Goal: Task Accomplishment & Management: Manage account settings

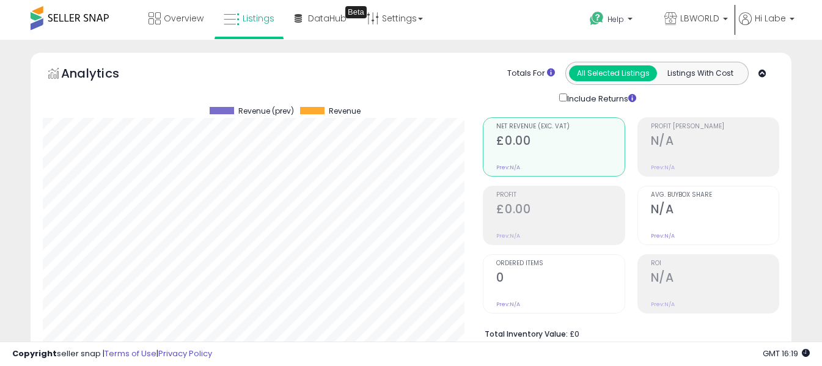
select select "**"
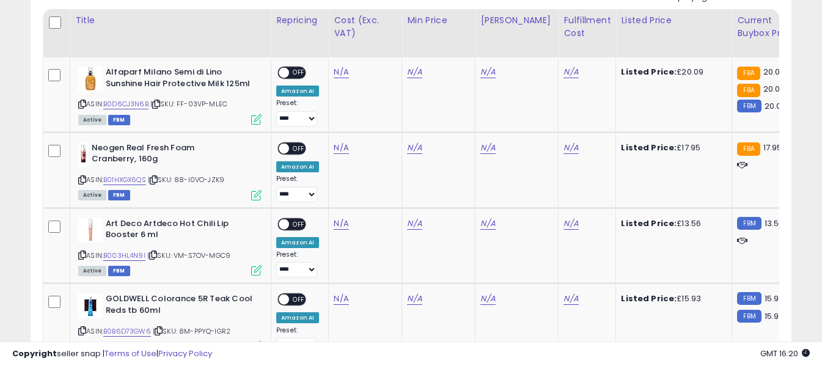
scroll to position [594, 0]
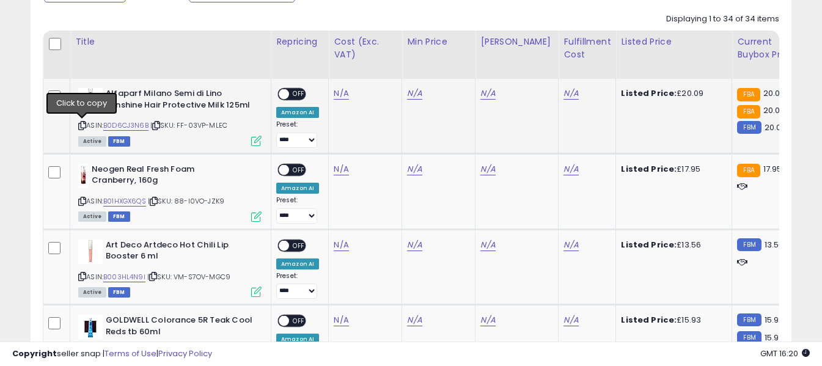
click at [78, 129] on div "Alfaparf Milano Semi di Lino Sunshine Hair Protective Milk 125ml ASIN: B0D6CJ3N…" at bounding box center [168, 116] width 186 height 57
click at [80, 125] on icon at bounding box center [82, 125] width 8 height 7
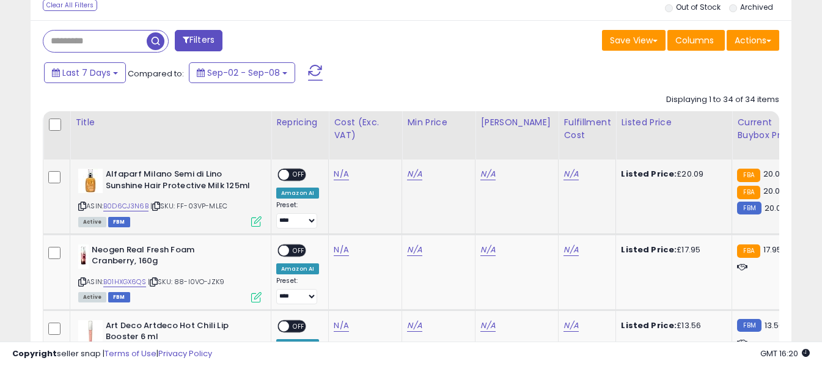
scroll to position [532, 0]
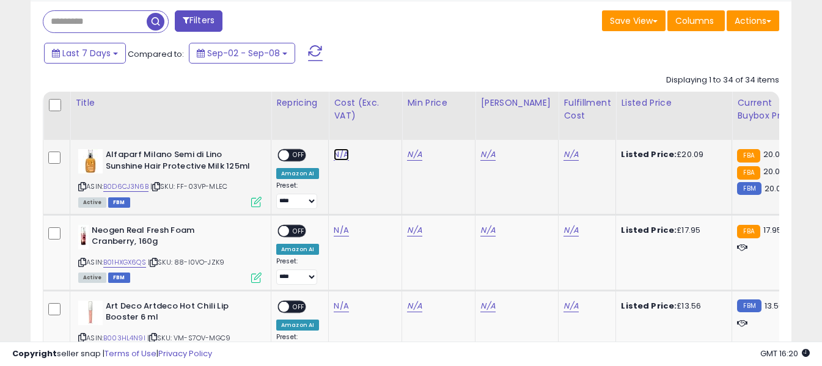
click at [339, 158] on link "N/A" at bounding box center [341, 155] width 15 height 12
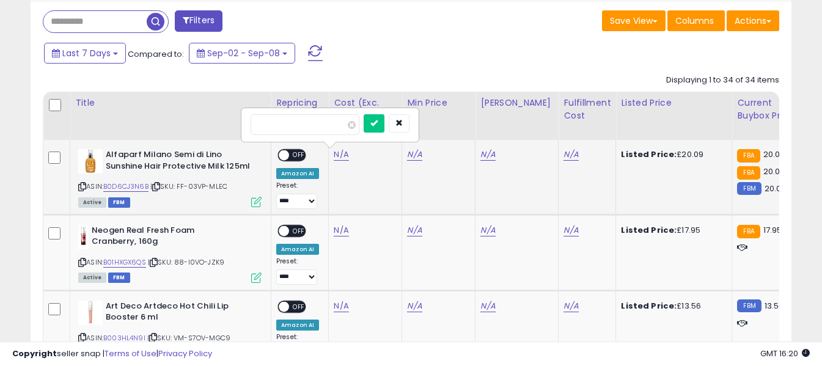
click at [317, 122] on input "number" at bounding box center [305, 124] width 109 height 21
type input "*****"
click at [378, 123] on icon "submit" at bounding box center [373, 122] width 7 height 7
click at [566, 156] on link "N/A" at bounding box center [571, 155] width 15 height 12
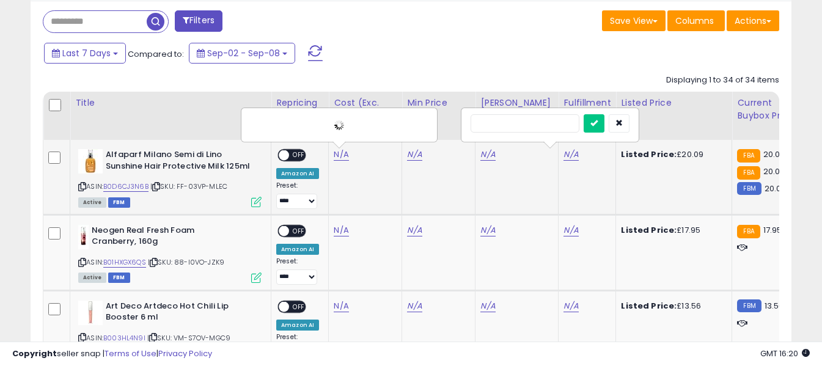
click at [540, 123] on input "text" at bounding box center [525, 123] width 109 height 18
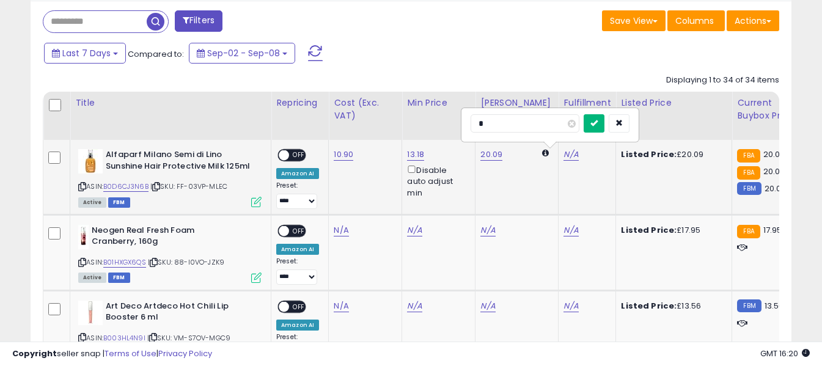
type input "*"
click at [598, 123] on icon "submit" at bounding box center [594, 122] width 7 height 7
drag, startPoint x: 303, startPoint y: 157, endPoint x: 288, endPoint y: 160, distance: 14.9
click at [304, 157] on span "OFF" at bounding box center [299, 155] width 20 height 10
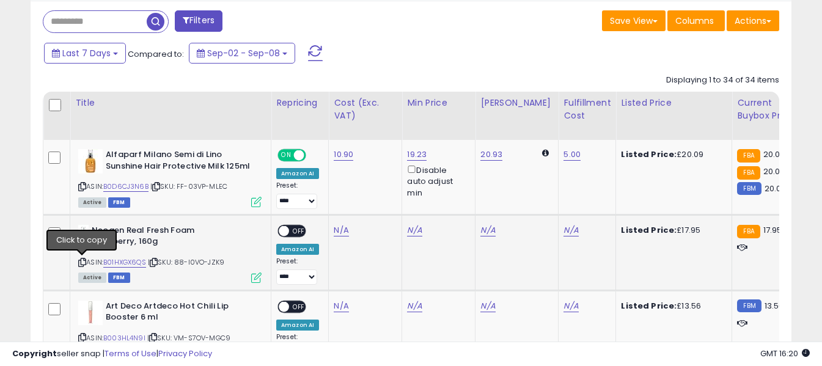
click at [80, 259] on icon at bounding box center [82, 262] width 8 height 7
click at [84, 264] on icon at bounding box center [82, 262] width 8 height 7
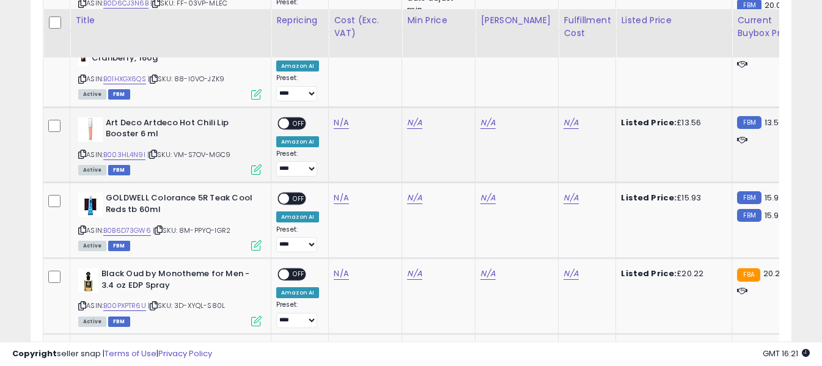
scroll to position [777, 0]
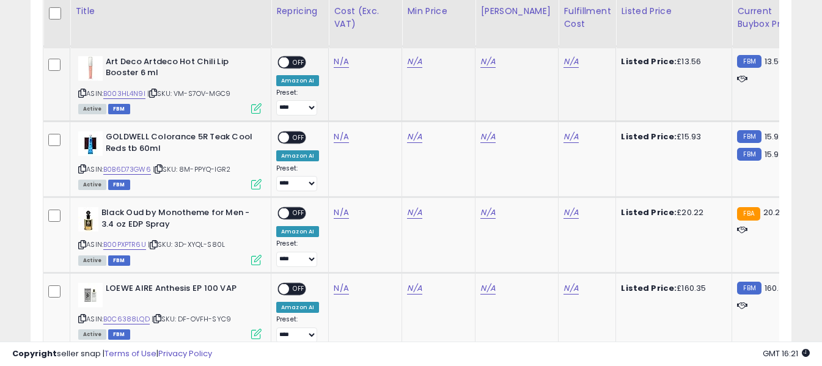
click at [83, 95] on icon at bounding box center [82, 93] width 8 height 7
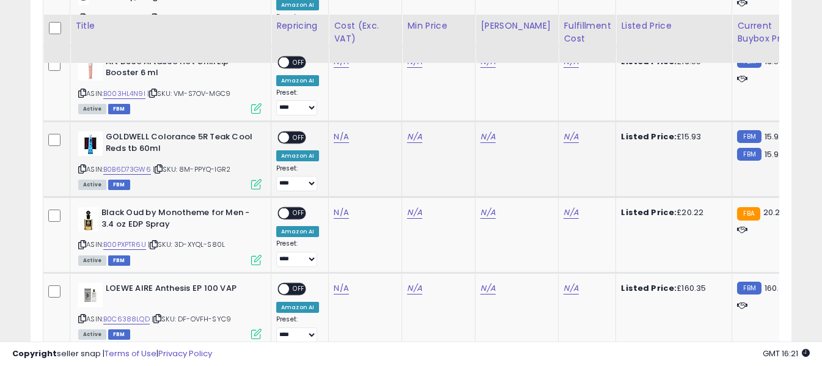
scroll to position [838, 0]
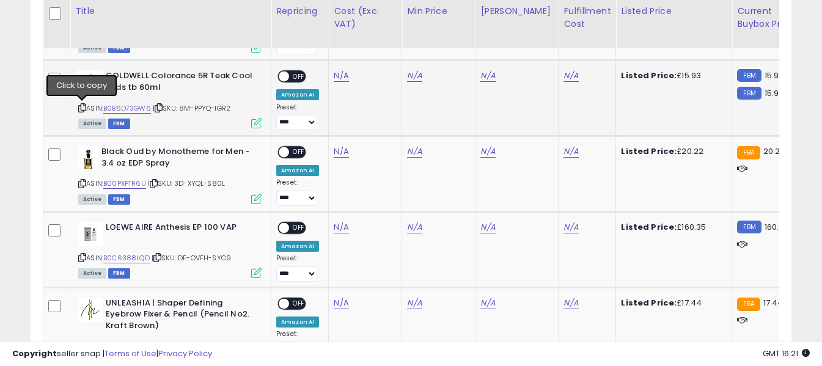
click at [80, 105] on icon at bounding box center [82, 108] width 8 height 7
click at [339, 75] on link "N/A" at bounding box center [341, 76] width 15 height 12
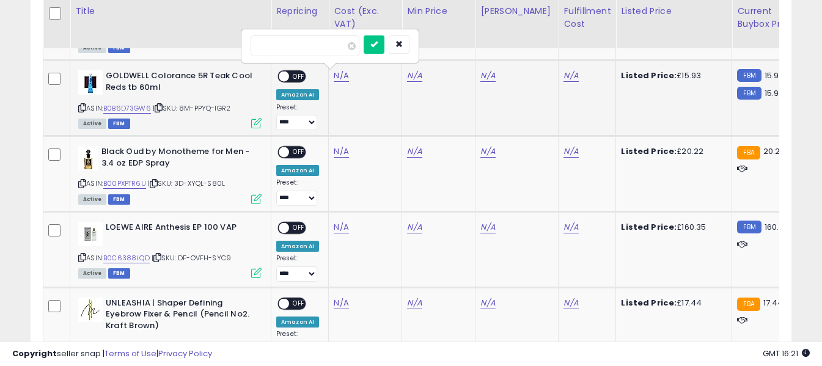
click at [331, 40] on input "number" at bounding box center [305, 45] width 109 height 21
type input "****"
click at [385, 43] on button "submit" at bounding box center [374, 44] width 21 height 18
click at [567, 77] on link "N/A" at bounding box center [571, 76] width 15 height 12
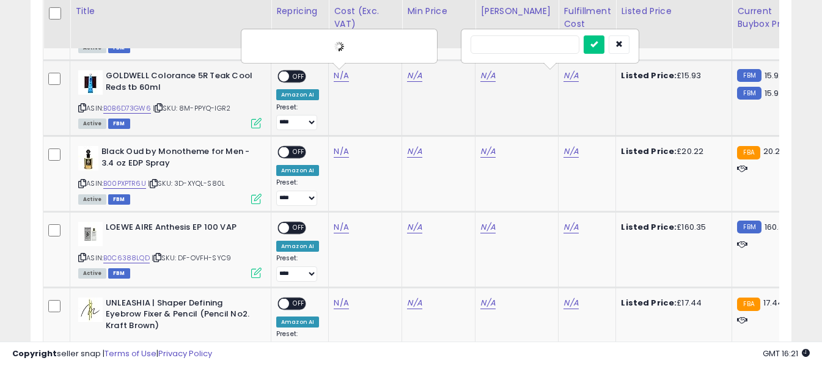
click at [533, 45] on input "text" at bounding box center [525, 44] width 109 height 18
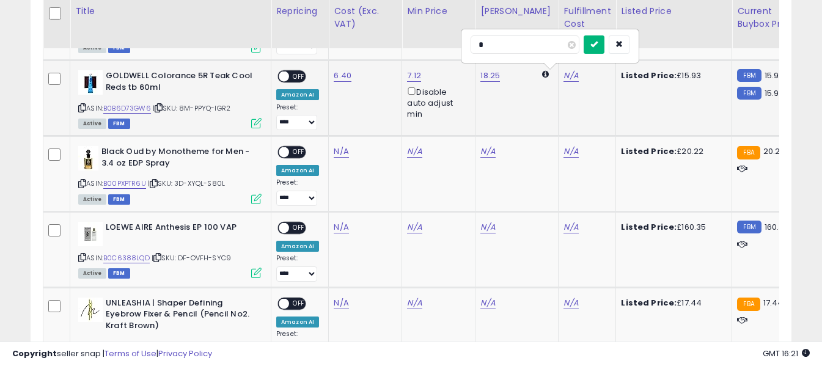
type input "*"
click at [598, 46] on icon "submit" at bounding box center [594, 43] width 7 height 7
click at [298, 75] on span "OFF" at bounding box center [299, 77] width 20 height 10
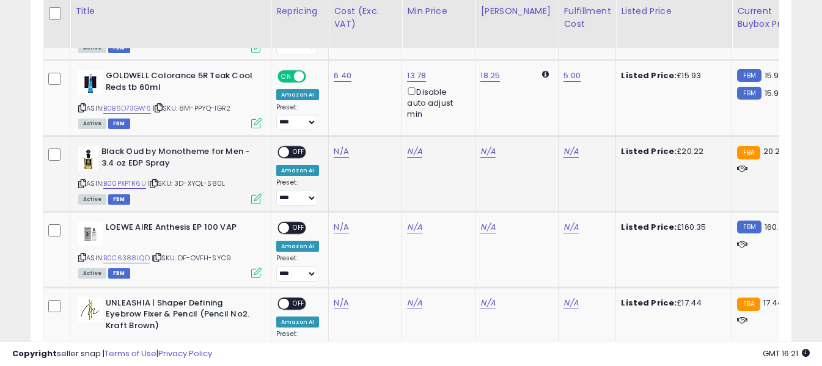
click at [85, 187] on icon at bounding box center [82, 183] width 8 height 7
click at [343, 149] on link "N/A" at bounding box center [341, 151] width 15 height 12
click at [333, 125] on input "number" at bounding box center [305, 121] width 109 height 21
type input "*****"
click at [378, 121] on icon "submit" at bounding box center [373, 119] width 7 height 7
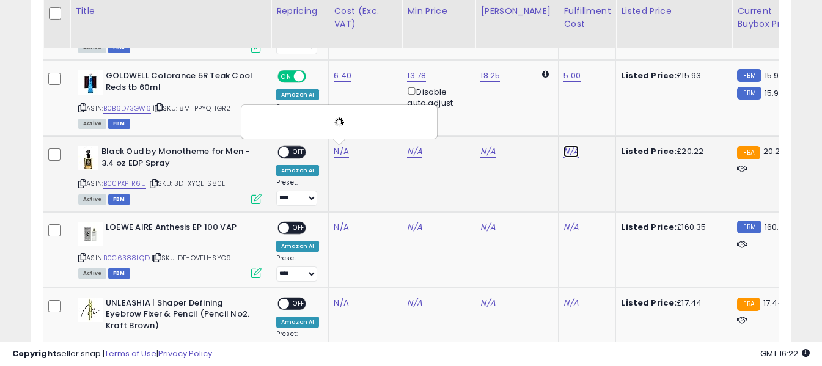
click at [564, 150] on link "N/A" at bounding box center [571, 151] width 15 height 12
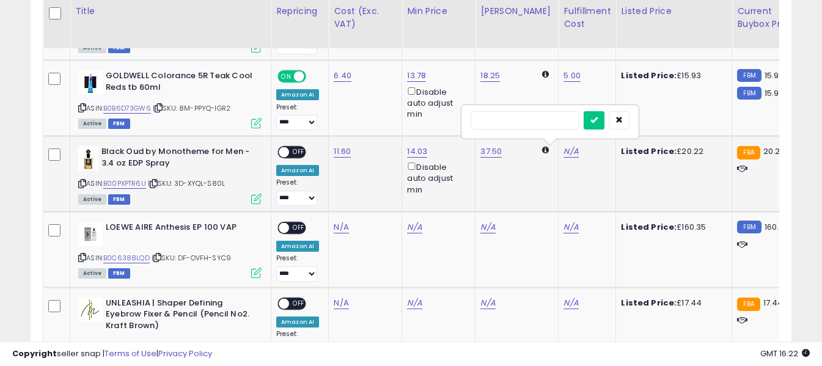
click at [530, 115] on input "text" at bounding box center [525, 120] width 109 height 18
type input "*"
click at [598, 117] on icon "submit" at bounding box center [594, 119] width 7 height 7
click at [300, 154] on span "OFF" at bounding box center [299, 152] width 20 height 10
click at [81, 257] on icon at bounding box center [82, 257] width 8 height 7
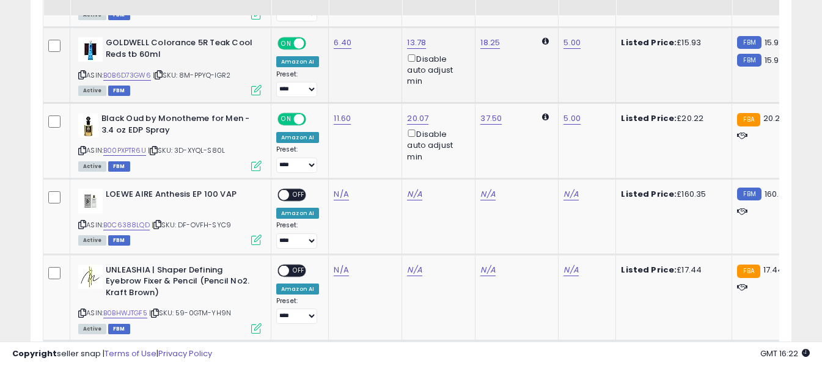
scroll to position [899, 0]
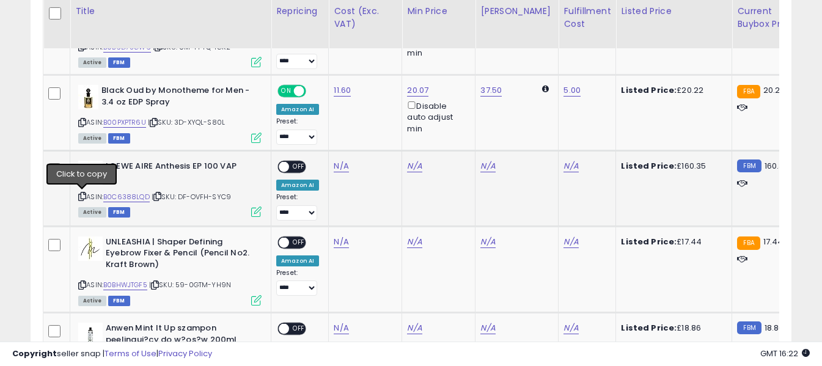
click at [83, 197] on icon at bounding box center [82, 196] width 8 height 7
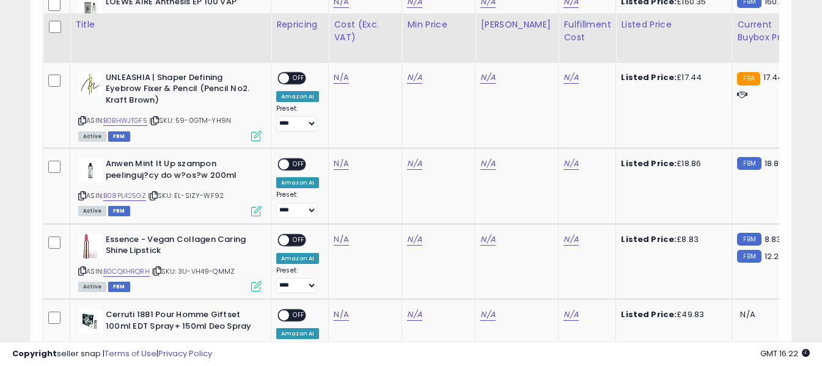
scroll to position [1083, 0]
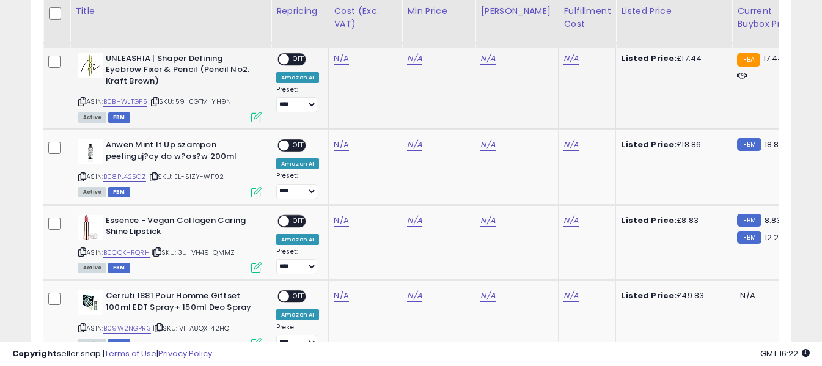
click at [83, 100] on icon at bounding box center [82, 101] width 8 height 7
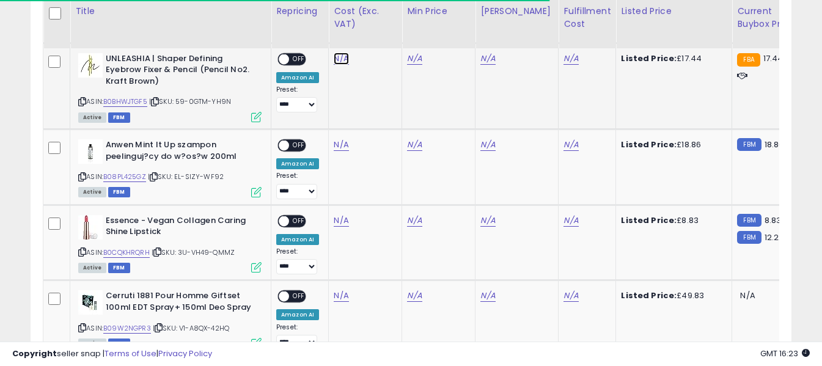
click at [339, 57] on link "N/A" at bounding box center [341, 59] width 15 height 12
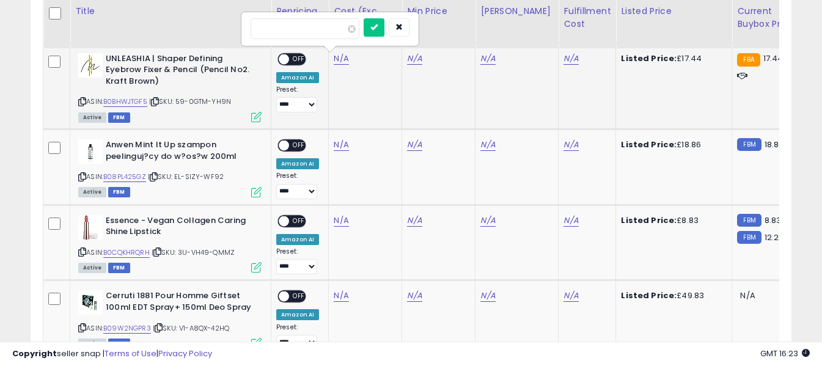
click at [331, 34] on input "number" at bounding box center [305, 28] width 109 height 21
type input "****"
click at [385, 32] on button "submit" at bounding box center [374, 27] width 21 height 18
click at [564, 55] on link "N/A" at bounding box center [571, 59] width 15 height 12
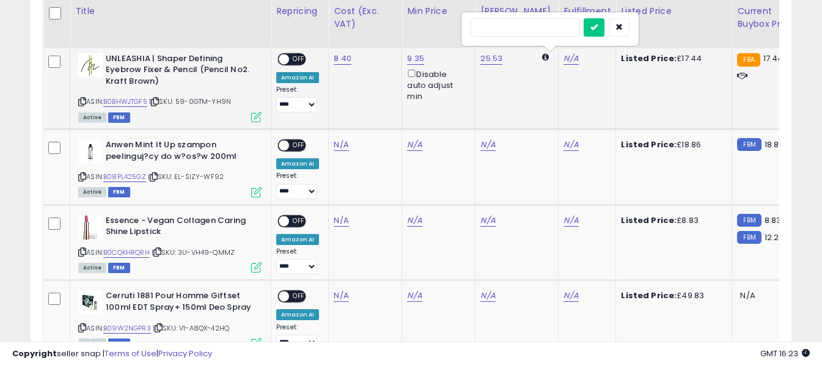
click at [549, 32] on input "text" at bounding box center [525, 27] width 109 height 18
type input "*"
click at [598, 26] on icon "submit" at bounding box center [594, 26] width 7 height 7
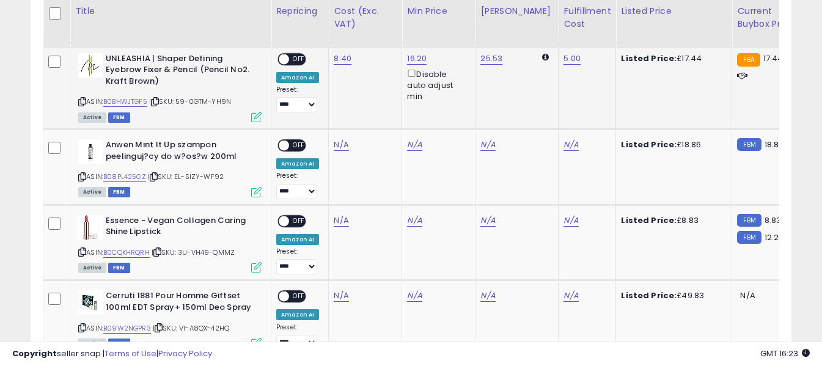
click at [301, 58] on span "OFF" at bounding box center [299, 59] width 20 height 10
click at [80, 180] on icon at bounding box center [82, 177] width 8 height 7
click at [344, 145] on link "N/A" at bounding box center [341, 145] width 15 height 12
click at [339, 117] on input "number" at bounding box center [305, 115] width 109 height 21
type input "*"
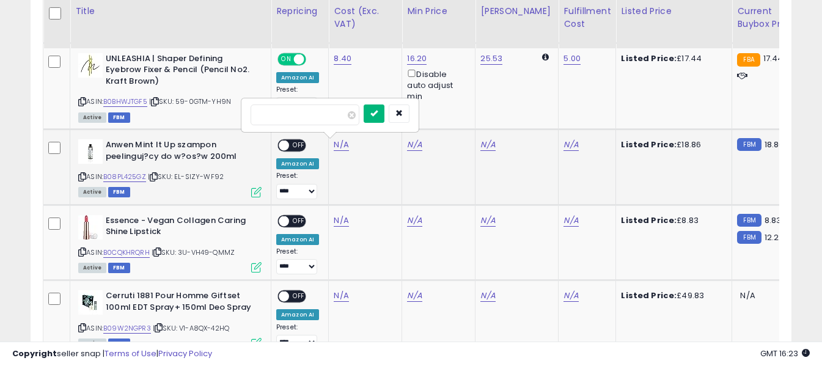
click at [378, 114] on icon "submit" at bounding box center [373, 112] width 7 height 7
click at [564, 142] on link "N/A" at bounding box center [571, 145] width 15 height 12
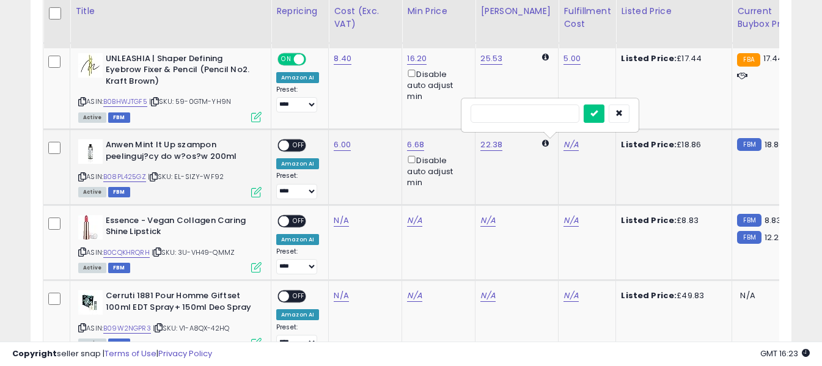
click at [543, 112] on input "text" at bounding box center [525, 114] width 109 height 18
type input "*"
click at [598, 112] on icon "submit" at bounding box center [594, 112] width 7 height 7
click at [296, 146] on span "OFF" at bounding box center [299, 146] width 20 height 10
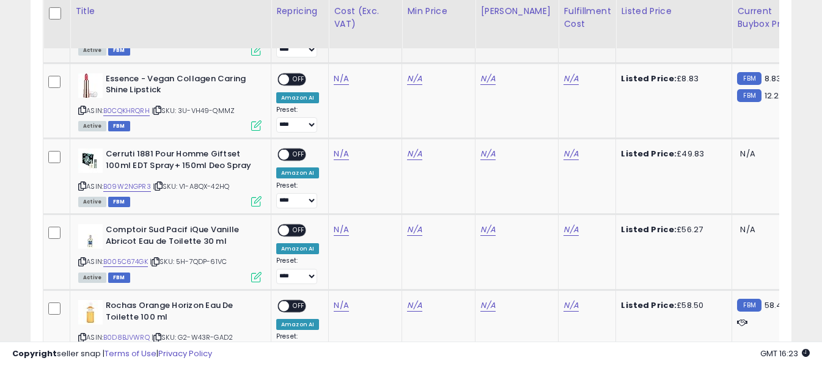
scroll to position [1205, 0]
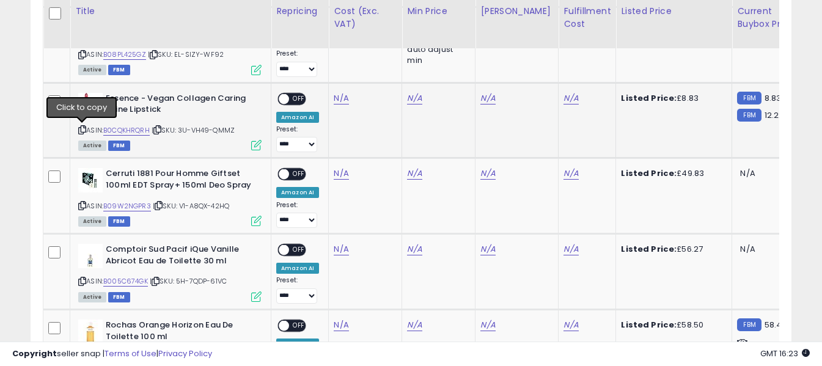
click at [82, 128] on icon at bounding box center [82, 130] width 8 height 7
click at [337, 96] on link "N/A" at bounding box center [341, 98] width 15 height 12
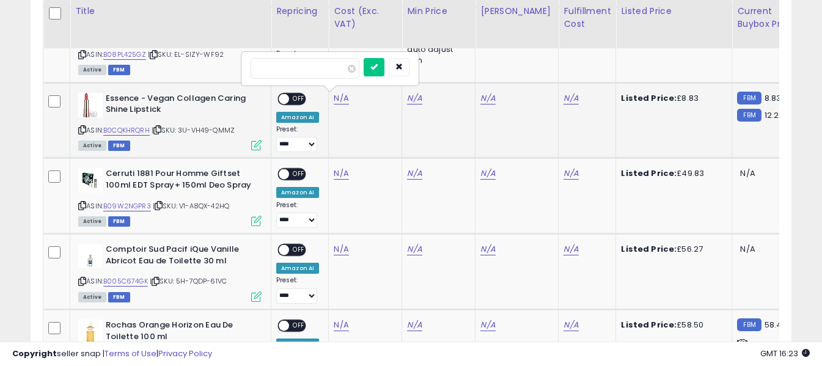
click at [329, 70] on input "number" at bounding box center [305, 68] width 109 height 21
type input "****"
click at [378, 66] on icon "submit" at bounding box center [373, 66] width 7 height 7
click at [564, 99] on link "N/A" at bounding box center [571, 98] width 15 height 12
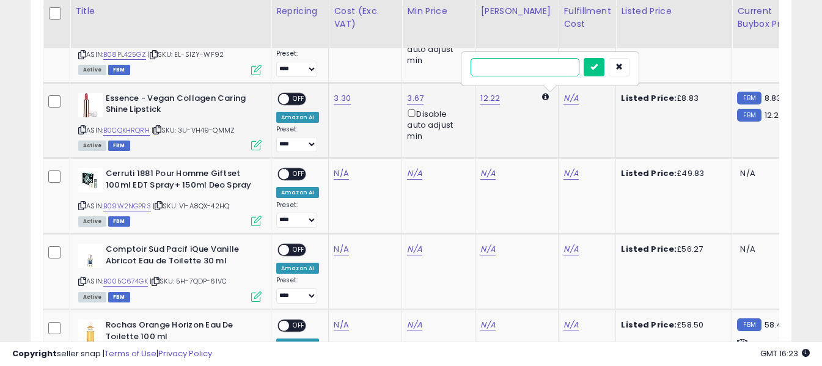
click at [530, 66] on input "text" at bounding box center [525, 67] width 109 height 18
type input "*"
click at [598, 70] on icon "submit" at bounding box center [594, 66] width 7 height 7
click at [295, 101] on span "OFF" at bounding box center [299, 99] width 20 height 10
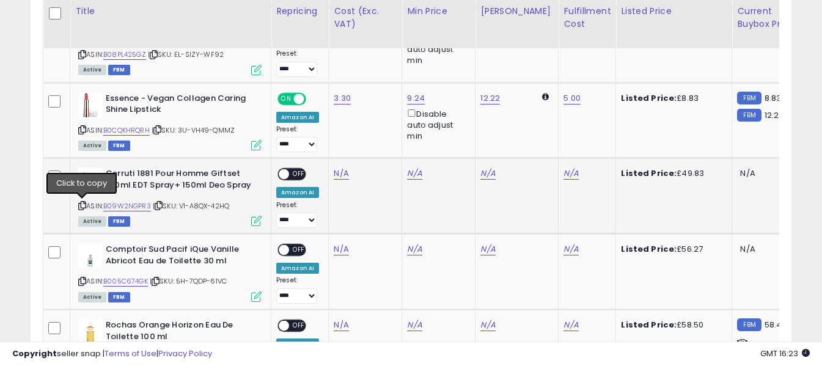
click at [83, 207] on icon at bounding box center [82, 205] width 8 height 7
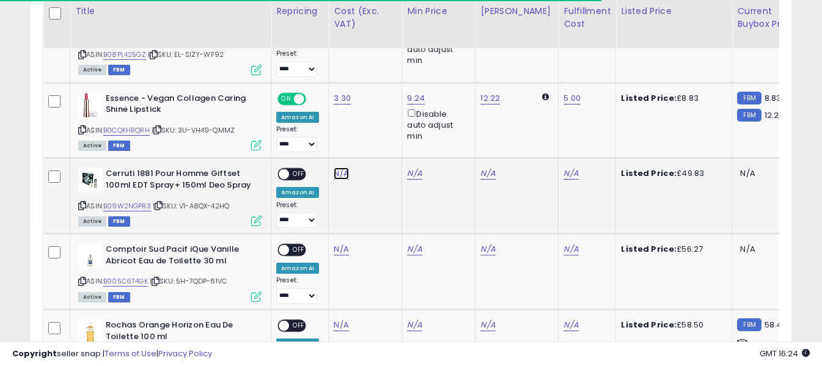
click at [344, 174] on link "N/A" at bounding box center [341, 173] width 15 height 12
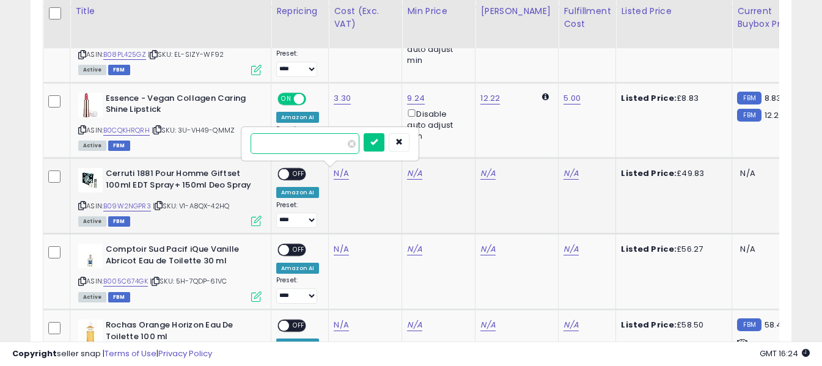
click at [326, 143] on input "number" at bounding box center [305, 143] width 109 height 21
type input "**"
click at [378, 144] on icon "submit" at bounding box center [373, 141] width 7 height 7
click at [564, 171] on link "N/A" at bounding box center [571, 173] width 15 height 12
click at [542, 139] on input "text" at bounding box center [525, 142] width 109 height 18
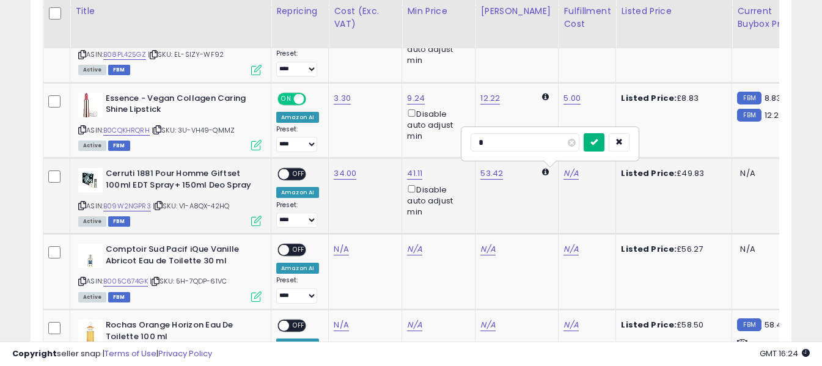
type input "*"
click at [598, 142] on icon "submit" at bounding box center [594, 141] width 7 height 7
click at [297, 172] on span "OFF" at bounding box center [299, 174] width 20 height 10
click at [83, 281] on icon at bounding box center [82, 281] width 8 height 7
click at [337, 249] on link "N/A" at bounding box center [341, 249] width 15 height 12
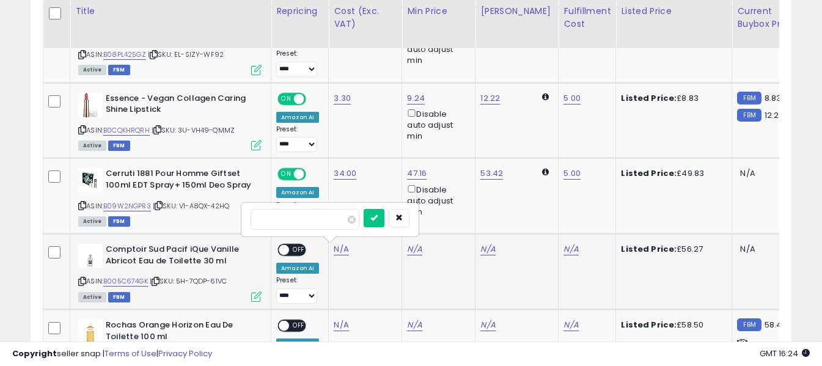
click at [330, 218] on input "number" at bounding box center [305, 219] width 109 height 21
type input "*****"
click at [378, 215] on icon "submit" at bounding box center [373, 217] width 7 height 7
click at [564, 246] on link "N/A" at bounding box center [571, 249] width 15 height 12
click at [548, 219] on input "text" at bounding box center [525, 218] width 109 height 18
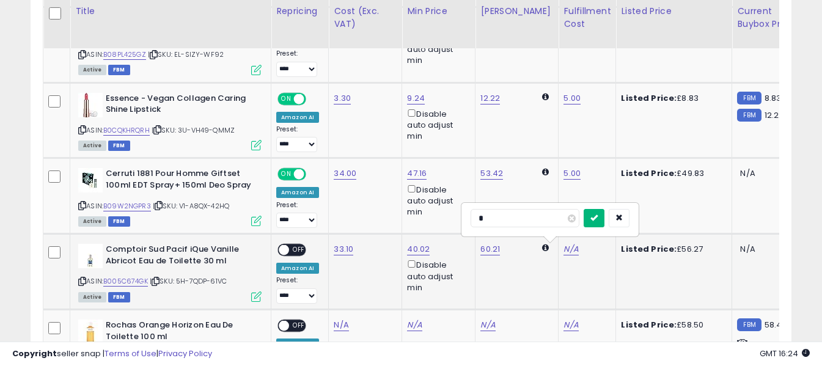
type input "*"
click at [598, 218] on icon "submit" at bounding box center [594, 217] width 7 height 7
click at [298, 248] on span "OFF" at bounding box center [299, 250] width 20 height 10
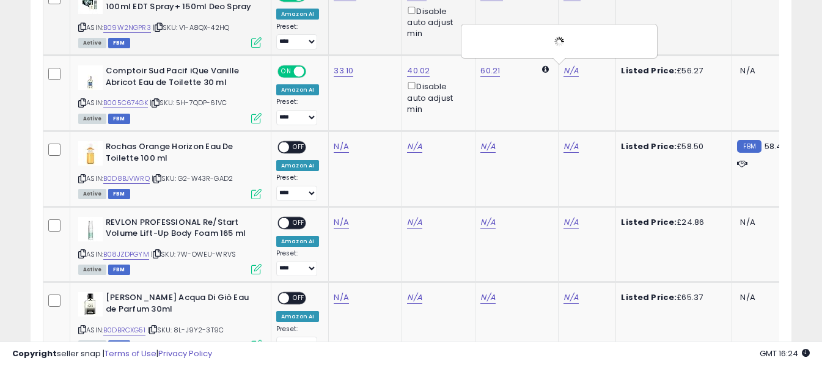
scroll to position [1449, 0]
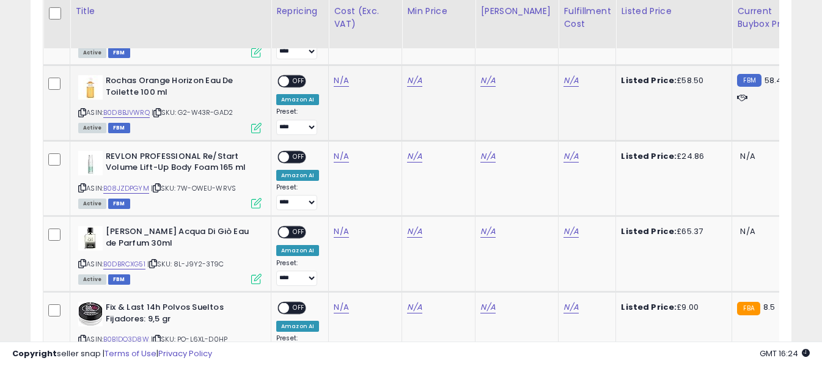
click at [81, 114] on icon at bounding box center [82, 112] width 8 height 7
click at [339, 76] on link "N/A" at bounding box center [341, 81] width 15 height 12
click at [331, 51] on input "number" at bounding box center [305, 50] width 109 height 21
type input "**"
click at [378, 46] on icon "submit" at bounding box center [373, 48] width 7 height 7
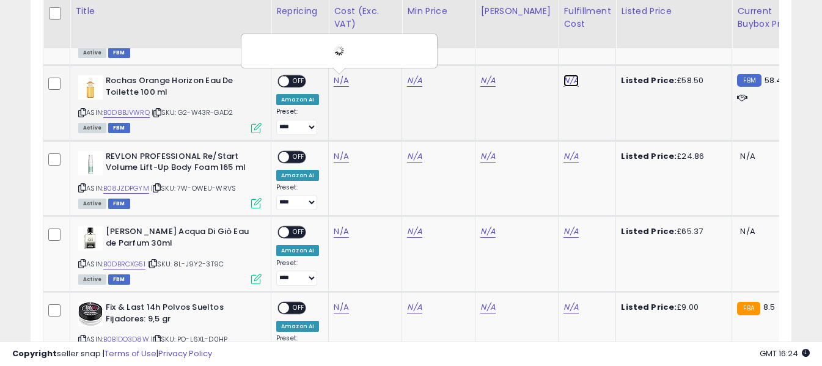
click at [564, 81] on link "N/A" at bounding box center [571, 81] width 15 height 12
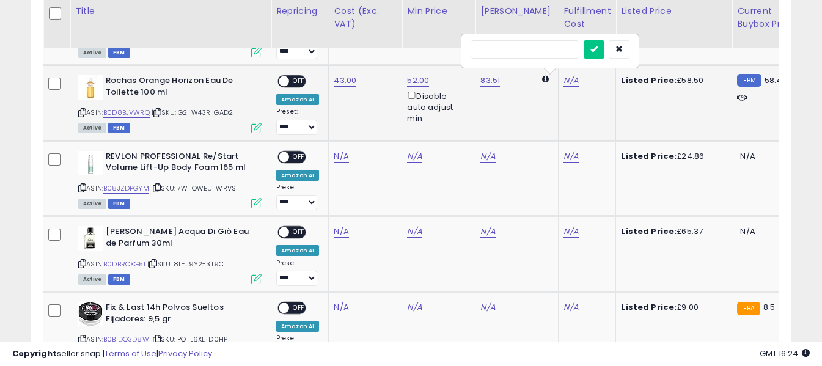
click at [536, 54] on input "text" at bounding box center [525, 49] width 109 height 18
type input "*"
click at [598, 48] on icon "submit" at bounding box center [594, 48] width 7 height 7
click at [290, 79] on span "OFF" at bounding box center [299, 81] width 20 height 10
click at [82, 189] on icon at bounding box center [82, 188] width 8 height 7
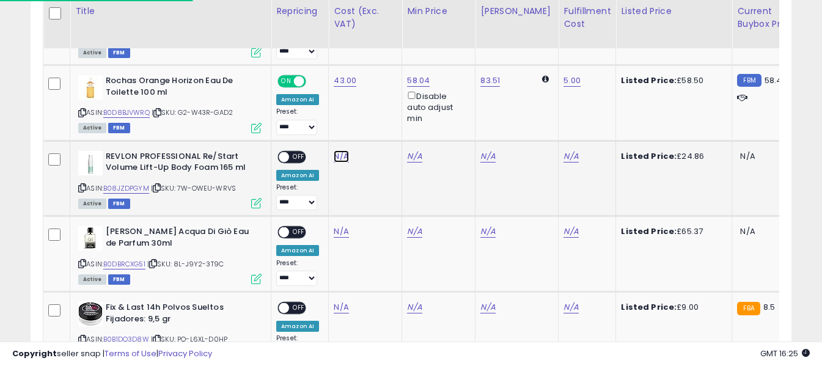
click at [340, 158] on link "N/A" at bounding box center [341, 156] width 15 height 12
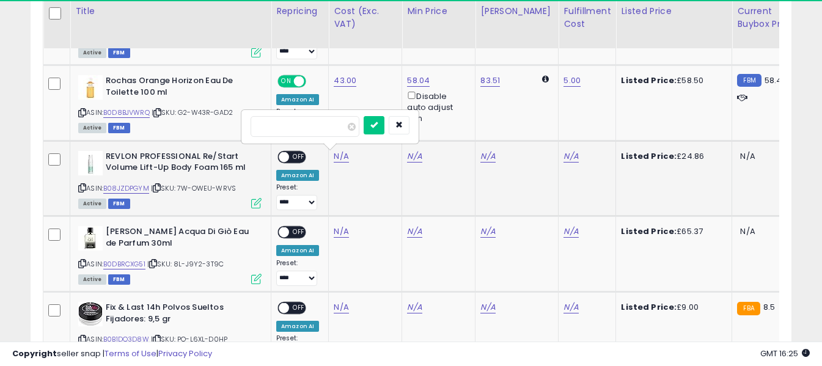
click at [326, 127] on input "number" at bounding box center [305, 126] width 109 height 21
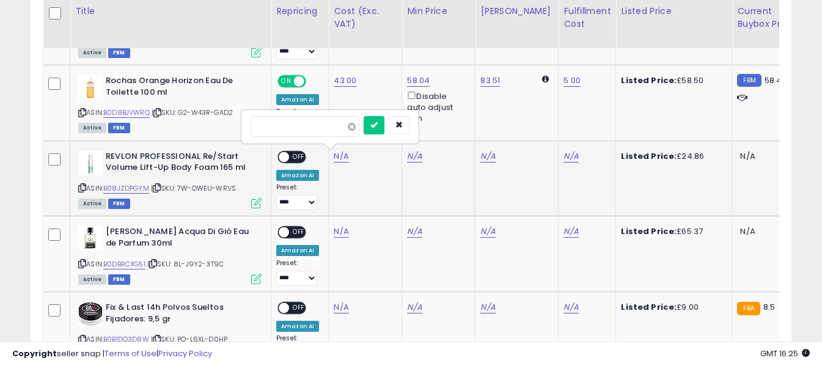
type input "*****"
click at [378, 125] on icon "submit" at bounding box center [373, 124] width 7 height 7
click at [564, 152] on link "N/A" at bounding box center [571, 156] width 15 height 12
click at [532, 127] on input "text" at bounding box center [525, 125] width 109 height 18
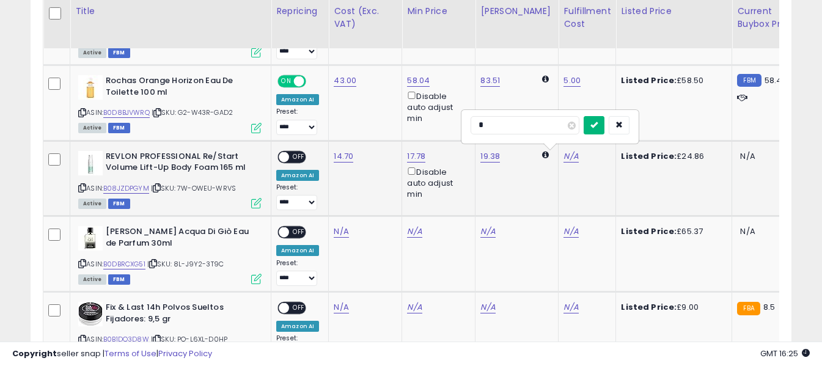
type input "*"
click at [598, 123] on icon "submit" at bounding box center [594, 124] width 7 height 7
click at [300, 159] on span "OFF" at bounding box center [299, 157] width 20 height 10
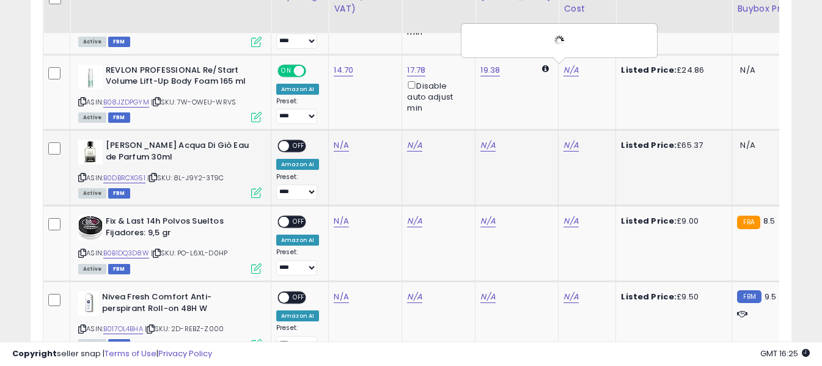
scroll to position [1572, 0]
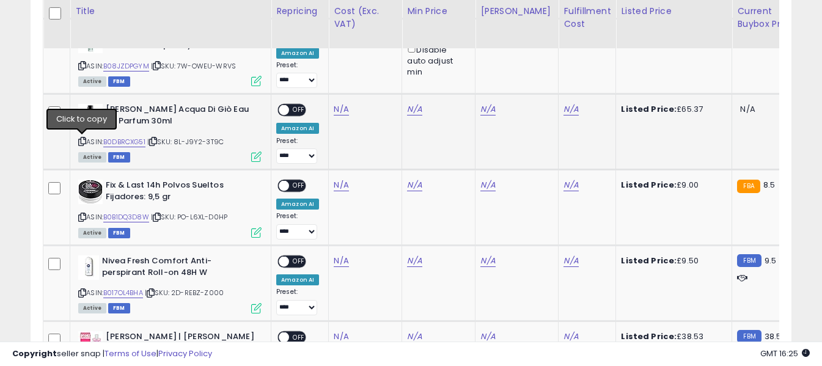
click at [83, 142] on icon at bounding box center [82, 141] width 8 height 7
click at [337, 112] on link "N/A" at bounding box center [341, 109] width 15 height 12
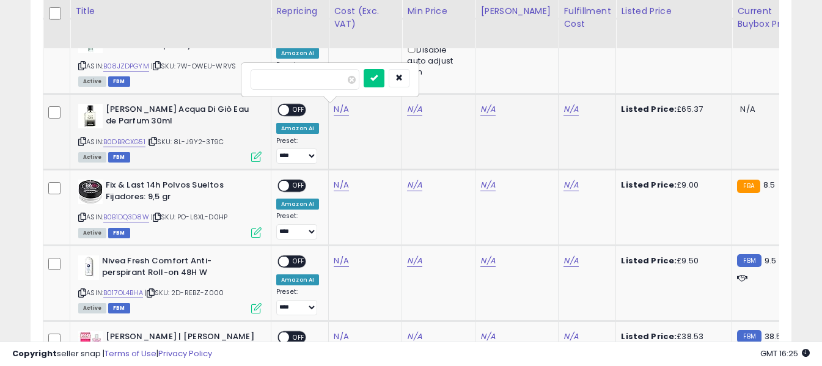
click at [331, 81] on input "number" at bounding box center [305, 79] width 109 height 21
type input "*****"
click at [378, 76] on icon "submit" at bounding box center [373, 77] width 7 height 7
click at [564, 107] on link "N/A" at bounding box center [571, 109] width 15 height 12
click at [539, 75] on input "text" at bounding box center [525, 78] width 109 height 18
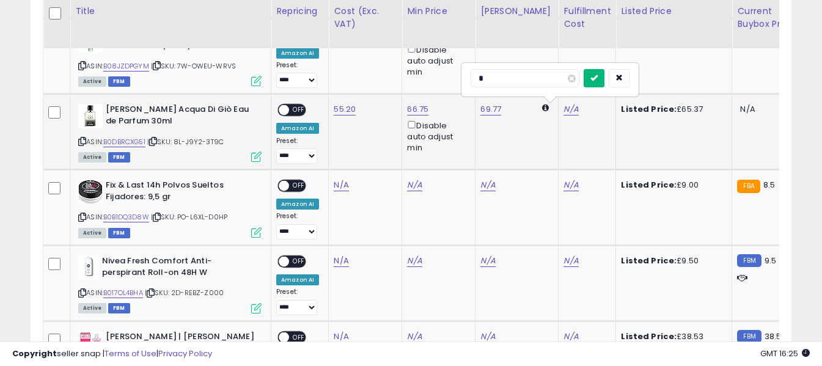
type input "*"
click at [598, 79] on icon "submit" at bounding box center [594, 77] width 7 height 7
click at [296, 105] on span "OFF" at bounding box center [299, 110] width 20 height 10
click at [80, 219] on icon at bounding box center [82, 217] width 8 height 7
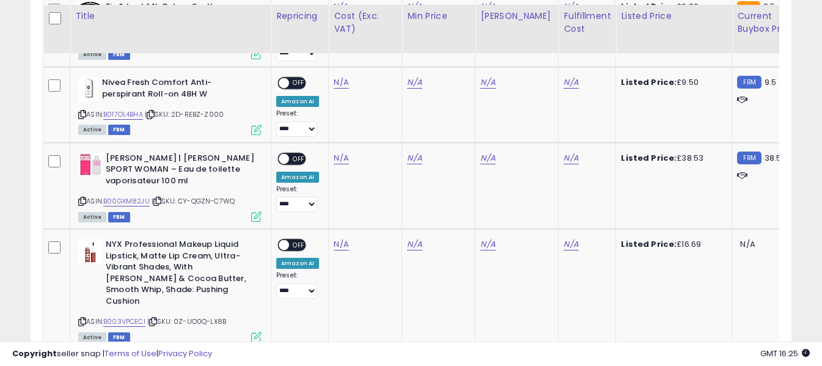
scroll to position [1755, 0]
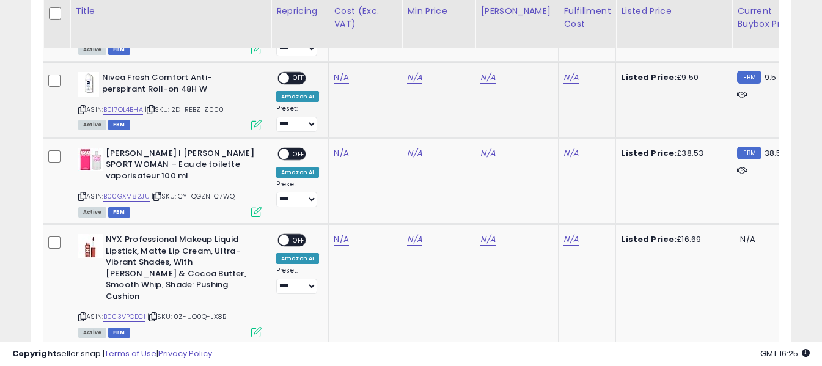
click at [79, 108] on icon at bounding box center [82, 109] width 8 height 7
click at [340, 72] on link "N/A" at bounding box center [341, 78] width 15 height 12
click at [325, 50] on input "number" at bounding box center [305, 47] width 109 height 21
type input "****"
click at [385, 51] on button "submit" at bounding box center [374, 46] width 21 height 18
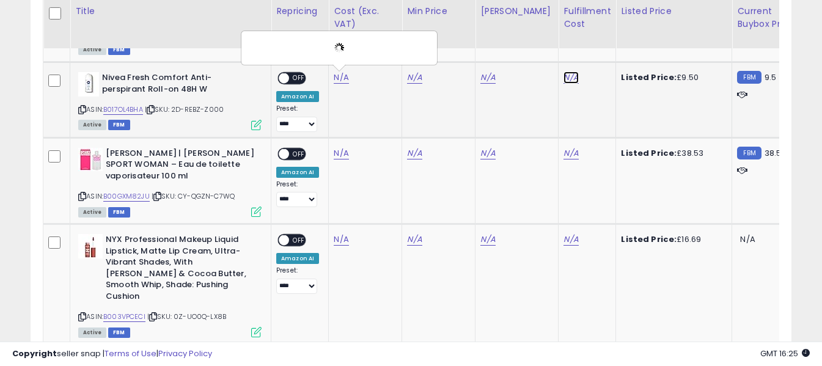
click at [564, 77] on link "N/A" at bounding box center [571, 78] width 15 height 12
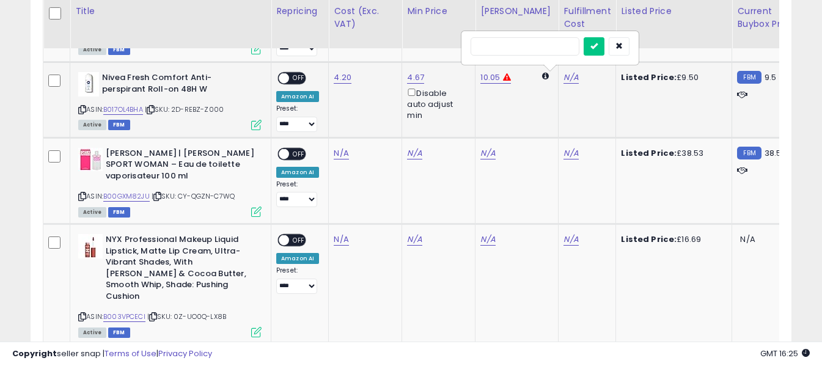
click at [535, 48] on input "text" at bounding box center [525, 46] width 109 height 18
type input "*"
click at [605, 45] on button "submit" at bounding box center [594, 46] width 21 height 18
click at [290, 79] on span "OFF" at bounding box center [299, 78] width 20 height 10
click at [83, 197] on icon at bounding box center [82, 196] width 8 height 7
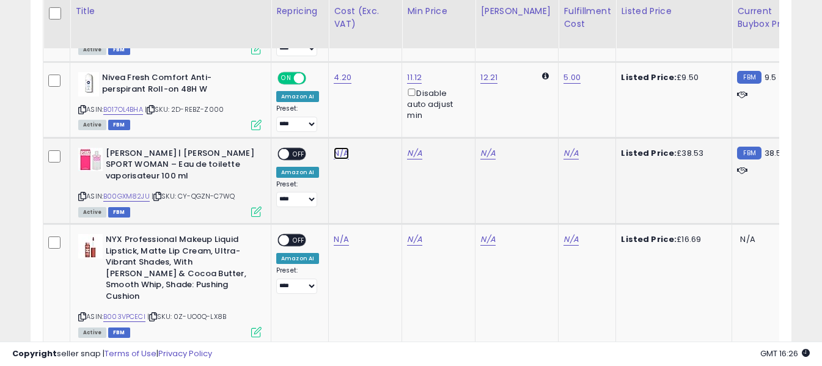
click at [336, 154] on link "N/A" at bounding box center [341, 153] width 15 height 12
click at [330, 123] on input "number" at bounding box center [305, 123] width 109 height 21
type input "*****"
click at [378, 120] on icon "submit" at bounding box center [373, 121] width 7 height 7
click at [564, 155] on link "N/A" at bounding box center [571, 153] width 15 height 12
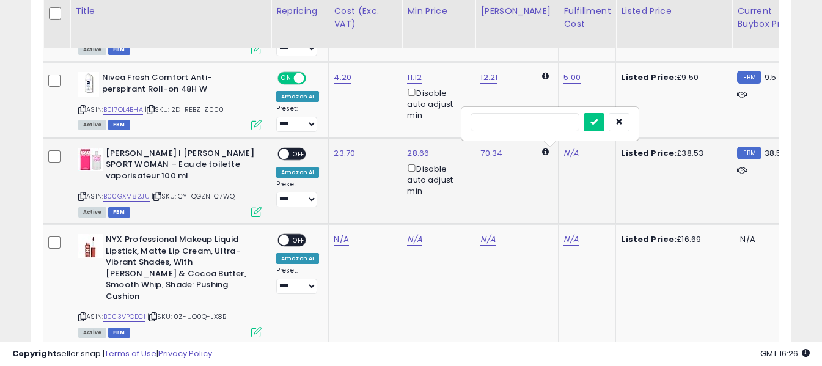
click at [548, 125] on input "text" at bounding box center [525, 122] width 109 height 18
type input "*"
click at [598, 119] on icon "submit" at bounding box center [594, 121] width 7 height 7
click at [286, 152] on span at bounding box center [284, 154] width 10 height 10
click at [84, 314] on icon at bounding box center [82, 317] width 8 height 7
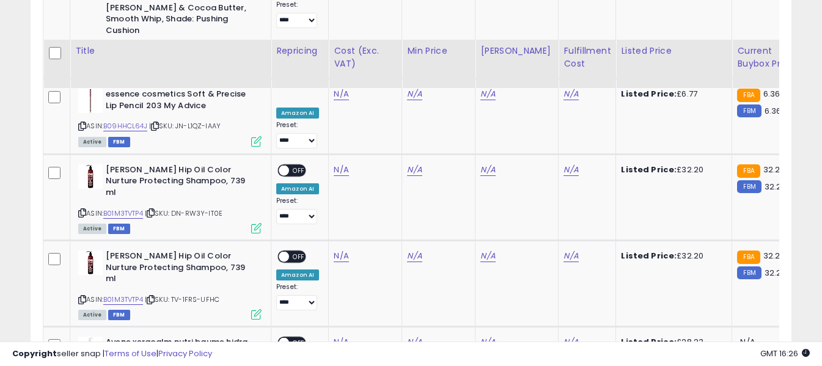
scroll to position [2000, 0]
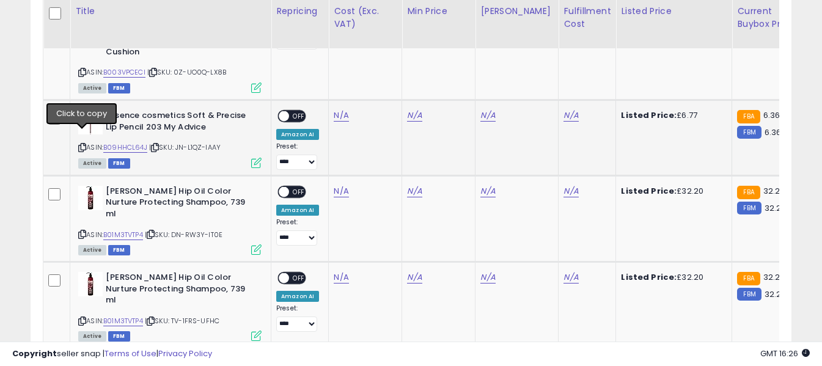
click at [83, 144] on icon at bounding box center [82, 147] width 8 height 7
click at [337, 109] on link "N/A" at bounding box center [341, 115] width 15 height 12
click at [337, 70] on input "number" at bounding box center [305, 74] width 109 height 21
type input "*"
click at [378, 73] on icon "submit" at bounding box center [373, 71] width 7 height 7
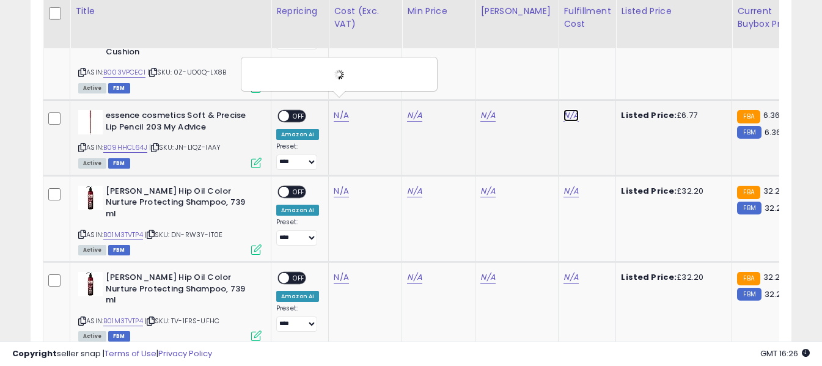
click at [564, 109] on link "N/A" at bounding box center [571, 115] width 15 height 12
click at [548, 74] on input "text" at bounding box center [525, 73] width 109 height 18
type input "*"
click at [598, 68] on icon "submit" at bounding box center [594, 71] width 7 height 7
click at [302, 111] on span "OFF" at bounding box center [299, 116] width 20 height 10
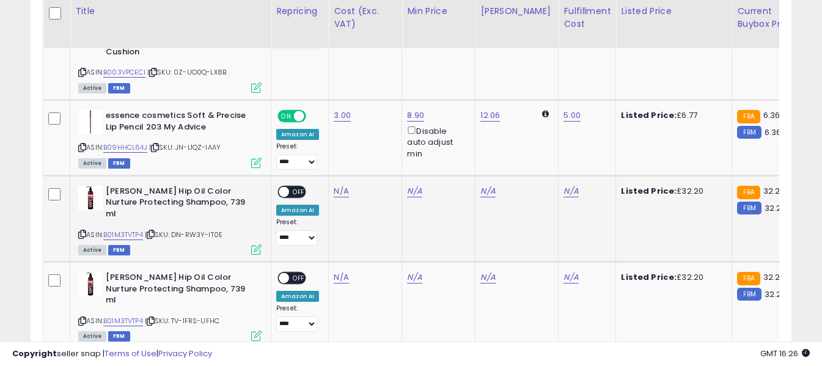
click at [81, 231] on icon at bounding box center [82, 234] width 8 height 7
click at [343, 185] on link "N/A" at bounding box center [341, 191] width 15 height 12
click at [329, 156] on input "number" at bounding box center [305, 149] width 109 height 21
type input "*****"
click at [385, 149] on button "submit" at bounding box center [374, 148] width 21 height 18
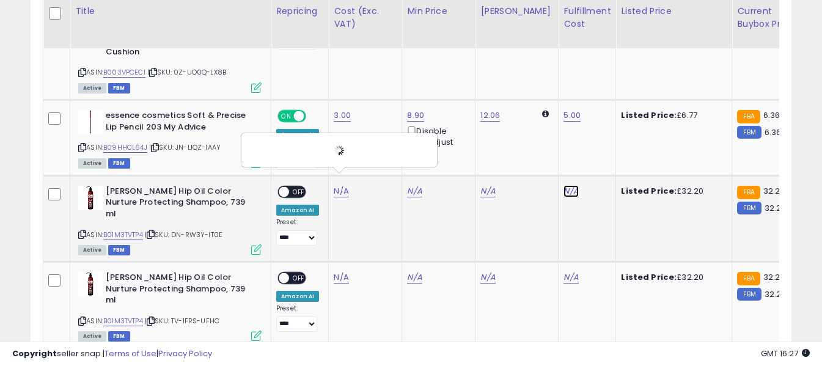
click at [564, 185] on link "N/A" at bounding box center [571, 191] width 15 height 12
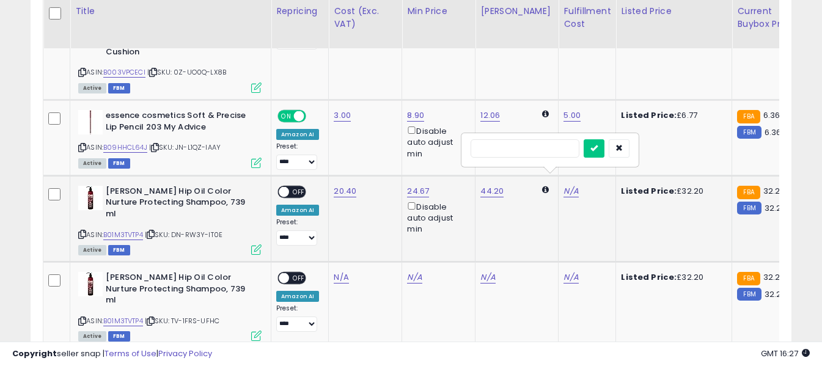
click at [526, 152] on input "text" at bounding box center [525, 148] width 109 height 18
type input "*"
click at [598, 144] on icon "submit" at bounding box center [594, 147] width 7 height 7
click at [302, 186] on span "OFF" at bounding box center [299, 191] width 20 height 10
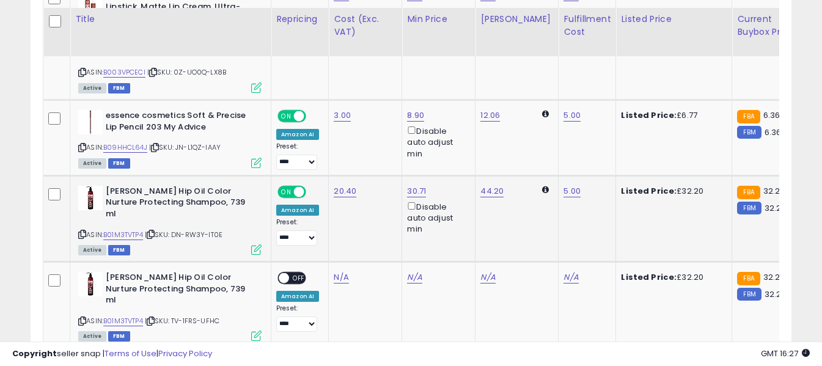
scroll to position [2061, 0]
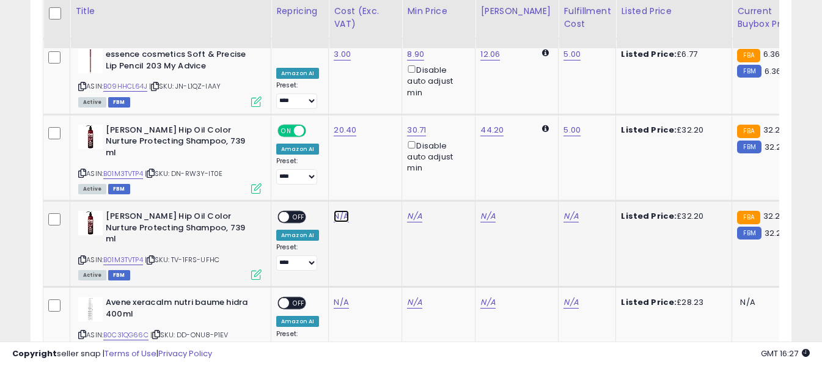
click at [336, 210] on link "N/A" at bounding box center [341, 216] width 15 height 12
click at [331, 167] on input "number" at bounding box center [305, 164] width 109 height 21
type input "*****"
click at [385, 161] on button "submit" at bounding box center [374, 163] width 21 height 18
click at [565, 210] on link "N/A" at bounding box center [571, 216] width 15 height 12
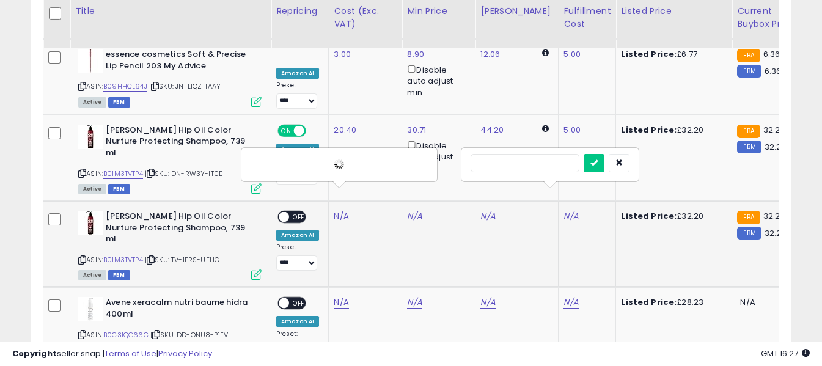
click at [549, 166] on input "text" at bounding box center [525, 163] width 109 height 18
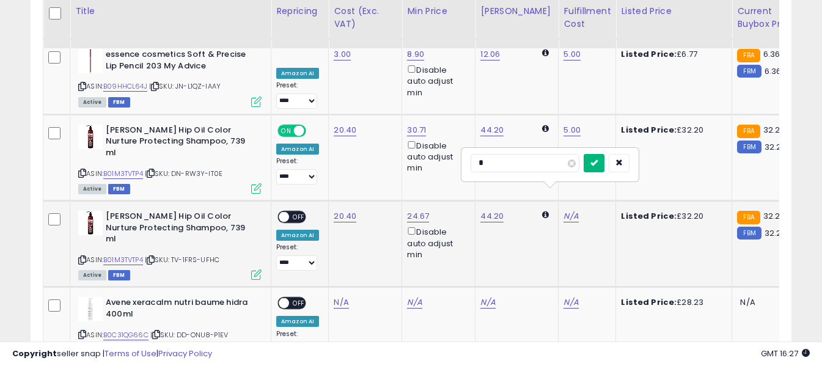
type input "*"
click at [598, 166] on icon "submit" at bounding box center [594, 162] width 7 height 7
click at [294, 212] on span "OFF" at bounding box center [299, 217] width 20 height 10
click at [83, 331] on icon at bounding box center [82, 334] width 8 height 7
drag, startPoint x: 341, startPoint y: 271, endPoint x: 340, endPoint y: 264, distance: 6.8
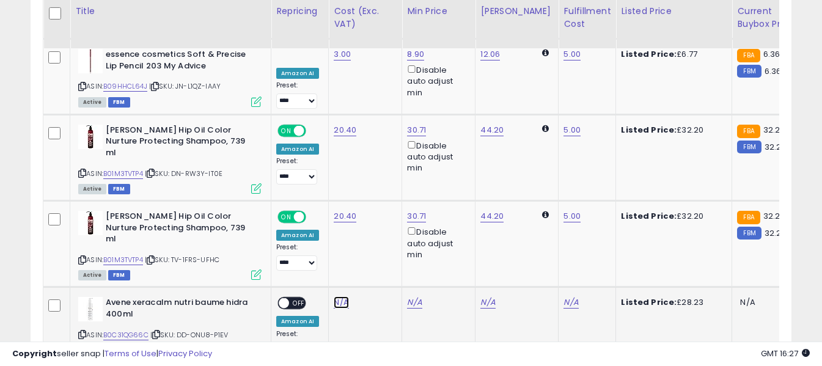
click at [341, 296] on link "N/A" at bounding box center [341, 302] width 15 height 12
click at [334, 246] on input "number" at bounding box center [305, 240] width 109 height 21
type input "**"
click at [378, 238] on icon "submit" at bounding box center [373, 238] width 7 height 7
click at [564, 296] on link "N/A" at bounding box center [571, 302] width 15 height 12
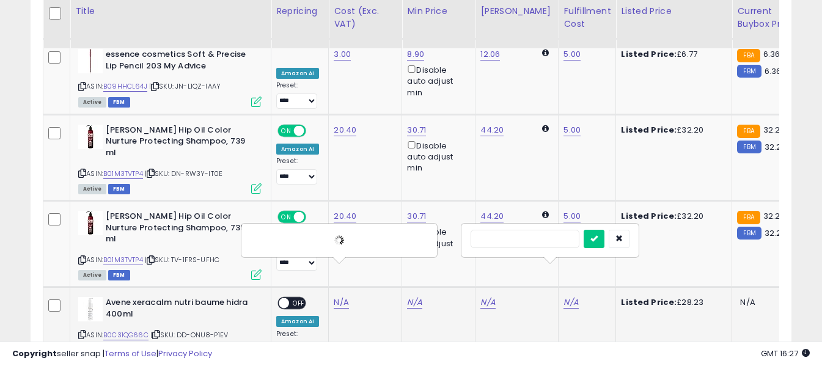
click at [546, 240] on input "text" at bounding box center [525, 239] width 109 height 18
type input "*"
click at [605, 241] on button "submit" at bounding box center [594, 239] width 21 height 18
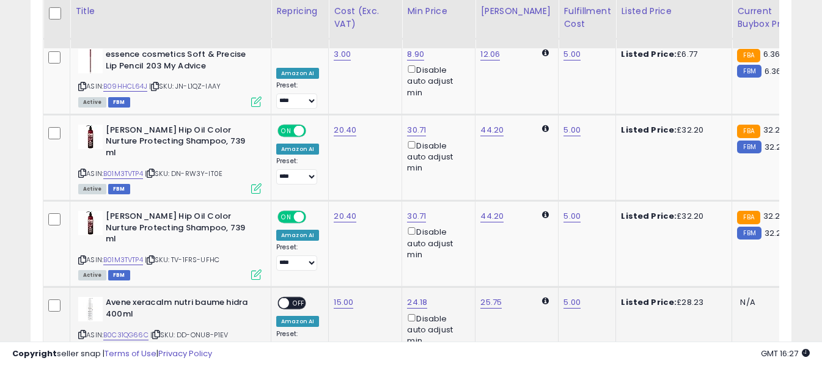
click at [295, 298] on span "OFF" at bounding box center [299, 303] width 20 height 10
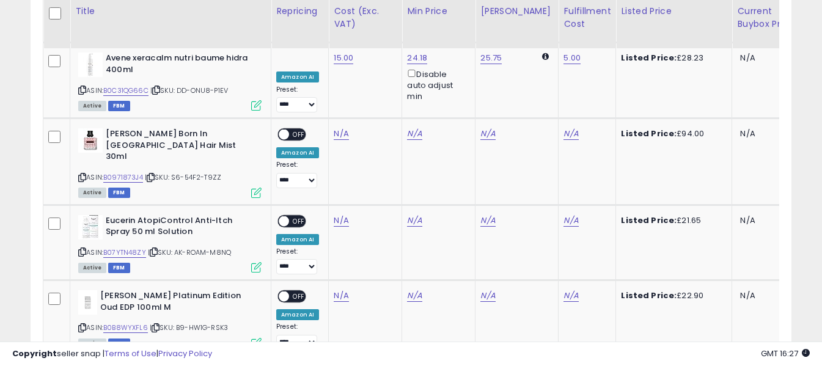
scroll to position [2330, 0]
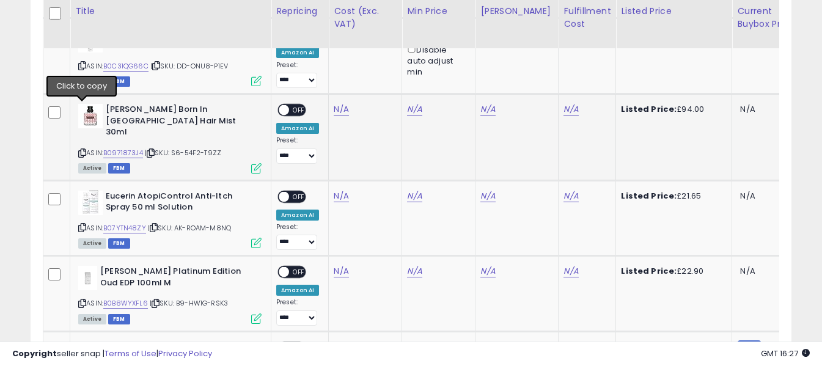
click at [84, 150] on icon at bounding box center [82, 153] width 8 height 7
click at [342, 103] on link "N/A" at bounding box center [341, 109] width 15 height 12
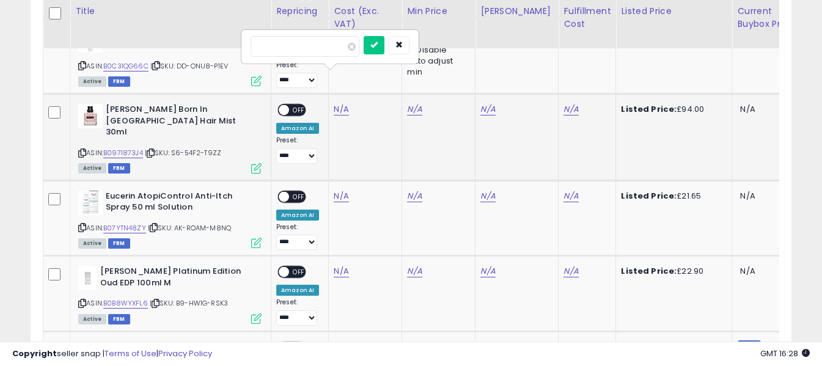
click at [329, 51] on input "number" at bounding box center [305, 46] width 109 height 21
type input "*****"
click at [378, 46] on icon "submit" at bounding box center [373, 44] width 7 height 7
click at [564, 103] on link "N/A" at bounding box center [571, 109] width 15 height 12
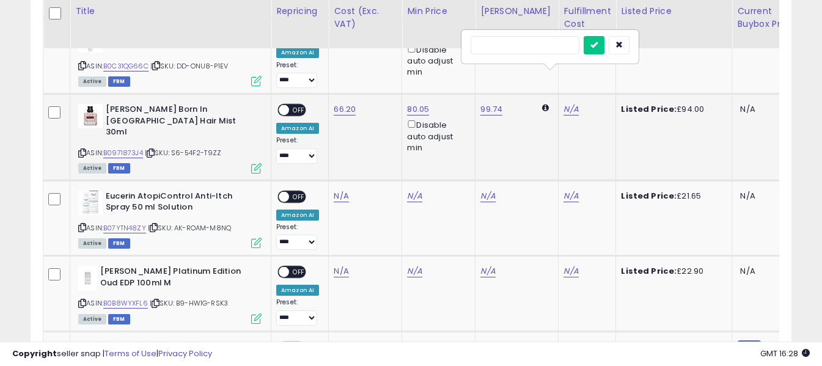
click at [514, 43] on input "text" at bounding box center [525, 45] width 109 height 18
type input "*"
click at [598, 45] on icon "submit" at bounding box center [594, 44] width 7 height 7
click at [302, 105] on span "OFF" at bounding box center [299, 110] width 20 height 10
click at [82, 224] on icon at bounding box center [82, 227] width 8 height 7
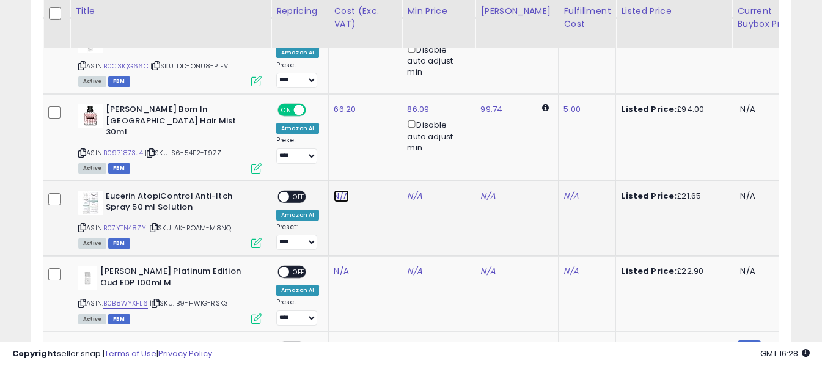
click at [341, 190] on link "N/A" at bounding box center [341, 196] width 15 height 12
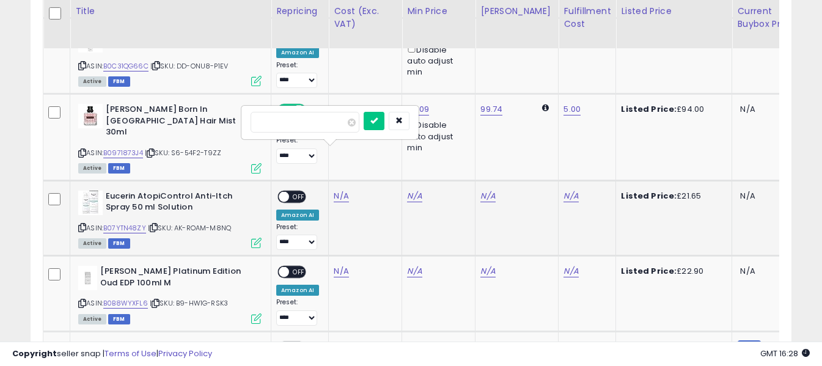
click at [325, 120] on input "number" at bounding box center [305, 122] width 109 height 21
type input "*****"
click at [378, 118] on icon "submit" at bounding box center [373, 120] width 7 height 7
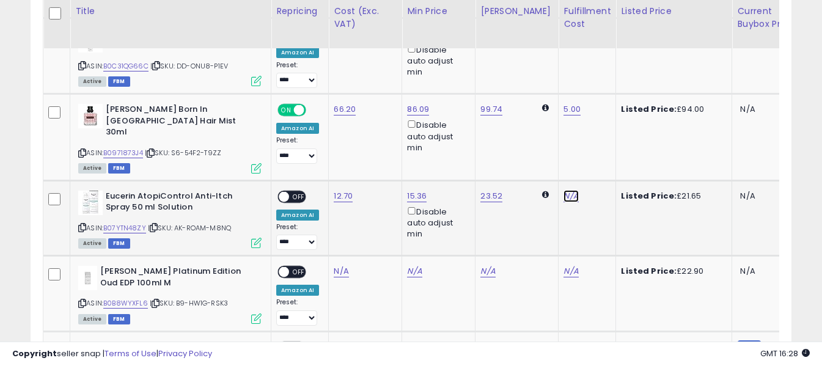
click at [564, 190] on link "N/A" at bounding box center [571, 196] width 15 height 12
click at [539, 117] on input "text" at bounding box center [525, 121] width 109 height 18
type input "*"
click at [598, 121] on icon "submit" at bounding box center [594, 120] width 7 height 7
click at [290, 191] on span "OFF" at bounding box center [299, 196] width 20 height 10
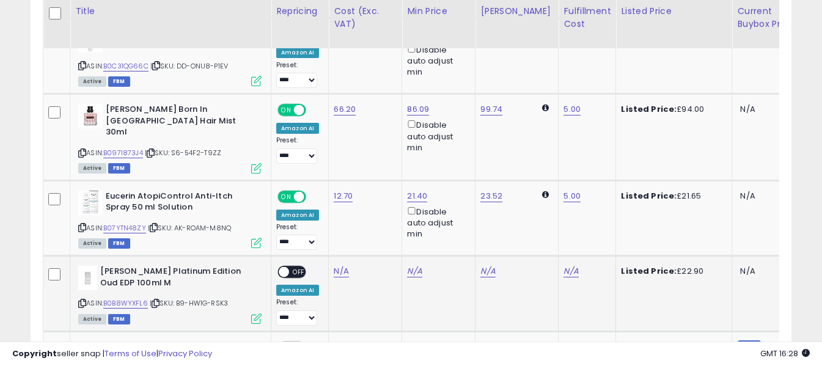
click at [84, 300] on icon at bounding box center [82, 303] width 8 height 7
click at [340, 265] on link "N/A" at bounding box center [341, 271] width 15 height 12
click at [324, 195] on input "number" at bounding box center [305, 198] width 109 height 21
click at [333, 198] on input "*" at bounding box center [305, 198] width 109 height 21
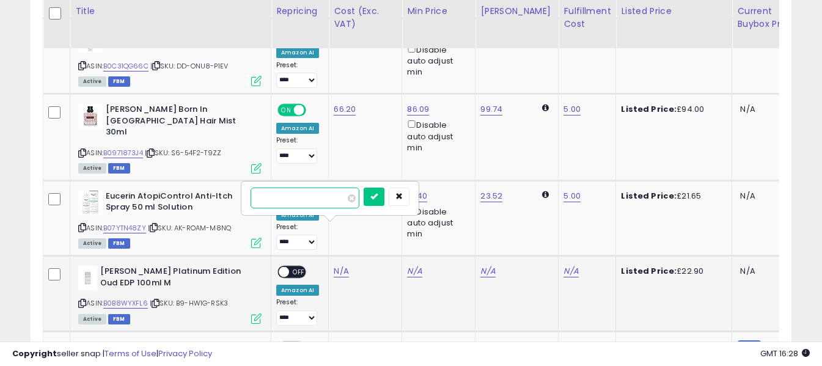
click at [333, 198] on input "*" at bounding box center [305, 198] width 109 height 21
click at [333, 197] on input "*" at bounding box center [305, 198] width 109 height 21
type input "*****"
click at [385, 193] on button "submit" at bounding box center [374, 197] width 21 height 18
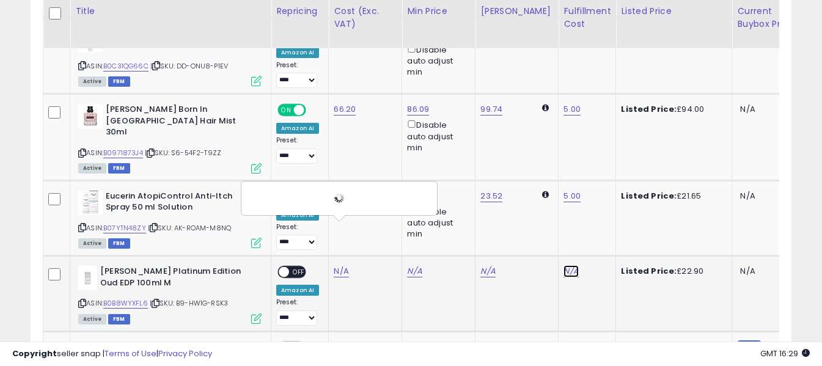
click at [564, 265] on link "N/A" at bounding box center [571, 271] width 15 height 12
click at [540, 194] on input "text" at bounding box center [525, 197] width 109 height 18
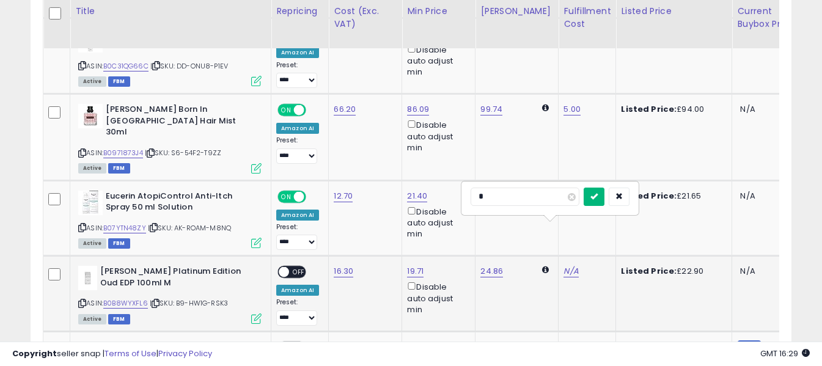
type input "*"
click at [598, 198] on icon "submit" at bounding box center [594, 196] width 7 height 7
click at [298, 267] on span "OFF" at bounding box center [299, 272] width 20 height 10
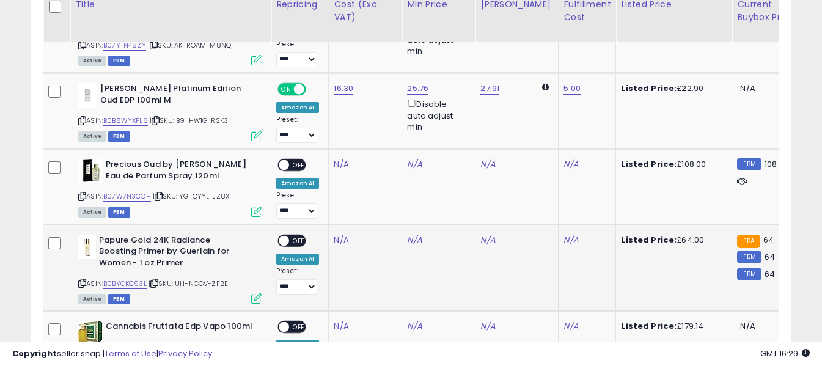
scroll to position [2513, 0]
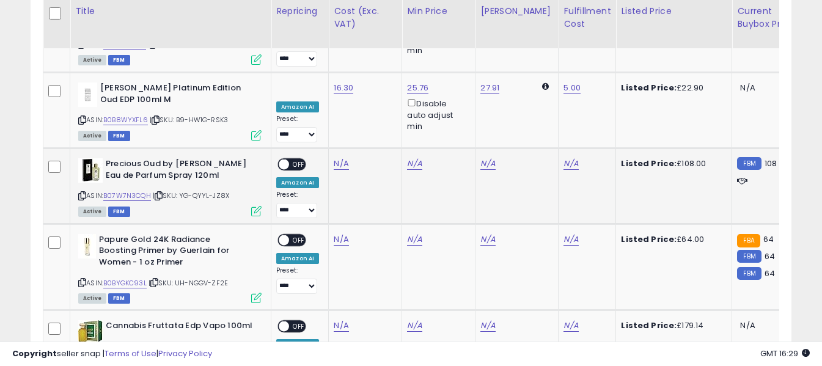
drag, startPoint x: 81, startPoint y: 153, endPoint x: 285, endPoint y: 0, distance: 255.4
click at [82, 193] on icon at bounding box center [82, 196] width 8 height 7
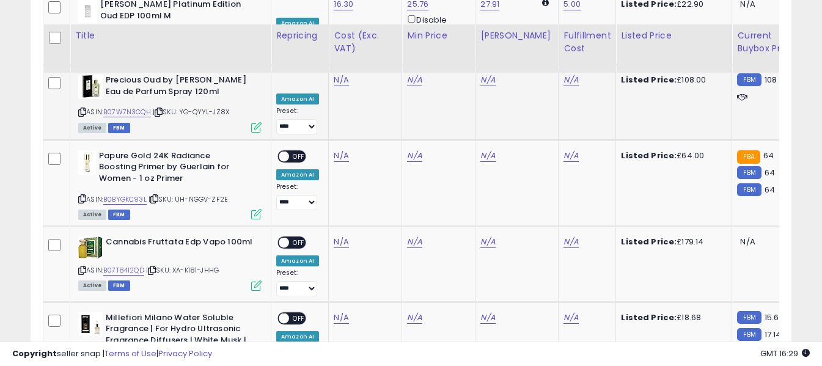
scroll to position [2635, 0]
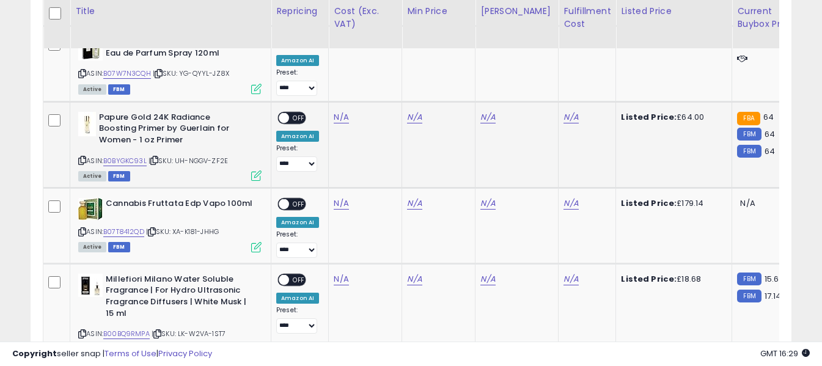
click at [81, 157] on icon at bounding box center [82, 160] width 8 height 7
click at [339, 111] on link "N/A" at bounding box center [341, 117] width 15 height 12
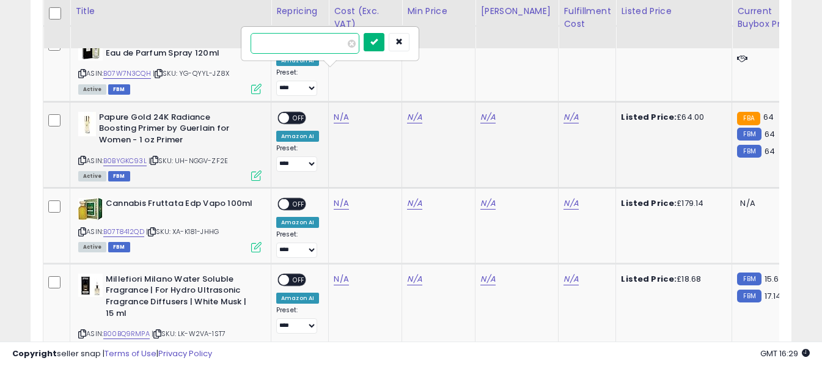
type input "*****"
click at [378, 43] on icon "submit" at bounding box center [373, 41] width 7 height 7
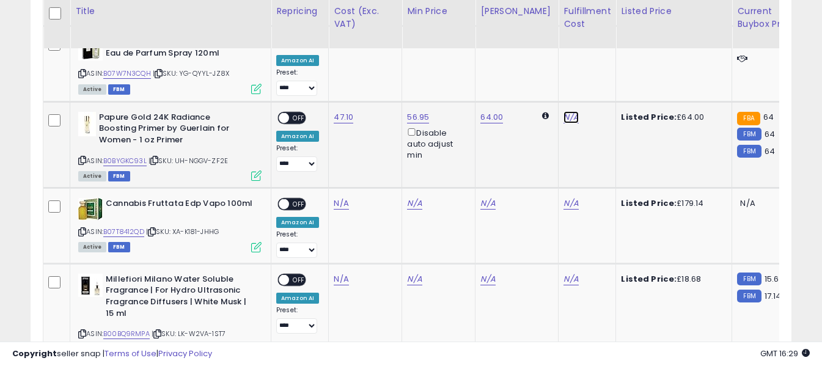
click at [564, 111] on link "N/A" at bounding box center [571, 117] width 15 height 12
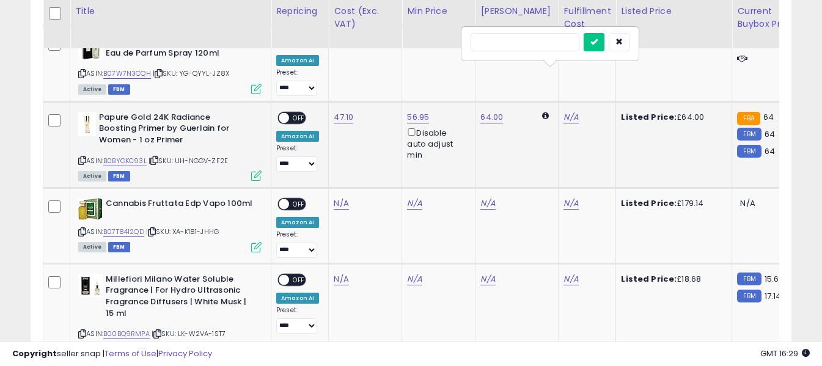
click at [518, 44] on input "text" at bounding box center [525, 42] width 109 height 18
type input "*"
click at [605, 46] on button "submit" at bounding box center [594, 42] width 21 height 18
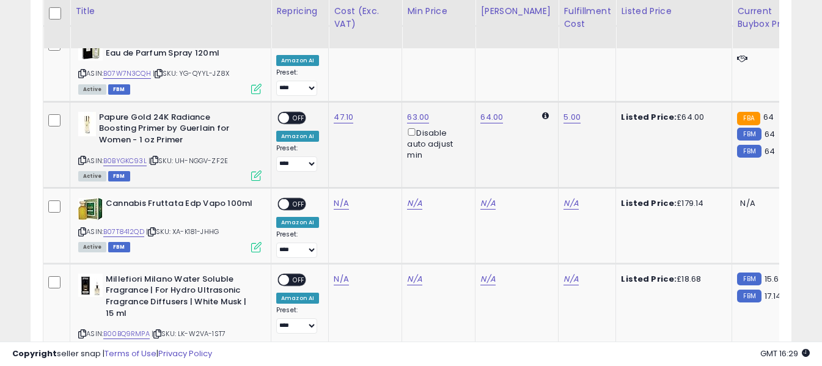
click at [300, 112] on span "OFF" at bounding box center [299, 117] width 20 height 10
click at [87, 198] on div "ASIN: B07T8412QD | SKU: XA-K181-JHHG Active FBM" at bounding box center [169, 224] width 183 height 53
click at [82, 229] on icon at bounding box center [82, 232] width 8 height 7
click at [340, 197] on link "N/A" at bounding box center [341, 203] width 15 height 12
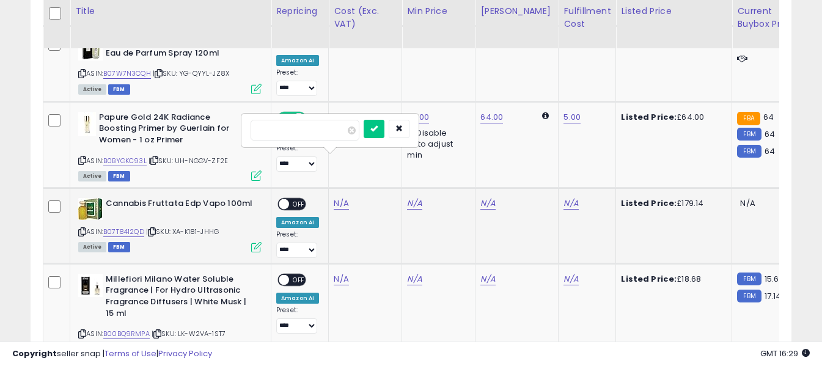
click at [329, 133] on input "number" at bounding box center [305, 130] width 109 height 21
type input "******"
click at [385, 125] on button "submit" at bounding box center [374, 129] width 21 height 18
click at [565, 197] on link "N/A" at bounding box center [571, 203] width 15 height 12
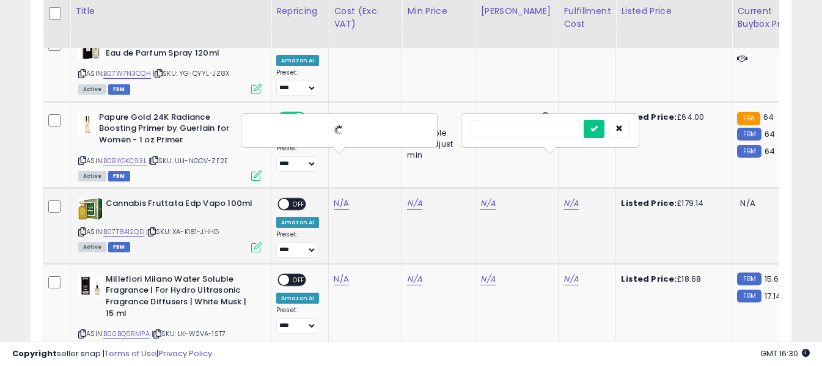
click at [543, 128] on input "text" at bounding box center [525, 129] width 109 height 18
type input "*"
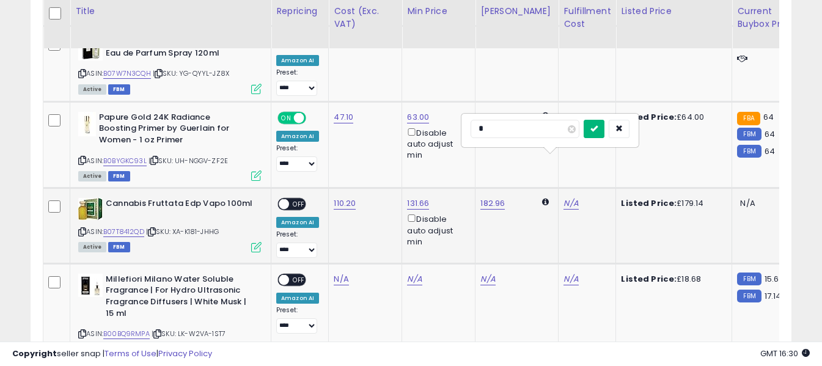
drag, startPoint x: 617, startPoint y: 125, endPoint x: 502, endPoint y: 138, distance: 116.2
click at [605, 125] on button "submit" at bounding box center [594, 129] width 21 height 18
click at [300, 199] on span "OFF" at bounding box center [299, 204] width 20 height 10
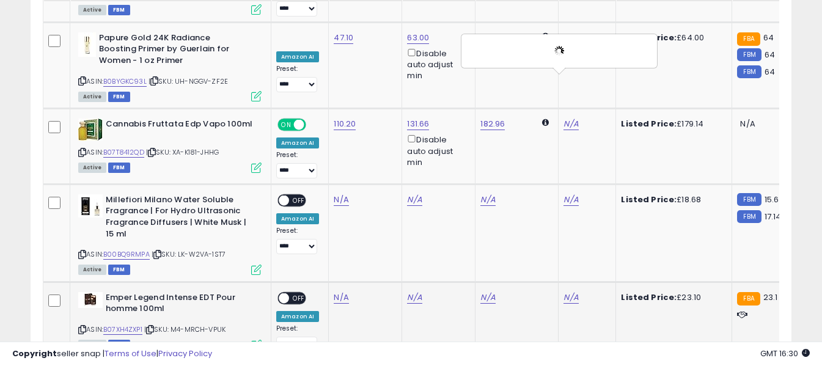
scroll to position [2758, 0]
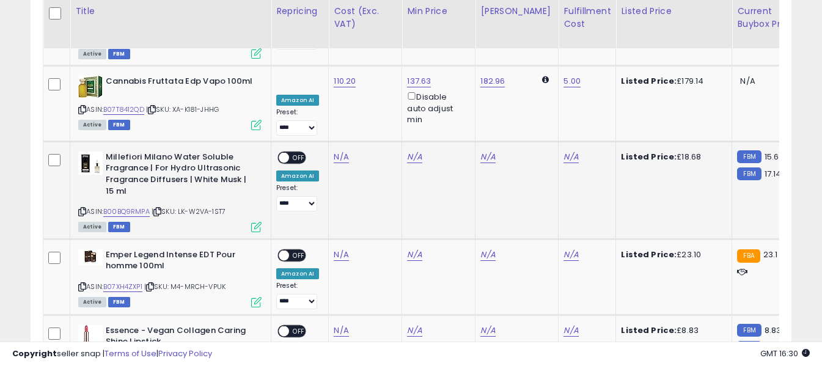
click at [83, 208] on icon at bounding box center [82, 211] width 8 height 7
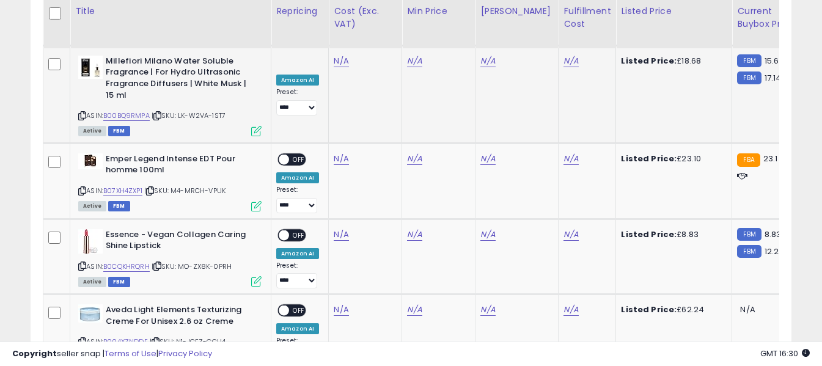
scroll to position [2880, 0]
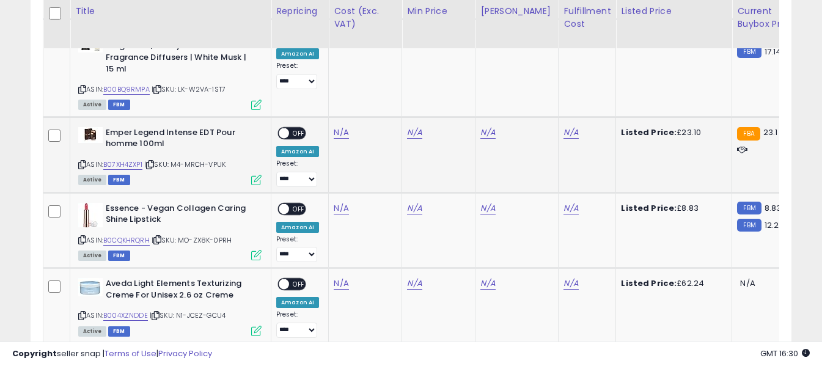
click at [81, 161] on icon at bounding box center [82, 164] width 8 height 7
click at [335, 127] on link "N/A" at bounding box center [341, 133] width 15 height 12
type input "*****"
click at [385, 59] on button "submit" at bounding box center [374, 57] width 21 height 18
drag, startPoint x: 562, startPoint y: 87, endPoint x: 542, endPoint y: 78, distance: 21.6
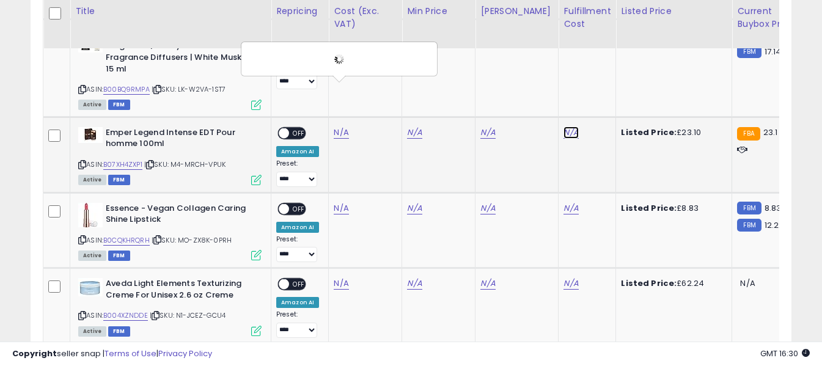
click at [564, 127] on link "N/A" at bounding box center [571, 133] width 15 height 12
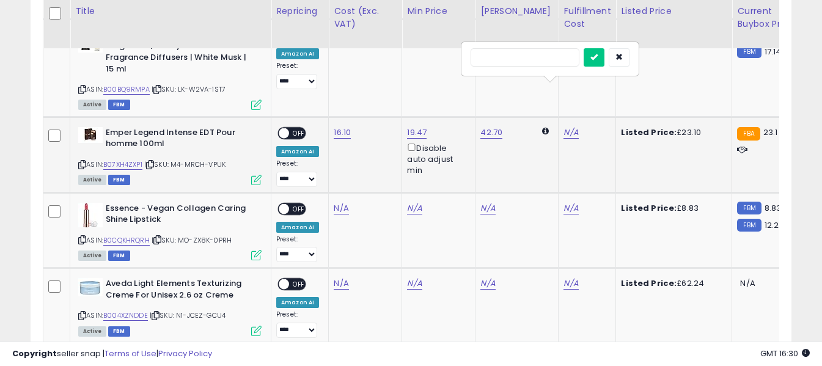
click at [515, 58] on input "text" at bounding box center [525, 57] width 109 height 18
type input "*"
click at [598, 57] on icon "submit" at bounding box center [594, 56] width 7 height 7
click at [293, 128] on span "OFF" at bounding box center [299, 133] width 20 height 10
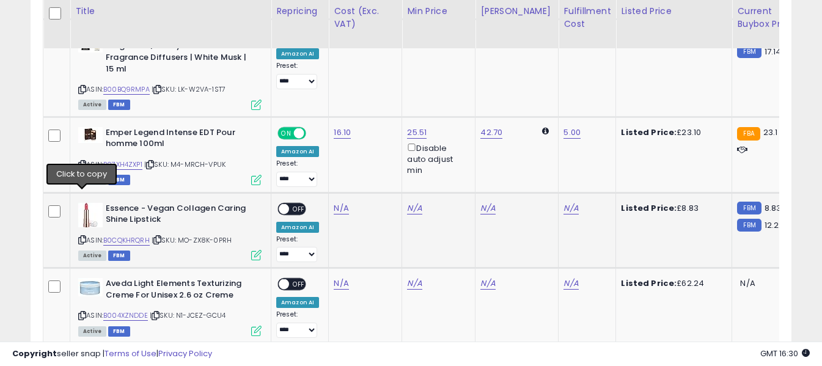
click at [81, 237] on icon at bounding box center [82, 240] width 8 height 7
click at [343, 202] on link "N/A" at bounding box center [341, 208] width 15 height 12
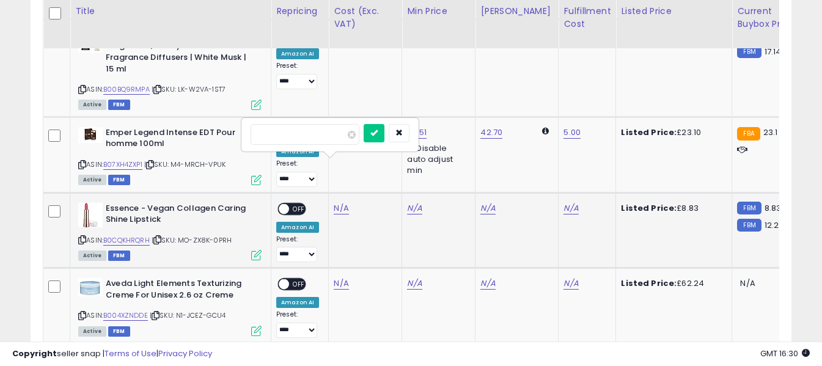
click at [328, 130] on input "number" at bounding box center [305, 134] width 109 height 21
type input "****"
click at [385, 133] on button "submit" at bounding box center [374, 133] width 21 height 18
click at [564, 202] on link "N/A" at bounding box center [571, 208] width 15 height 12
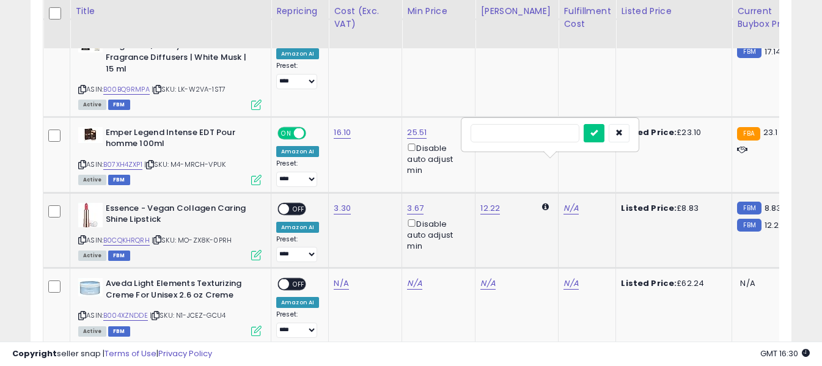
click at [534, 131] on input "text" at bounding box center [525, 133] width 109 height 18
type input "*"
click at [598, 134] on icon "submit" at bounding box center [594, 132] width 7 height 7
click at [296, 204] on span "OFF" at bounding box center [299, 209] width 20 height 10
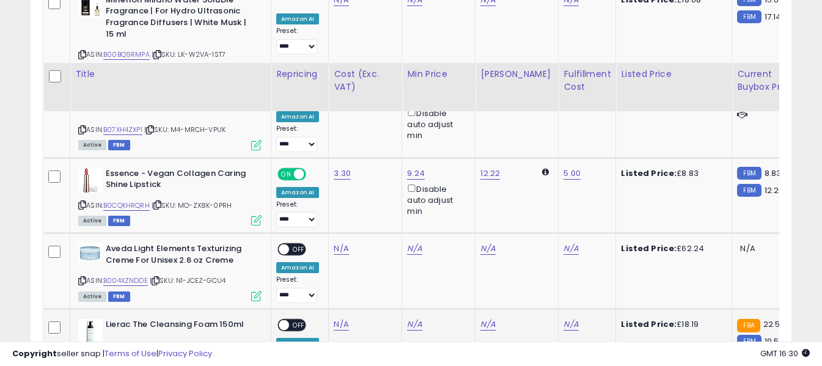
scroll to position [3002, 0]
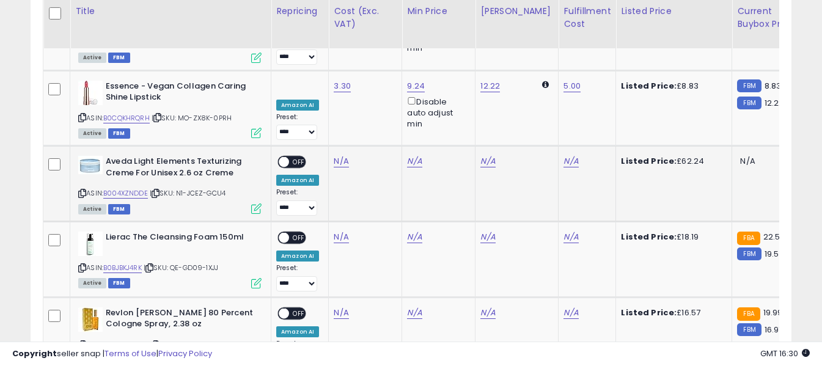
click at [82, 190] on icon at bounding box center [82, 193] width 8 height 7
click at [340, 155] on link "N/A" at bounding box center [341, 161] width 15 height 12
click at [334, 89] on input "number" at bounding box center [305, 88] width 109 height 21
type input "*****"
click at [378, 86] on icon "submit" at bounding box center [373, 86] width 7 height 7
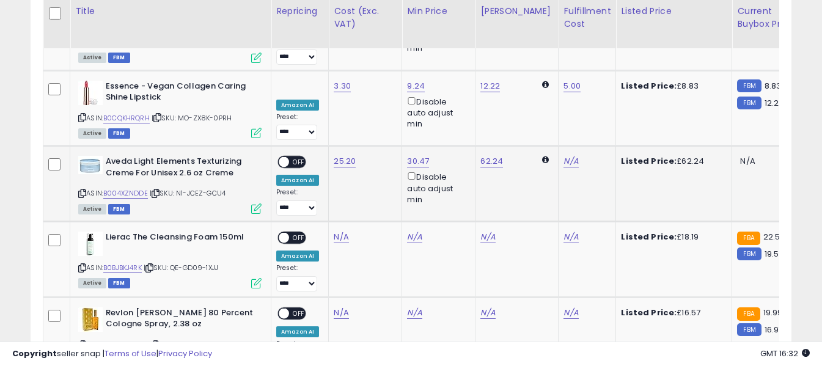
click at [295, 157] on span "OFF" at bounding box center [299, 162] width 20 height 10
click at [565, 155] on link "N/A" at bounding box center [571, 161] width 15 height 12
click at [537, 88] on input "text" at bounding box center [525, 87] width 109 height 18
type input "*"
click at [598, 85] on icon "submit" at bounding box center [594, 86] width 7 height 7
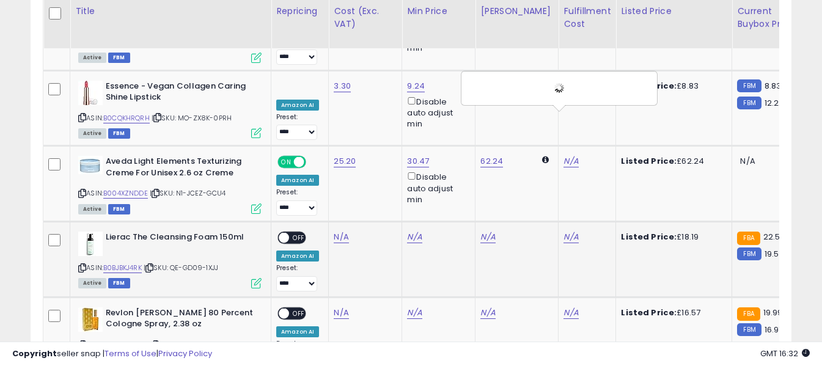
click at [83, 265] on icon at bounding box center [82, 268] width 8 height 7
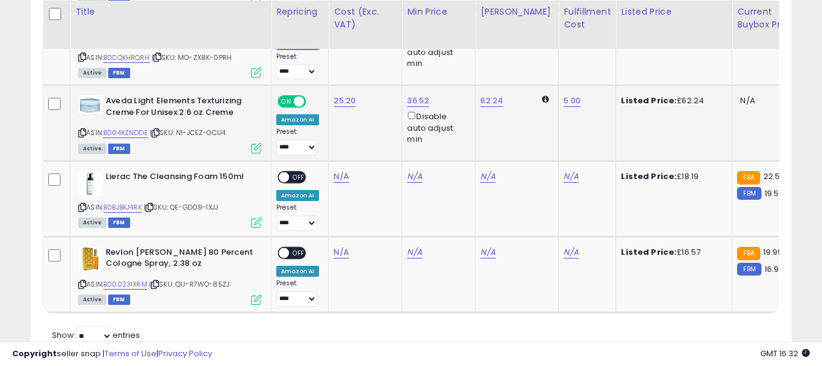
scroll to position [3063, 0]
click at [336, 170] on link "N/A" at bounding box center [341, 176] width 15 height 12
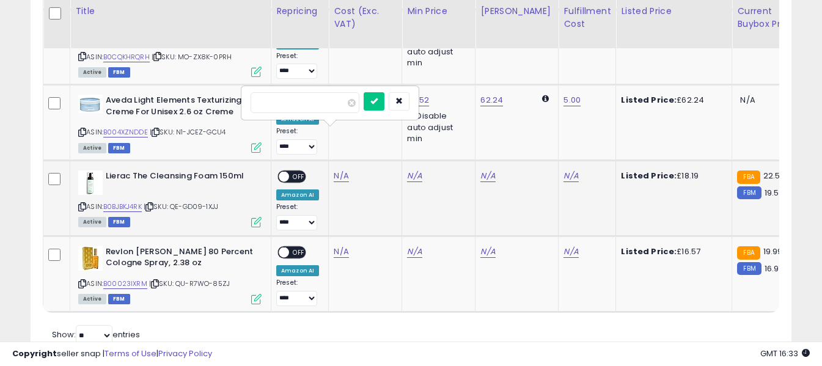
click at [334, 108] on input "number" at bounding box center [305, 102] width 109 height 21
type input "****"
click at [378, 101] on icon "submit" at bounding box center [373, 100] width 7 height 7
click at [564, 170] on link "N/A" at bounding box center [571, 176] width 15 height 12
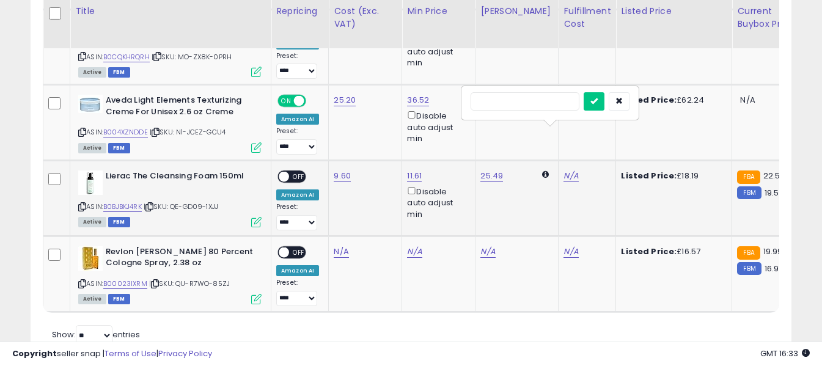
click at [532, 105] on input "text" at bounding box center [525, 101] width 109 height 18
type input "*"
click at [598, 100] on icon "submit" at bounding box center [594, 100] width 7 height 7
click at [296, 172] on span "OFF" at bounding box center [299, 177] width 20 height 10
click at [81, 281] on icon at bounding box center [82, 284] width 8 height 7
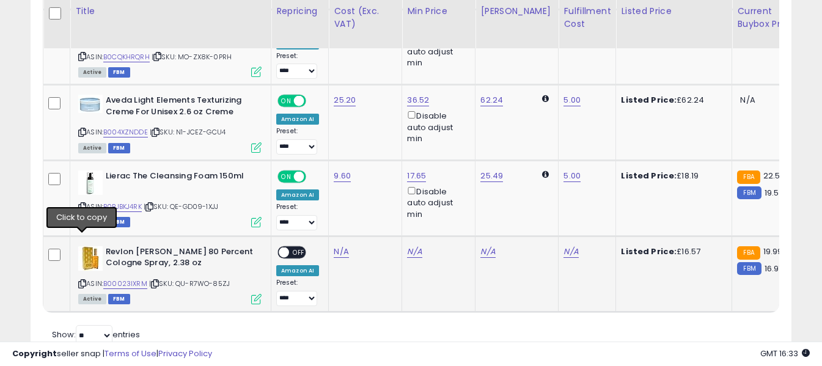
click at [79, 281] on icon at bounding box center [82, 284] width 8 height 7
click at [334, 246] on link "N/A" at bounding box center [341, 252] width 15 height 12
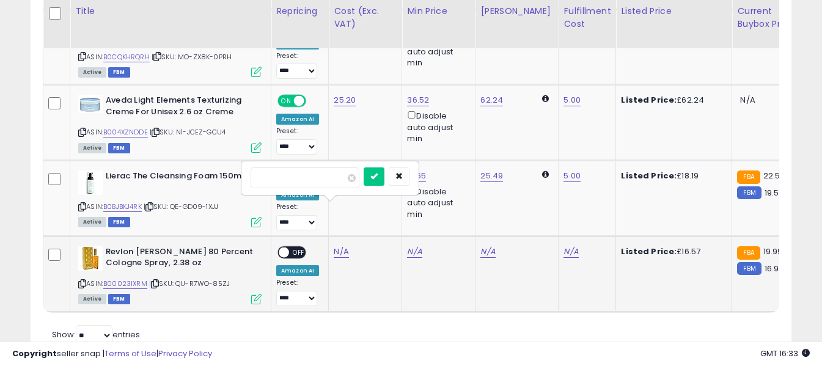
click at [335, 182] on input "number" at bounding box center [305, 177] width 109 height 21
type input "****"
click at [378, 176] on icon "submit" at bounding box center [373, 175] width 7 height 7
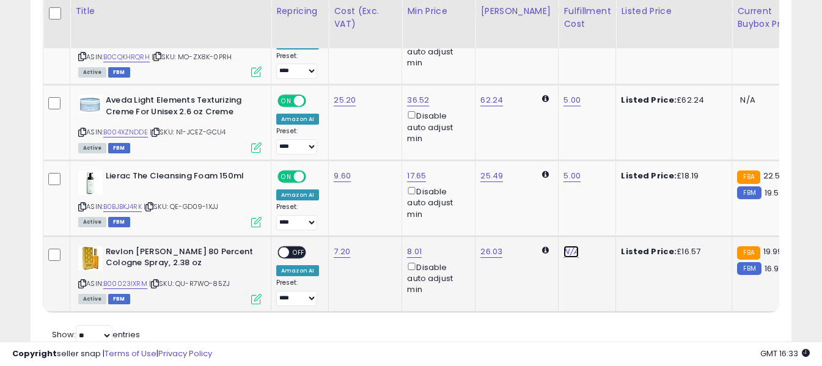
click at [564, 246] on link "N/A" at bounding box center [571, 252] width 15 height 12
click at [540, 180] on input "text" at bounding box center [525, 176] width 109 height 18
type input "*"
click at [605, 180] on button "submit" at bounding box center [594, 176] width 21 height 18
click at [290, 247] on span "OFF" at bounding box center [299, 252] width 20 height 10
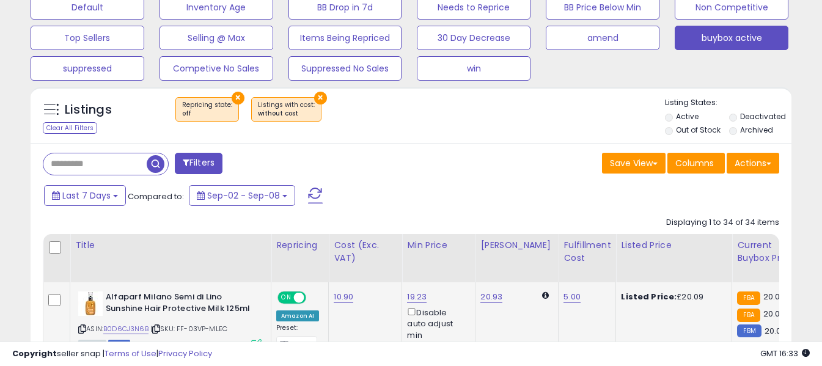
scroll to position [496, 0]
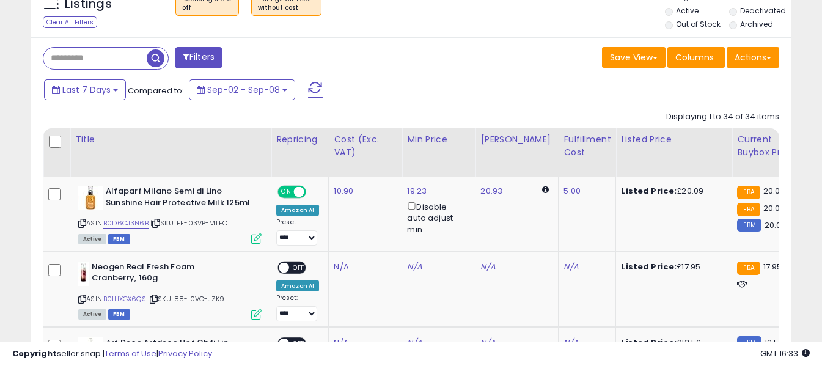
click at [315, 88] on span at bounding box center [315, 90] width 15 height 16
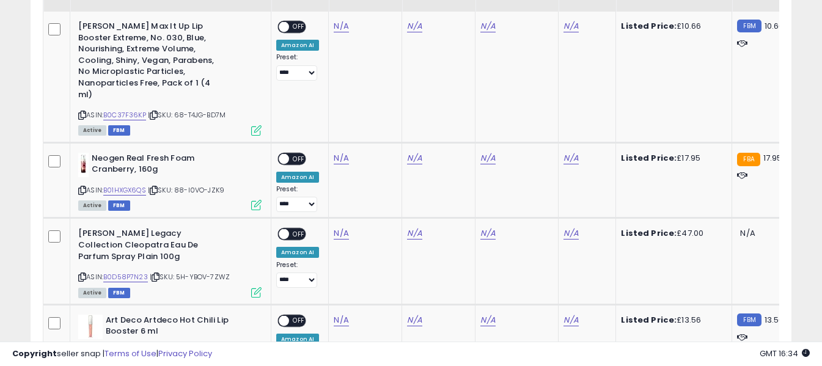
scroll to position [594, 0]
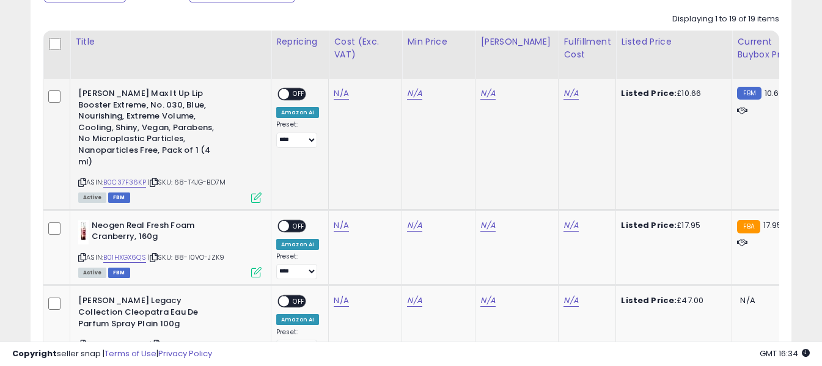
click at [80, 179] on icon at bounding box center [82, 182] width 8 height 7
click at [336, 96] on link "N/A" at bounding box center [341, 93] width 15 height 12
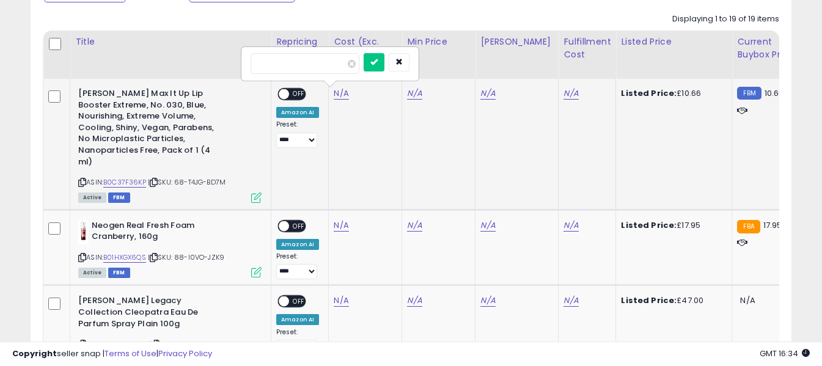
click at [310, 53] on div at bounding box center [330, 64] width 176 height 32
click at [322, 64] on input "number" at bounding box center [305, 63] width 109 height 21
type input "*"
click at [378, 62] on icon "submit" at bounding box center [373, 61] width 7 height 7
click at [564, 93] on link "N/A" at bounding box center [571, 93] width 15 height 12
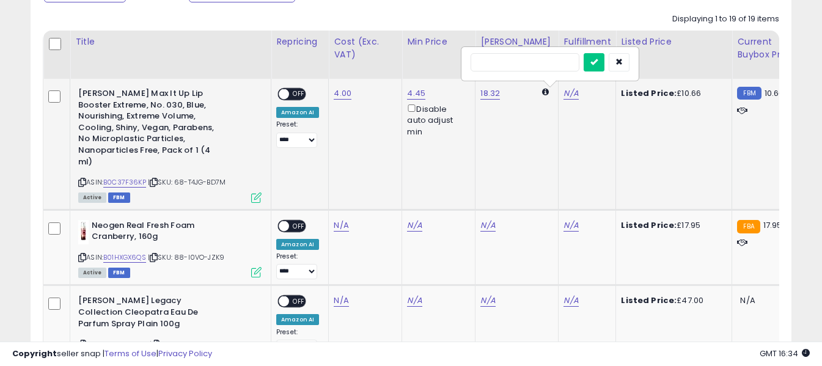
click at [529, 64] on input "text" at bounding box center [525, 62] width 109 height 18
type input "*"
click at [598, 63] on icon "submit" at bounding box center [594, 61] width 7 height 7
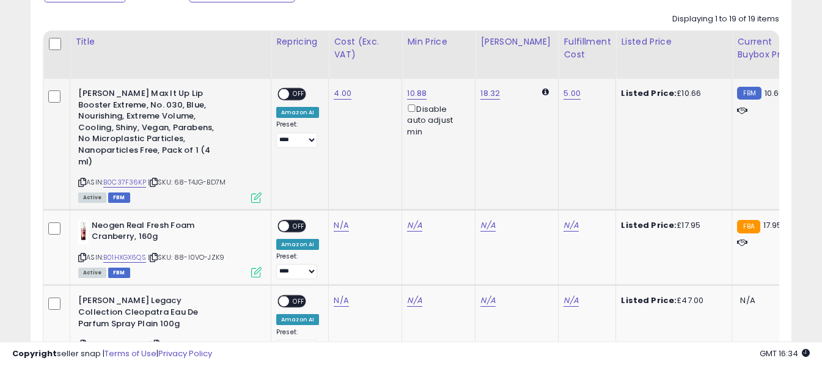
click at [304, 91] on span "OFF" at bounding box center [299, 94] width 20 height 10
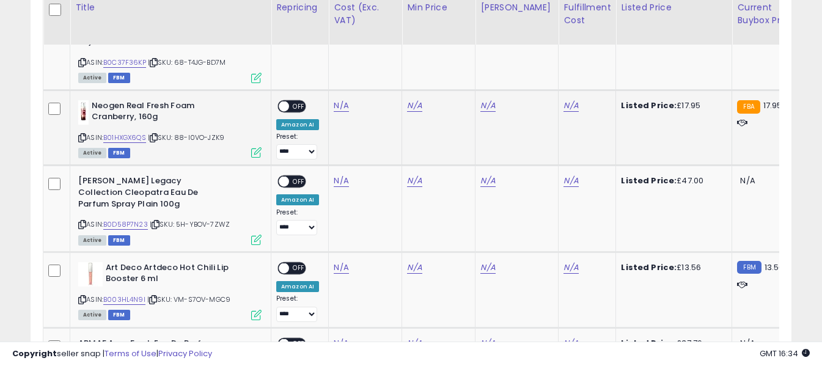
scroll to position [716, 0]
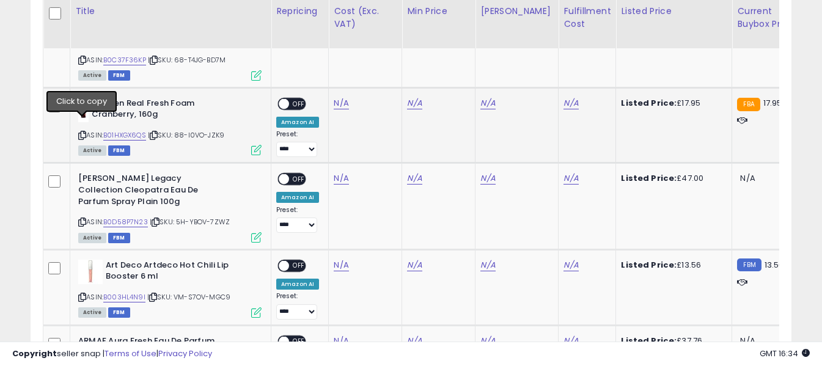
click at [80, 132] on icon at bounding box center [82, 135] width 8 height 7
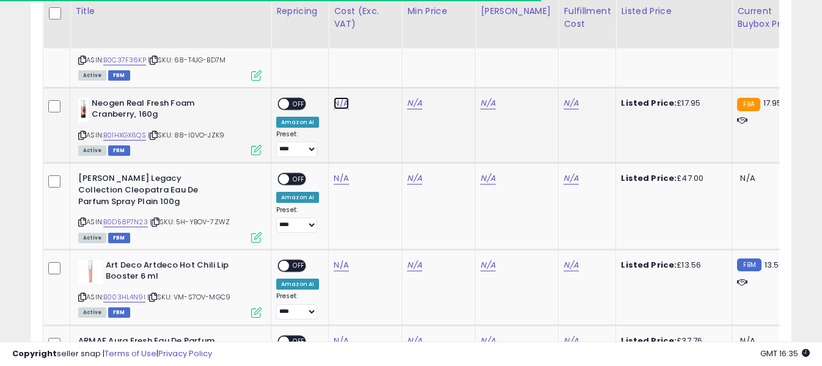
click at [340, 97] on link "N/A" at bounding box center [341, 103] width 15 height 12
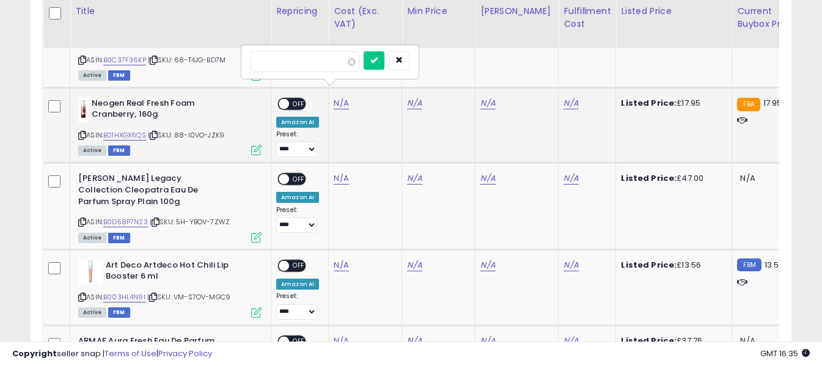
click at [341, 62] on input "number" at bounding box center [305, 61] width 109 height 21
type input "****"
click at [378, 59] on icon "submit" at bounding box center [373, 59] width 7 height 7
click at [564, 97] on link "N/A" at bounding box center [571, 103] width 15 height 12
click at [540, 60] on input "text" at bounding box center [525, 60] width 109 height 18
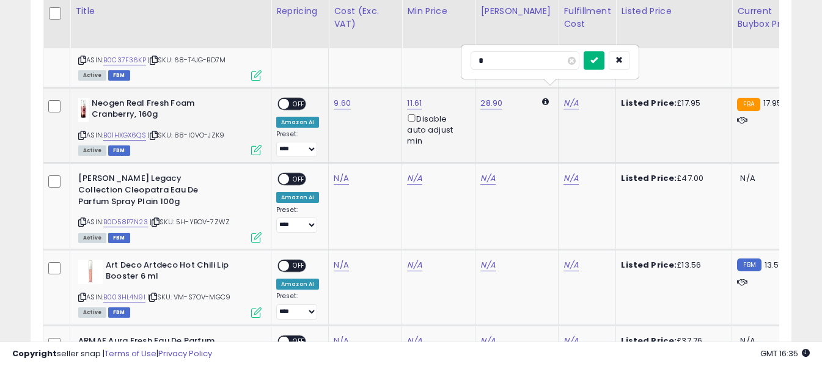
type input "*"
click at [598, 57] on icon "submit" at bounding box center [594, 59] width 7 height 7
click at [295, 98] on span "OFF" at bounding box center [299, 103] width 20 height 10
click at [83, 219] on icon at bounding box center [82, 222] width 8 height 7
click at [337, 172] on link "N/A" at bounding box center [341, 178] width 15 height 12
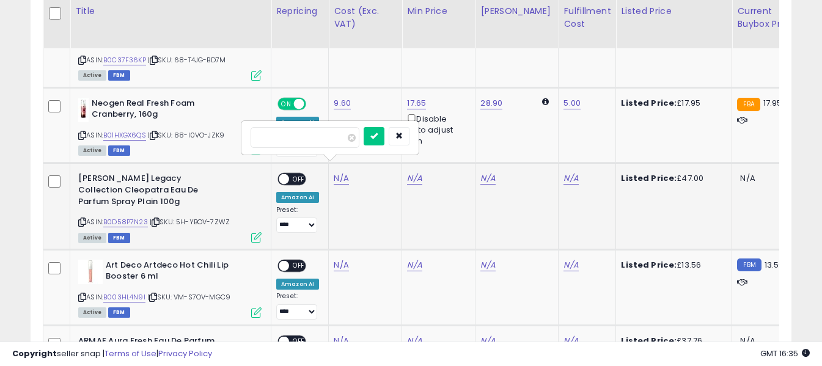
click at [333, 136] on input "number" at bounding box center [305, 137] width 109 height 21
type input "**"
click at [385, 133] on button "submit" at bounding box center [374, 136] width 21 height 18
click at [564, 172] on link "N/A" at bounding box center [571, 178] width 15 height 12
click at [543, 138] on input "text" at bounding box center [525, 136] width 109 height 18
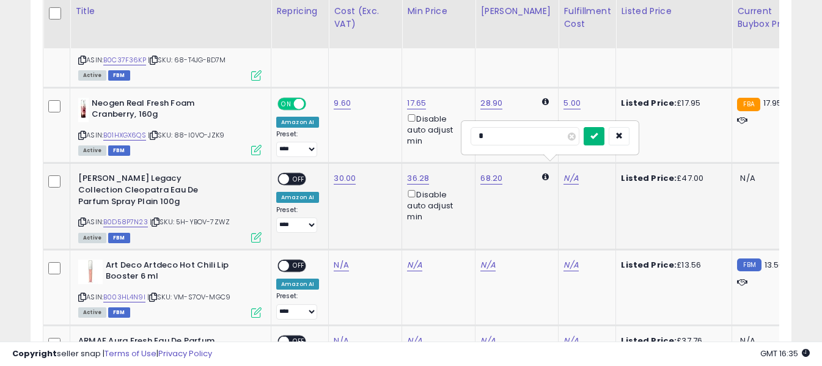
type input "*"
click at [598, 135] on icon "submit" at bounding box center [594, 135] width 7 height 7
click at [296, 174] on span "OFF" at bounding box center [299, 179] width 20 height 10
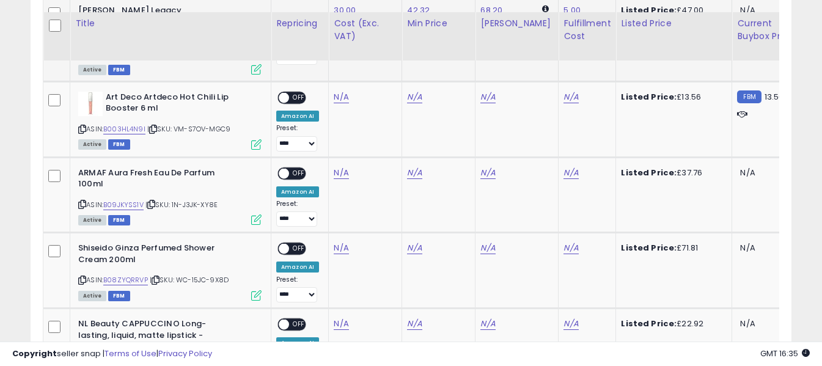
scroll to position [899, 0]
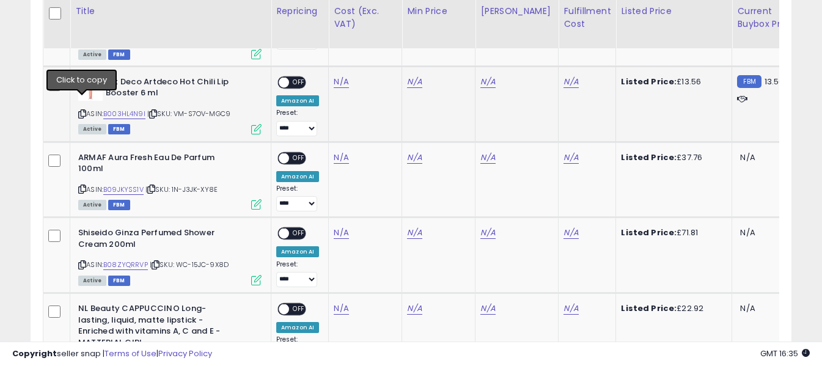
click at [81, 111] on icon at bounding box center [82, 114] width 8 height 7
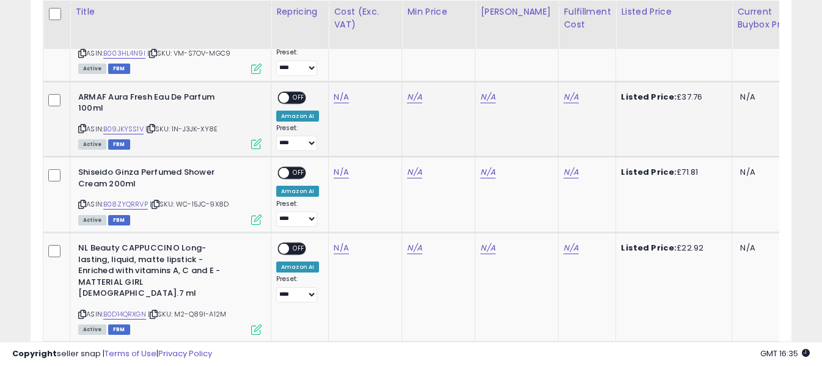
scroll to position [960, 0]
click at [83, 125] on icon at bounding box center [82, 128] width 8 height 7
click at [338, 90] on link "N/A" at bounding box center [341, 96] width 15 height 12
click at [326, 48] on input "number" at bounding box center [305, 55] width 109 height 21
type input "**"
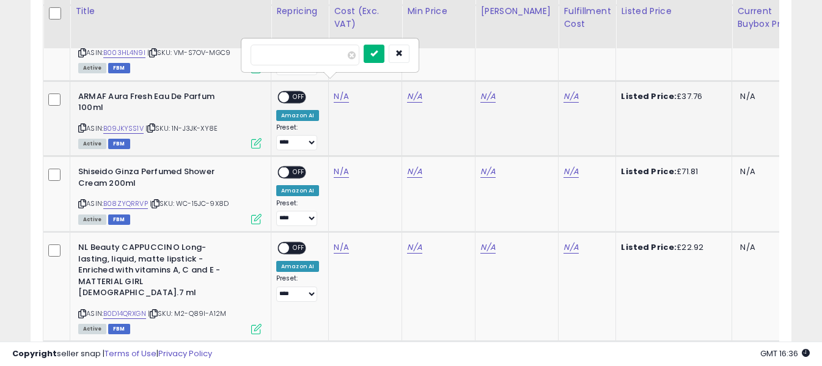
click at [378, 51] on icon "submit" at bounding box center [373, 53] width 7 height 7
click at [564, 90] on link "N/A" at bounding box center [571, 96] width 15 height 12
click at [536, 51] on input "text" at bounding box center [525, 54] width 109 height 18
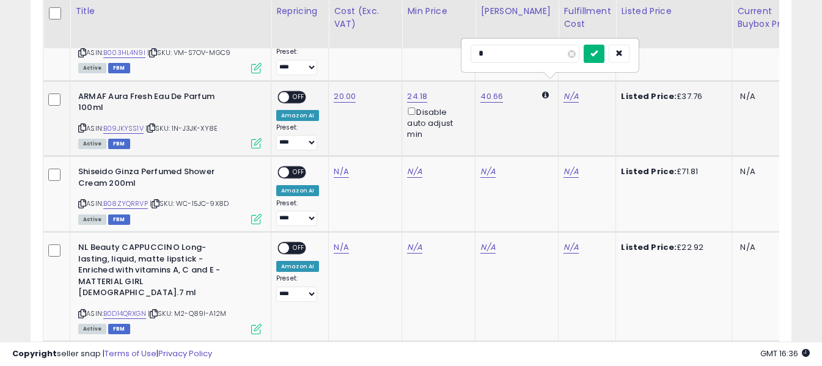
type input "*"
click at [598, 51] on icon "submit" at bounding box center [594, 53] width 7 height 7
click at [300, 92] on span "OFF" at bounding box center [299, 97] width 20 height 10
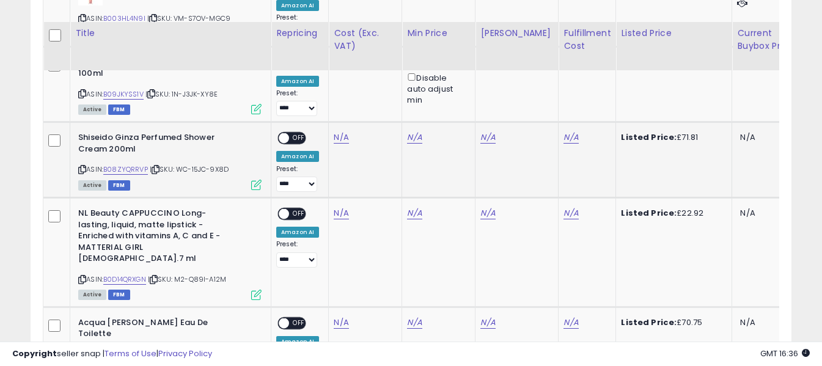
scroll to position [1021, 0]
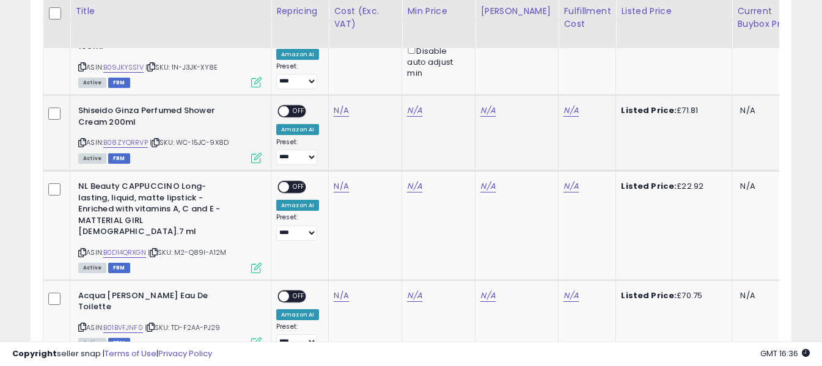
click at [83, 139] on icon at bounding box center [82, 142] width 8 height 7
click at [340, 105] on link "N/A" at bounding box center [341, 111] width 15 height 12
click at [326, 70] on input "number" at bounding box center [305, 69] width 109 height 21
type input "*****"
click at [385, 72] on button "submit" at bounding box center [374, 68] width 21 height 18
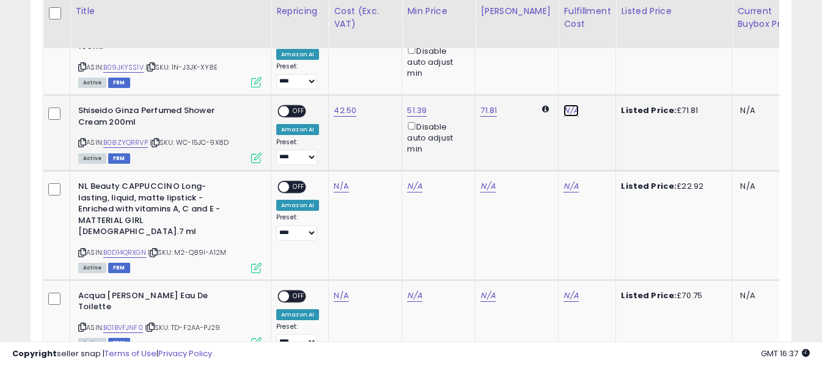
click at [564, 105] on link "N/A" at bounding box center [571, 111] width 15 height 12
click at [546, 73] on input "text" at bounding box center [525, 68] width 109 height 18
type input "*"
drag, startPoint x: 609, startPoint y: 68, endPoint x: 597, endPoint y: 70, distance: 11.7
click at [598, 68] on icon "submit" at bounding box center [594, 67] width 7 height 7
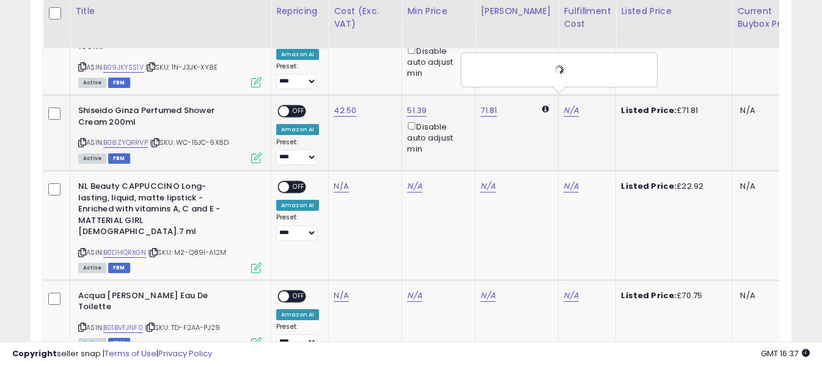
click at [293, 106] on span "OFF" at bounding box center [299, 111] width 20 height 10
click at [80, 249] on icon at bounding box center [82, 252] width 8 height 7
click at [342, 180] on link "N/A" at bounding box center [341, 186] width 15 height 12
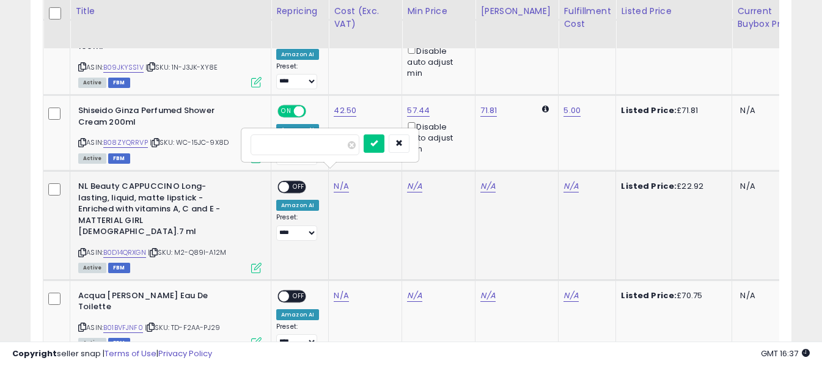
click at [331, 139] on input "number" at bounding box center [305, 144] width 109 height 21
type input "****"
click at [385, 147] on button "submit" at bounding box center [374, 143] width 21 height 18
click at [564, 180] on link "N/A" at bounding box center [571, 186] width 15 height 12
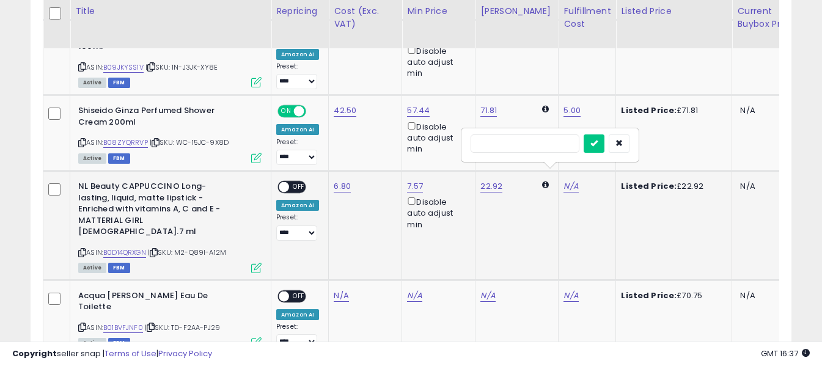
click at [514, 138] on input "text" at bounding box center [525, 143] width 109 height 18
type input "*"
click at [598, 141] on icon "submit" at bounding box center [594, 142] width 7 height 7
click at [299, 182] on span "OFF" at bounding box center [299, 187] width 20 height 10
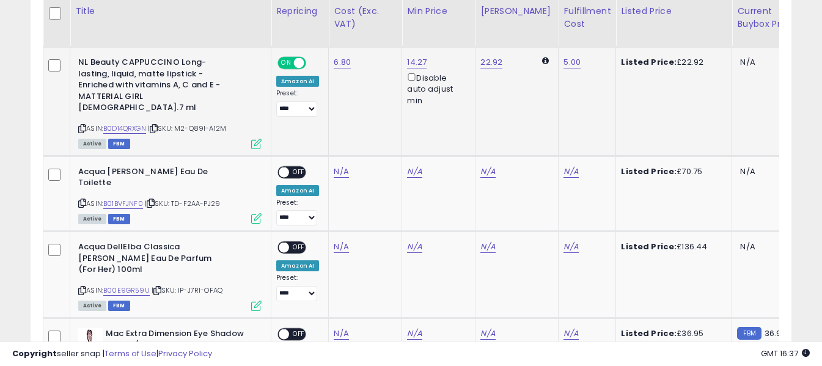
scroll to position [1205, 0]
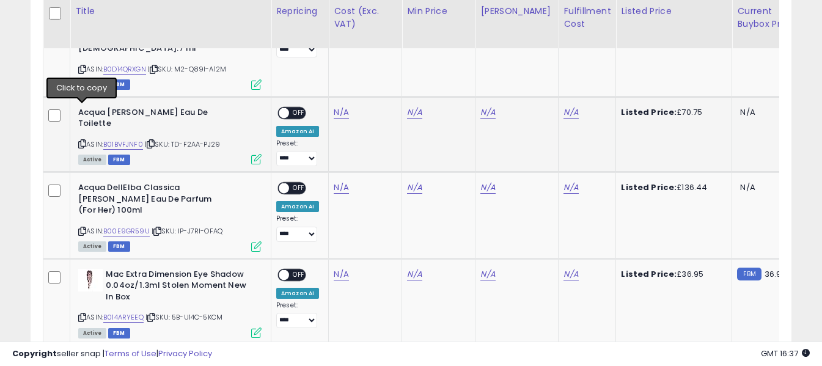
click at [83, 141] on icon at bounding box center [82, 144] width 8 height 7
click at [339, 106] on link "N/A" at bounding box center [341, 112] width 15 height 12
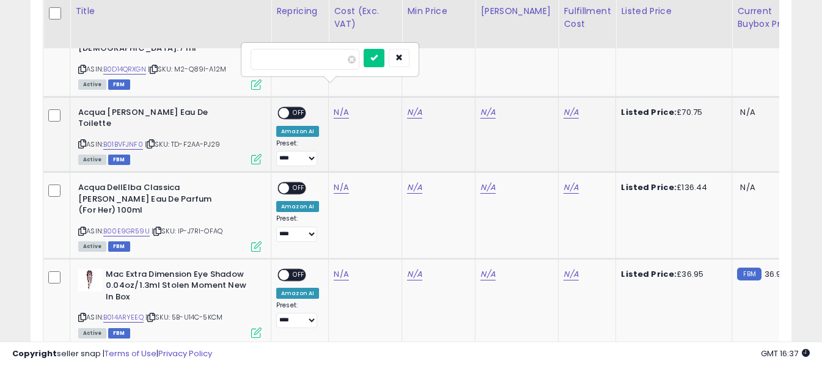
click at [334, 64] on input "number" at bounding box center [305, 59] width 109 height 21
type input "*****"
click at [378, 59] on icon "submit" at bounding box center [373, 57] width 7 height 7
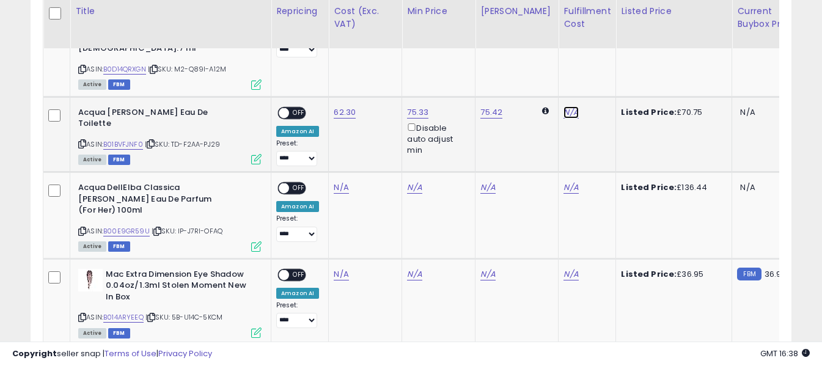
click at [564, 106] on link "N/A" at bounding box center [571, 112] width 15 height 12
click at [526, 61] on input "text" at bounding box center [525, 58] width 109 height 18
type input "*"
click at [598, 58] on icon "submit" at bounding box center [594, 57] width 7 height 7
click at [288, 108] on span at bounding box center [284, 113] width 10 height 10
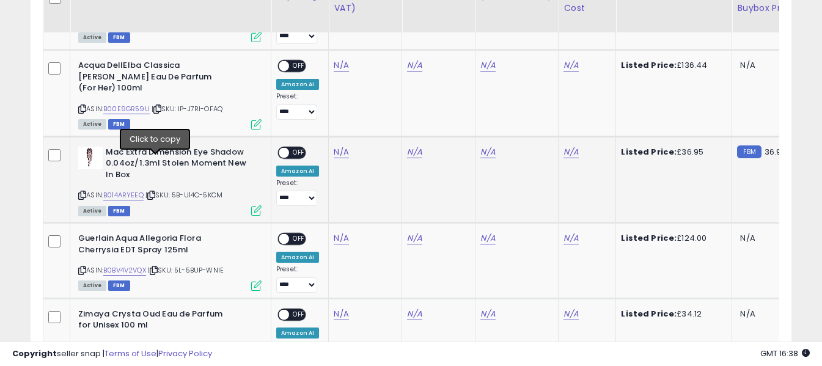
scroll to position [1266, 0]
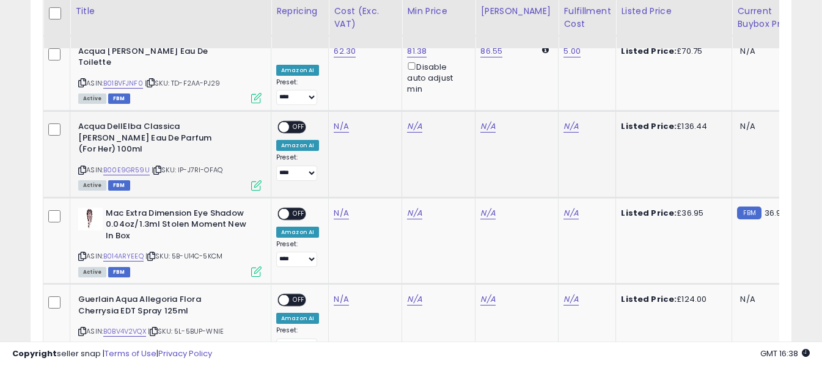
click at [83, 167] on icon at bounding box center [82, 170] width 8 height 7
click at [336, 120] on link "N/A" at bounding box center [341, 126] width 15 height 12
click at [336, 79] on input "number" at bounding box center [305, 74] width 109 height 21
type input "*****"
click at [378, 73] on icon "submit" at bounding box center [373, 71] width 7 height 7
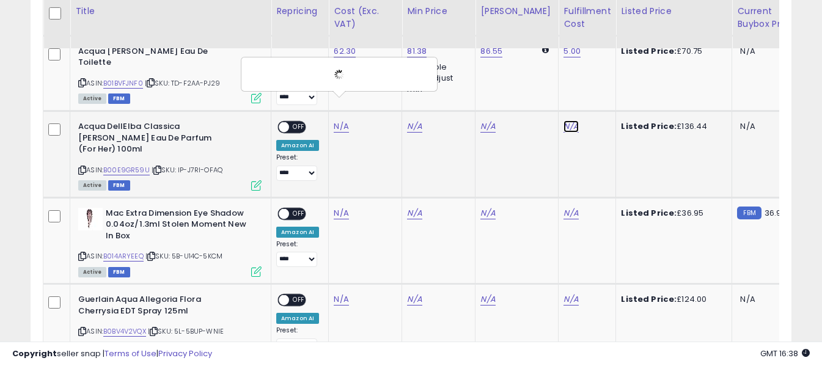
click at [564, 120] on link "N/A" at bounding box center [571, 126] width 15 height 12
click at [527, 71] on input "text" at bounding box center [525, 73] width 109 height 18
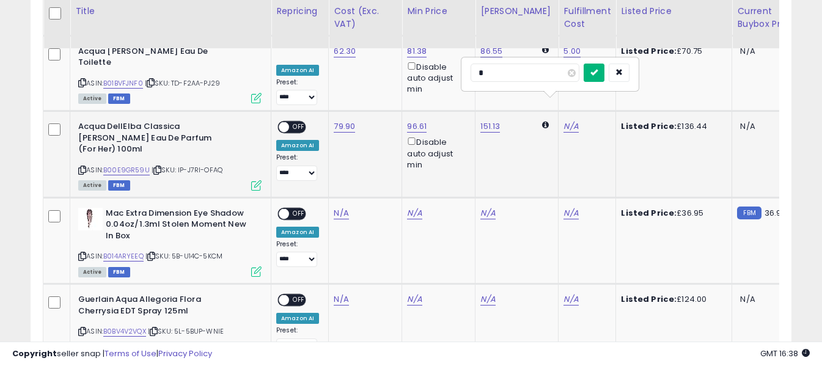
type input "*"
click at [598, 68] on icon "submit" at bounding box center [594, 71] width 7 height 7
click at [298, 122] on span "OFF" at bounding box center [299, 127] width 20 height 10
click at [83, 253] on icon at bounding box center [82, 256] width 8 height 7
click at [344, 207] on link "N/A" at bounding box center [341, 213] width 15 height 12
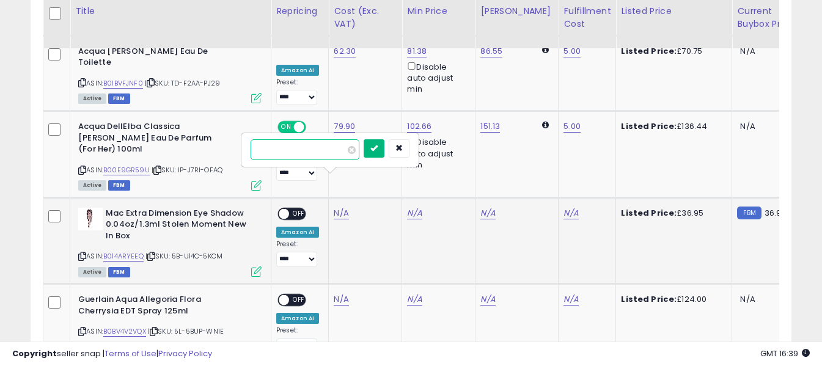
type input "*****"
click at [378, 146] on icon "submit" at bounding box center [373, 147] width 7 height 7
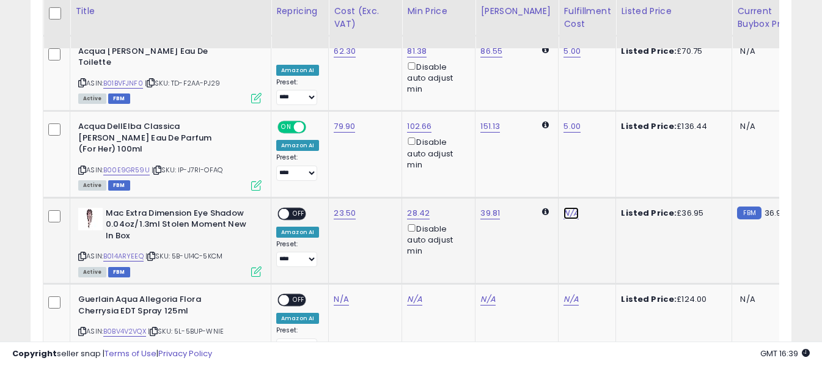
click at [564, 207] on link "N/A" at bounding box center [571, 213] width 15 height 12
click at [545, 146] on input "text" at bounding box center [525, 148] width 109 height 18
type input "*"
click at [598, 145] on icon "submit" at bounding box center [594, 147] width 7 height 7
click at [300, 208] on span "OFF" at bounding box center [299, 213] width 20 height 10
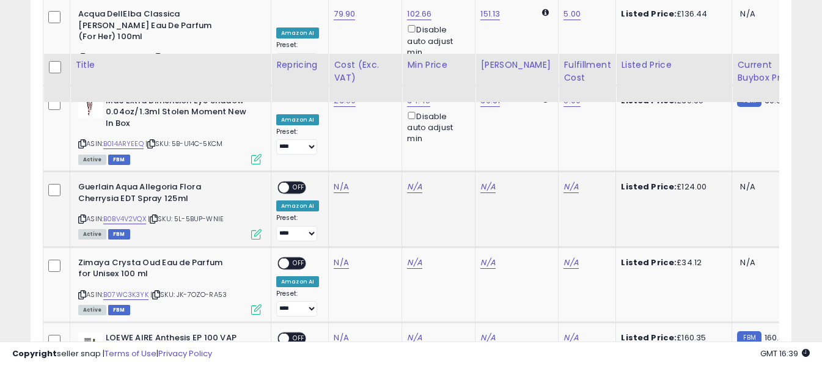
scroll to position [1449, 0]
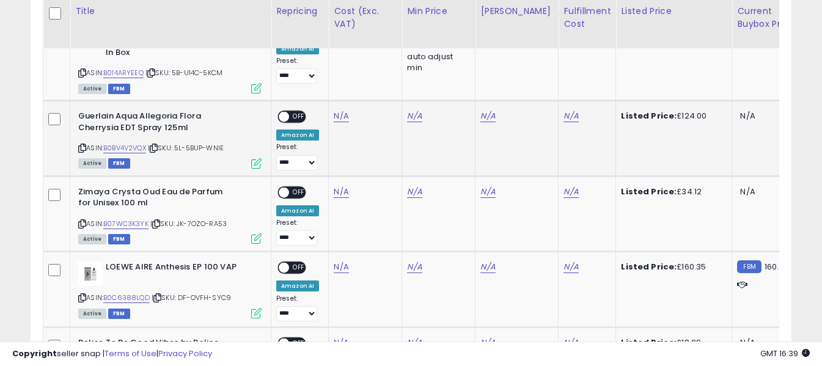
click at [83, 145] on icon at bounding box center [82, 148] width 8 height 7
click at [340, 110] on link "N/A" at bounding box center [341, 116] width 15 height 12
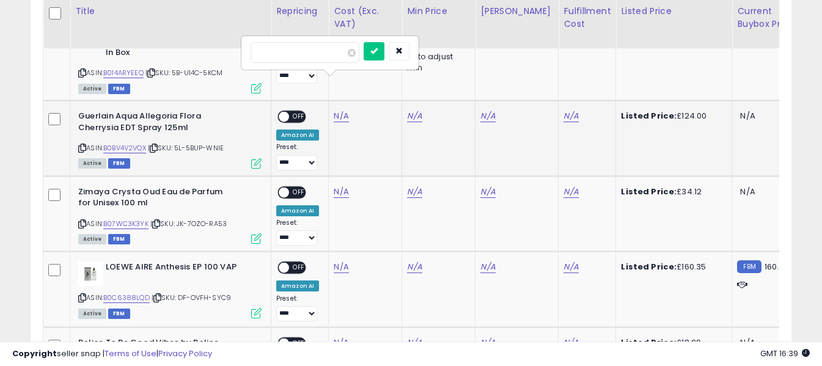
click at [335, 51] on input "number" at bounding box center [305, 52] width 109 height 21
type input "******"
click at [378, 54] on icon "submit" at bounding box center [373, 50] width 7 height 7
click at [564, 110] on link "N/A" at bounding box center [571, 116] width 15 height 12
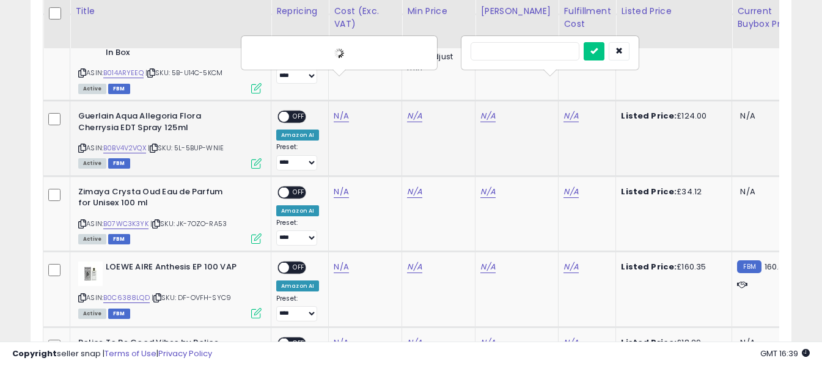
click at [532, 54] on input "text" at bounding box center [525, 51] width 109 height 18
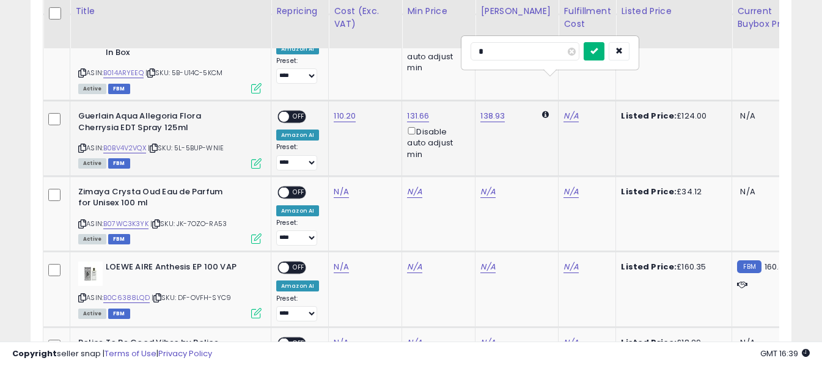
type input "*"
click at [605, 58] on button "submit" at bounding box center [594, 51] width 21 height 18
click at [293, 112] on span "OFF" at bounding box center [299, 117] width 20 height 10
click at [85, 221] on icon at bounding box center [82, 224] width 8 height 7
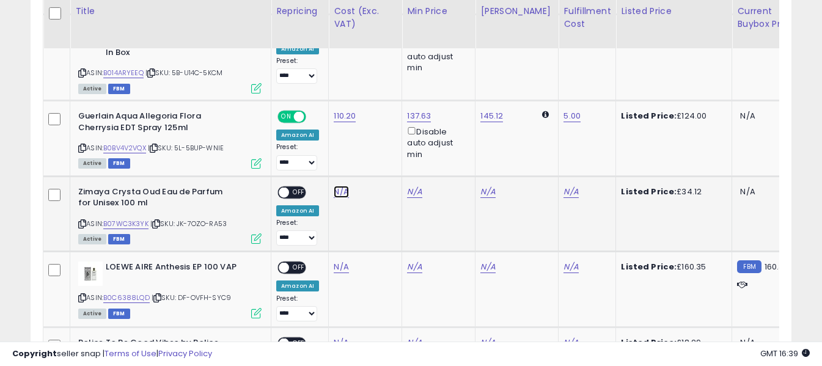
click at [341, 186] on link "N/A" at bounding box center [341, 192] width 15 height 12
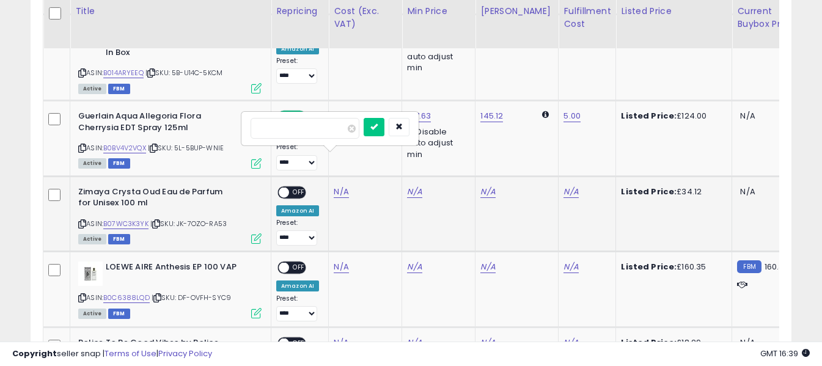
click at [332, 133] on input "number" at bounding box center [305, 128] width 109 height 21
type input "*****"
drag, startPoint x: 391, startPoint y: 124, endPoint x: 411, endPoint y: 130, distance: 21.1
click at [378, 124] on icon "submit" at bounding box center [373, 126] width 7 height 7
click at [564, 186] on link "N/A" at bounding box center [571, 192] width 15 height 12
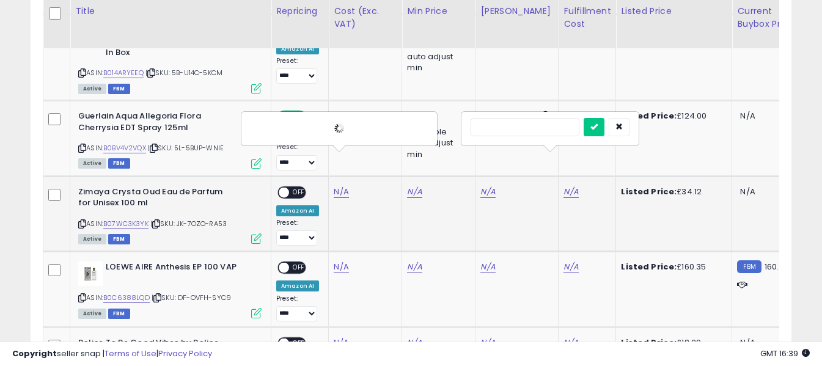
click at [545, 125] on input "text" at bounding box center [525, 127] width 109 height 18
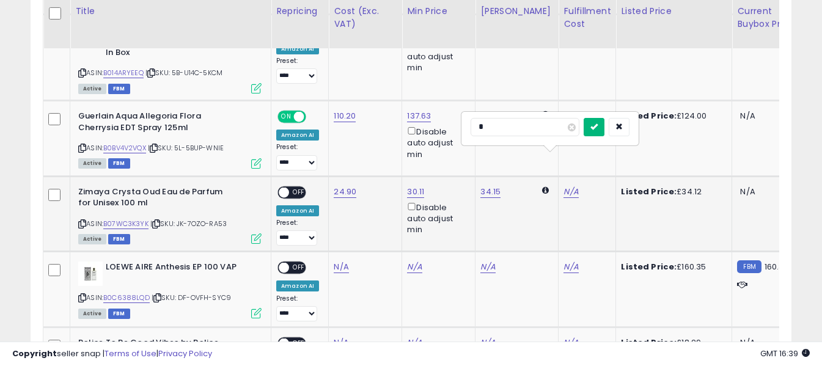
type input "*"
click at [598, 127] on icon "submit" at bounding box center [594, 126] width 7 height 7
click at [300, 187] on span "OFF" at bounding box center [299, 192] width 20 height 10
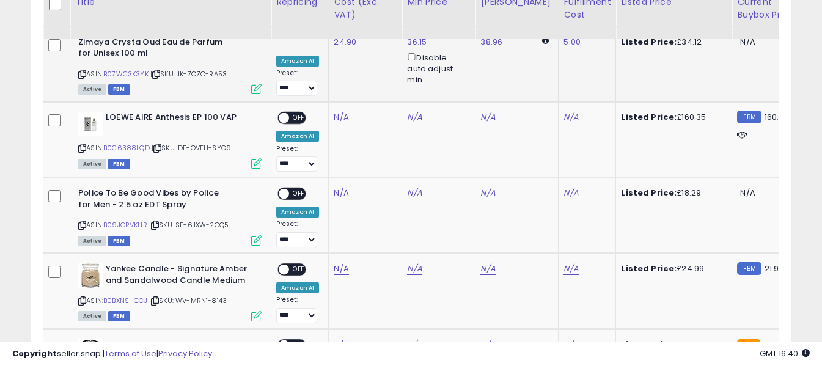
scroll to position [1572, 0]
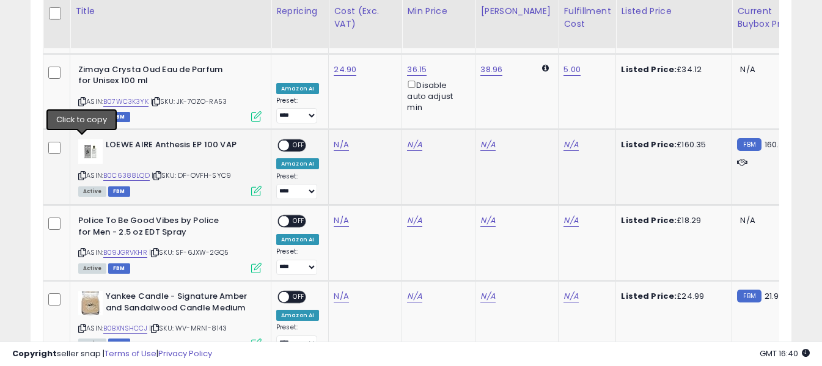
click at [82, 172] on icon at bounding box center [82, 175] width 8 height 7
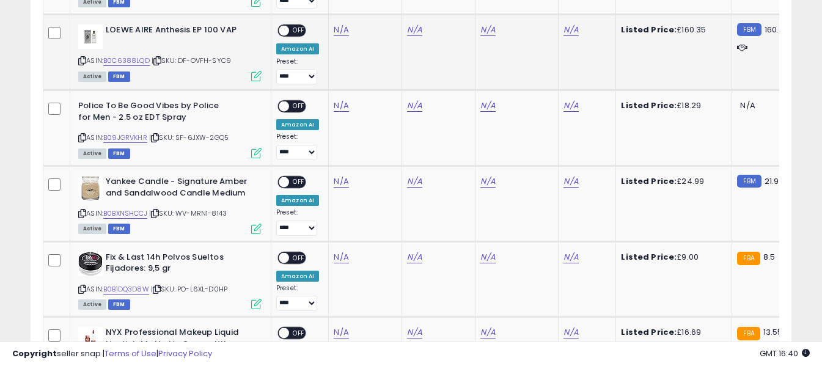
scroll to position [1694, 0]
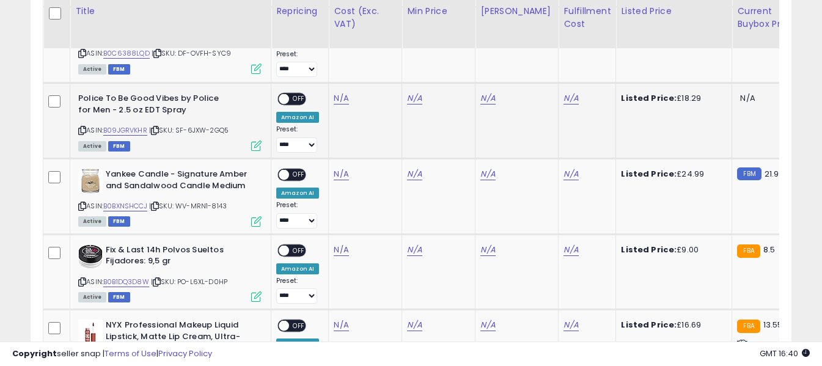
click at [83, 127] on icon at bounding box center [82, 130] width 8 height 7
click at [336, 92] on link "N/A" at bounding box center [341, 98] width 15 height 12
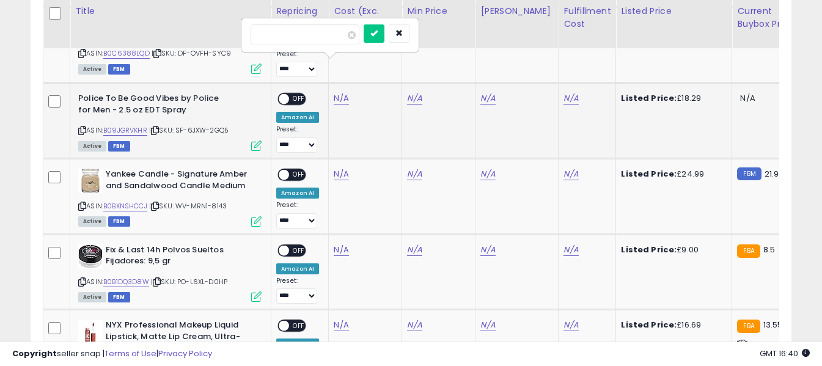
click at [327, 40] on input "number" at bounding box center [305, 34] width 109 height 21
type input "*****"
click at [378, 32] on icon "submit" at bounding box center [373, 32] width 7 height 7
click at [564, 92] on link "N/A" at bounding box center [571, 98] width 15 height 12
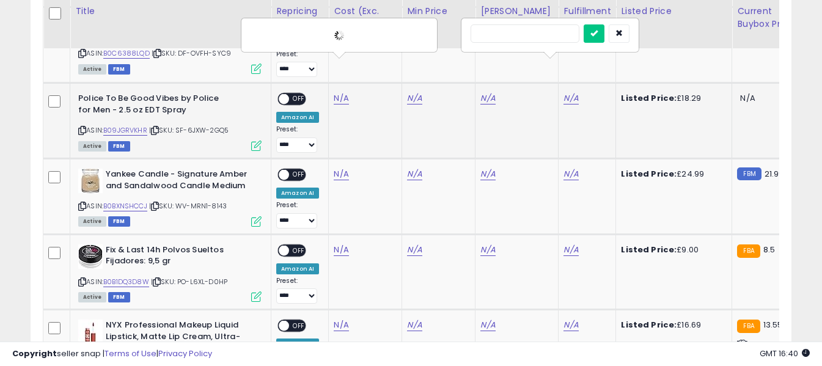
click at [547, 33] on input "text" at bounding box center [525, 33] width 109 height 18
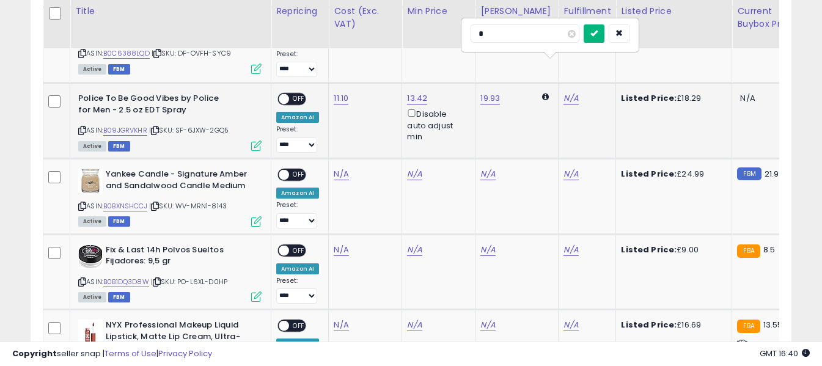
type input "*"
click at [605, 33] on button "submit" at bounding box center [594, 33] width 21 height 18
click at [301, 94] on span "OFF" at bounding box center [299, 99] width 20 height 10
click at [81, 203] on icon at bounding box center [82, 206] width 8 height 7
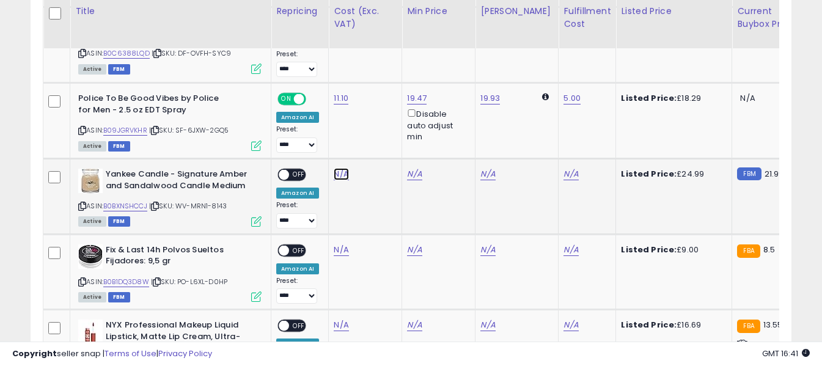
click at [340, 168] on link "N/A" at bounding box center [341, 174] width 15 height 12
click at [333, 109] on input "number" at bounding box center [305, 110] width 109 height 21
type input "*****"
click at [385, 108] on button "submit" at bounding box center [374, 109] width 21 height 18
click at [564, 168] on link "N/A" at bounding box center [571, 174] width 15 height 12
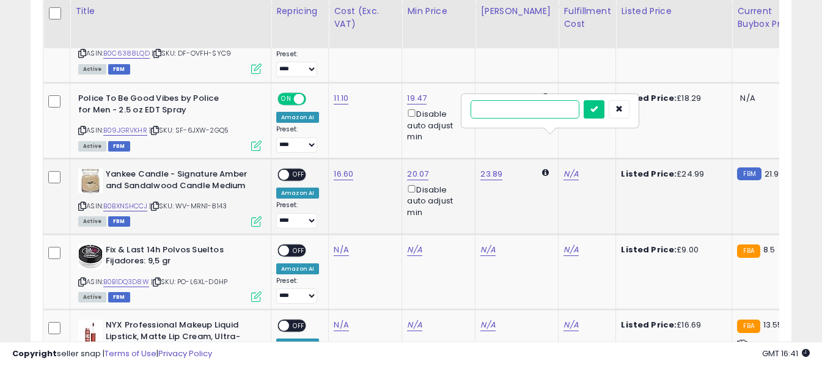
click at [532, 112] on input "text" at bounding box center [525, 109] width 109 height 18
type input "*"
click at [598, 110] on icon "submit" at bounding box center [594, 108] width 7 height 7
click at [295, 170] on span "OFF" at bounding box center [299, 175] width 20 height 10
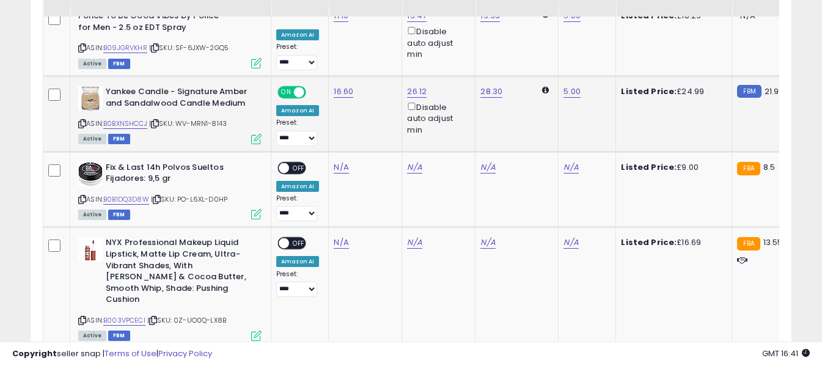
scroll to position [1816, 0]
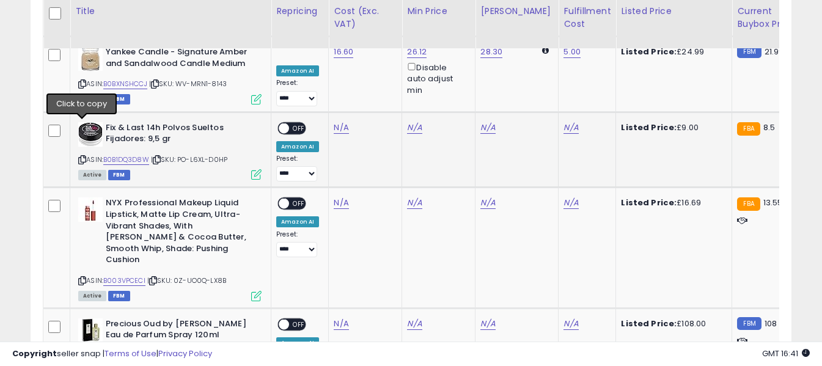
click at [81, 156] on icon at bounding box center [82, 159] width 8 height 7
drag, startPoint x: 84, startPoint y: 123, endPoint x: 228, endPoint y: 6, distance: 186.0
click at [84, 156] on icon at bounding box center [82, 159] width 8 height 7
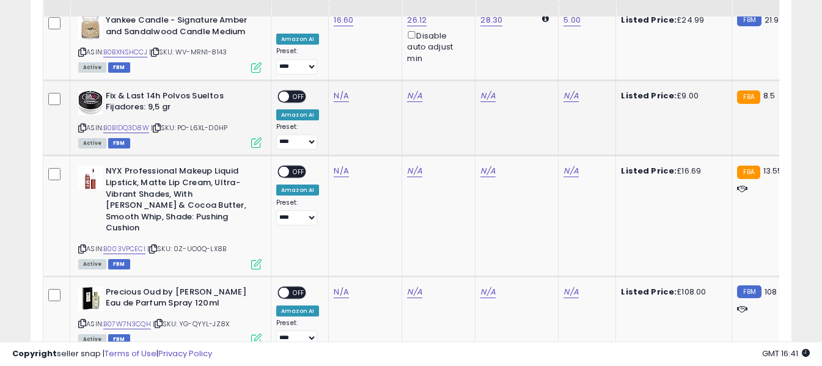
scroll to position [1877, 0]
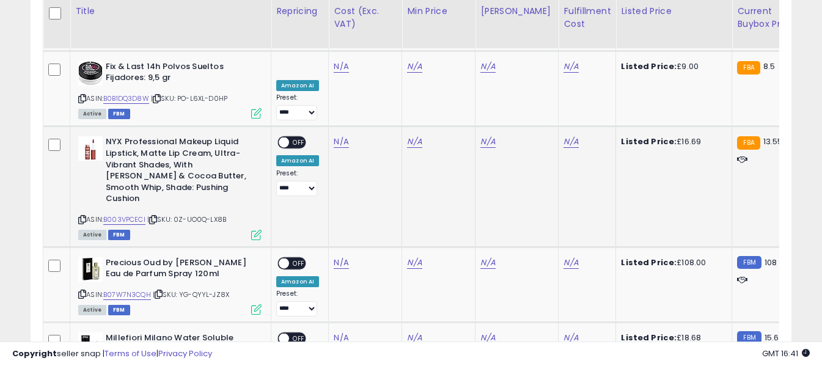
click at [81, 216] on icon at bounding box center [82, 219] width 8 height 7
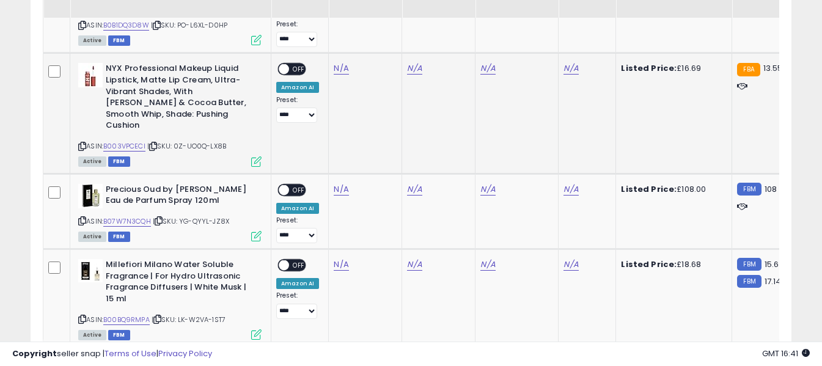
scroll to position [1991, 0]
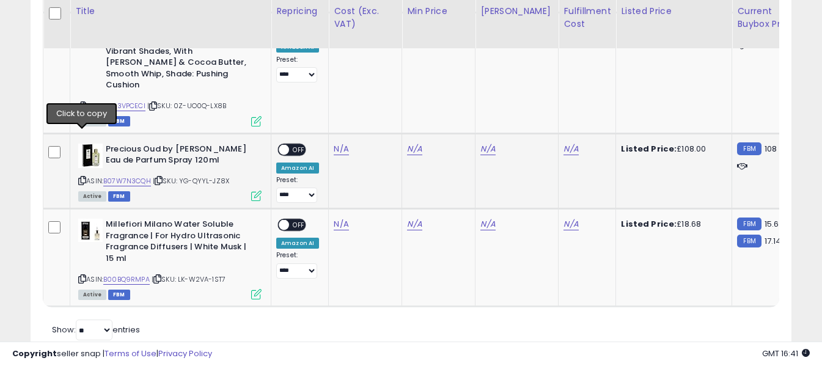
click at [81, 177] on icon at bounding box center [82, 180] width 8 height 7
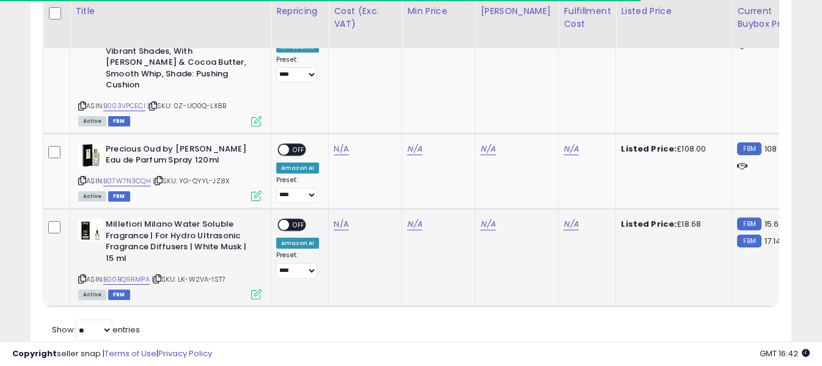
click at [82, 276] on icon at bounding box center [82, 279] width 8 height 7
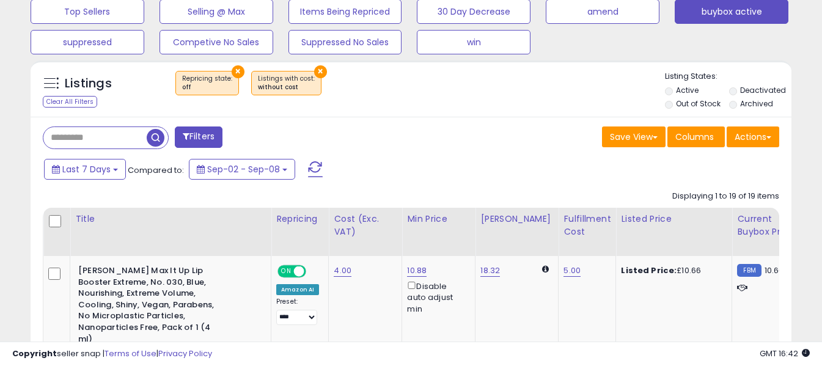
scroll to position [428, 0]
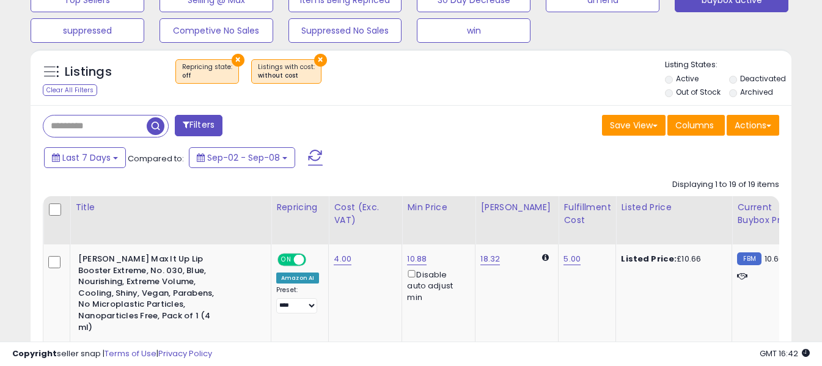
click at [328, 163] on button at bounding box center [315, 157] width 31 height 24
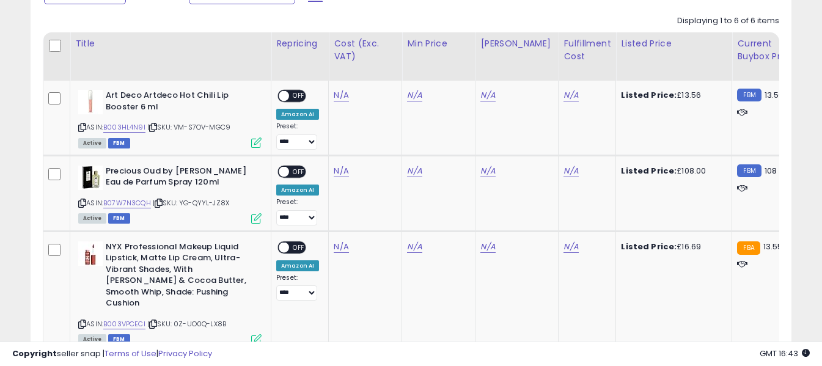
scroll to position [613, 0]
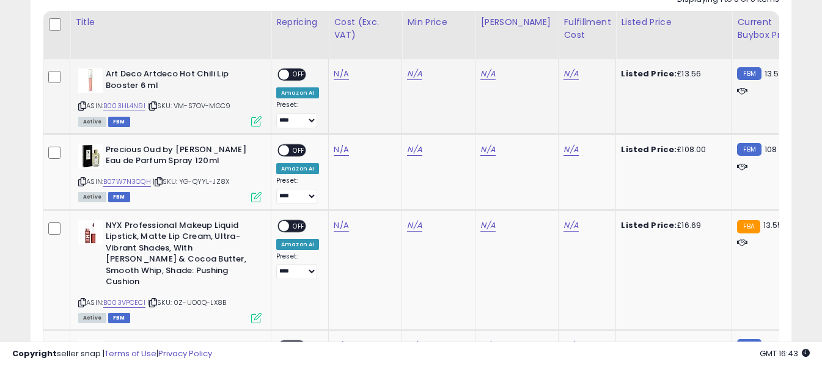
click at [82, 106] on icon at bounding box center [82, 106] width 8 height 7
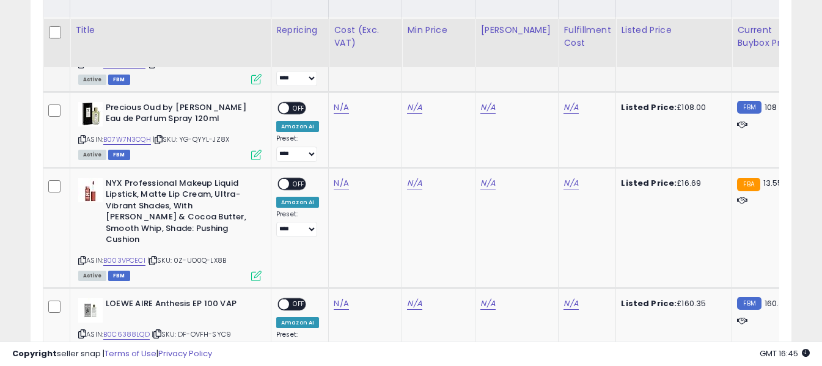
scroll to position [674, 0]
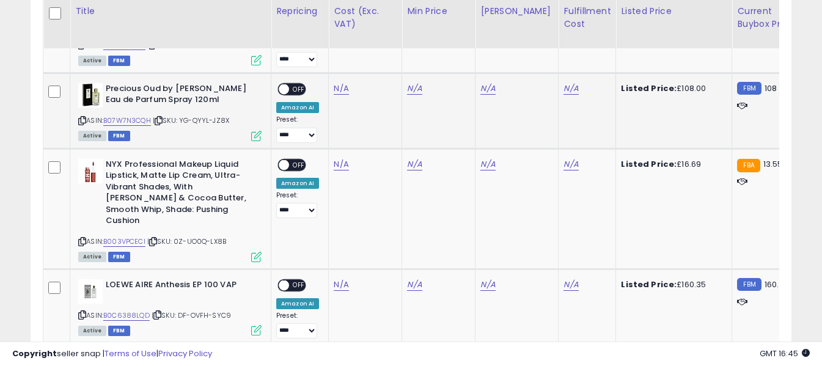
drag, startPoint x: 83, startPoint y: 120, endPoint x: 83, endPoint y: 103, distance: 16.5
click at [83, 120] on icon at bounding box center [82, 120] width 8 height 7
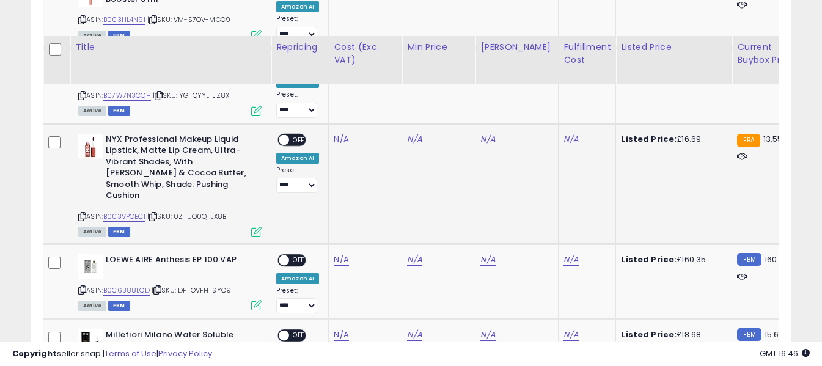
scroll to position [735, 0]
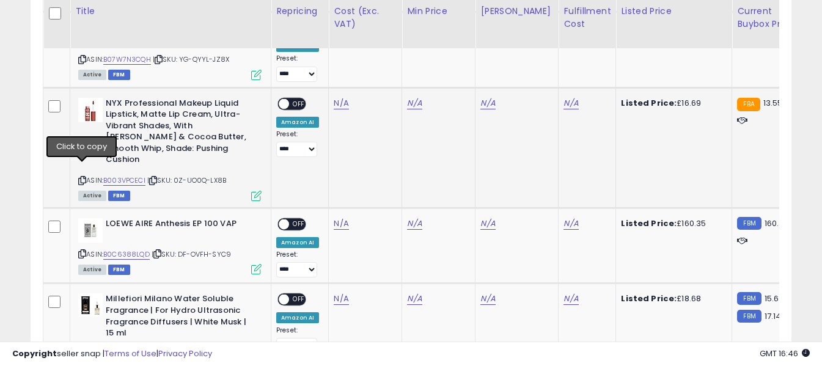
click at [79, 177] on icon at bounding box center [82, 180] width 8 height 7
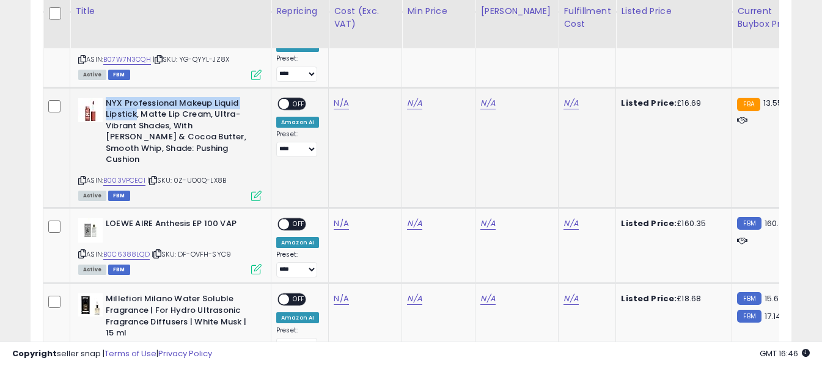
drag, startPoint x: 106, startPoint y: 106, endPoint x: 134, endPoint y: 110, distance: 28.4
click at [134, 110] on b "NYX Professional Makeup Liquid Lipstick, Matte Lip Cream, Ultra-Vibrant Shades,…" at bounding box center [180, 133] width 149 height 71
copy b "NYX Professional Makeup Liquid Lipstick"
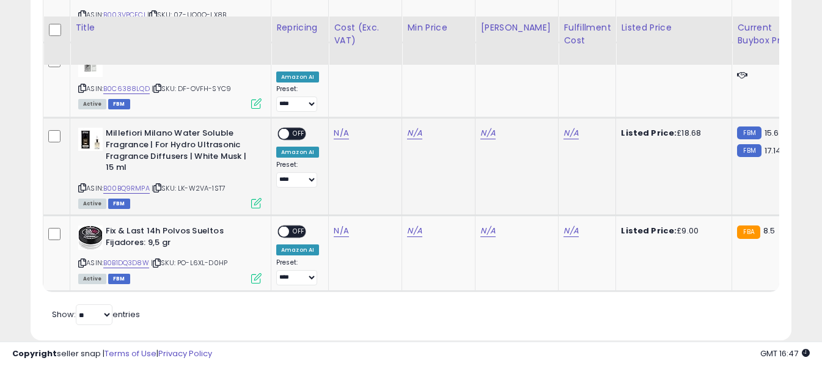
scroll to position [919, 0]
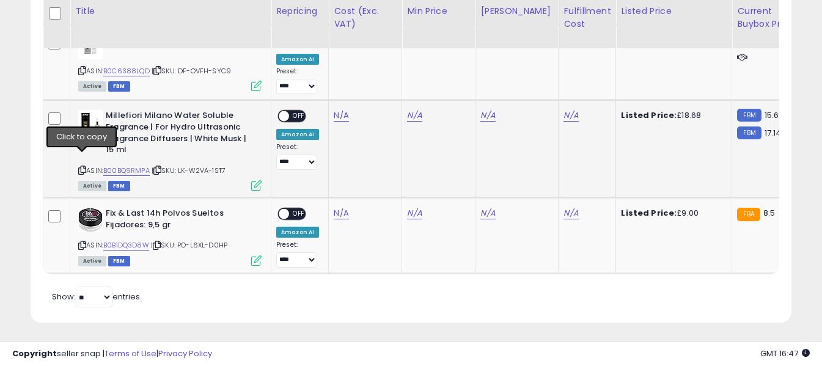
click at [81, 167] on icon at bounding box center [82, 170] width 8 height 7
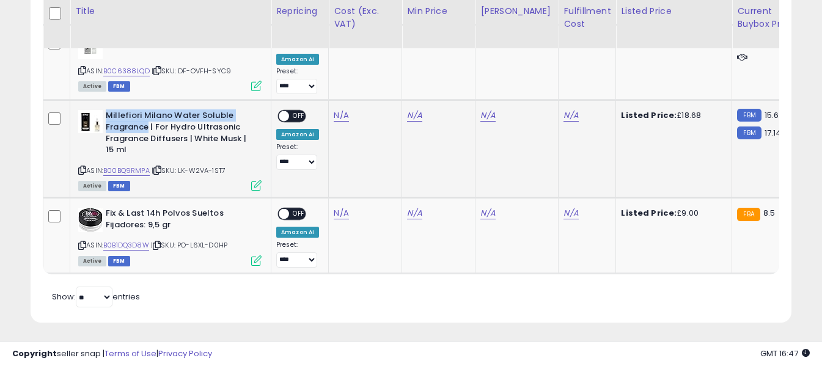
drag, startPoint x: 106, startPoint y: 101, endPoint x: 149, endPoint y: 110, distance: 43.0
click at [149, 110] on b "Millefiori Milano Water Soluble Fragrance | For Hydro Ultrasonic Fragrance Diff…" at bounding box center [180, 134] width 149 height 48
copy b "Millefiori Milano Water Soluble Fragrance"
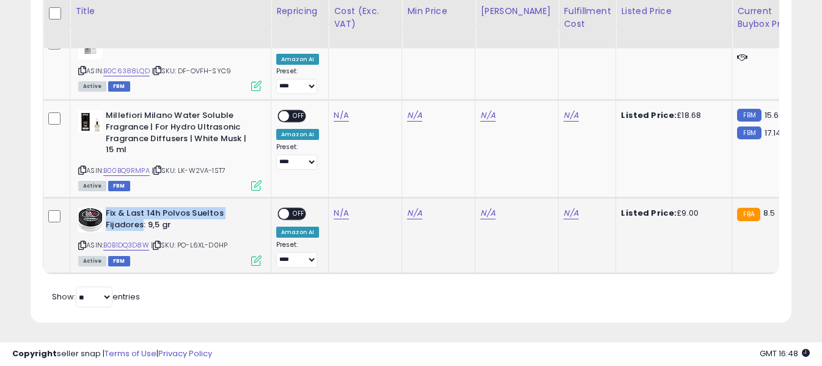
drag, startPoint x: 107, startPoint y: 201, endPoint x: 142, endPoint y: 212, distance: 36.5
click at [142, 212] on b "Fix & Last 14h Polvos Sueltos Fijadores: 9,5 gr" at bounding box center [180, 221] width 149 height 26
copy b "Fix & Last 14h Polvos Sueltos Fijadores"
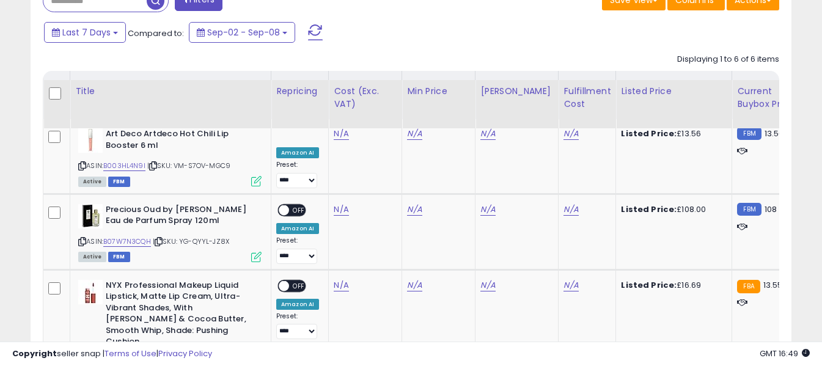
scroll to position [552, 0]
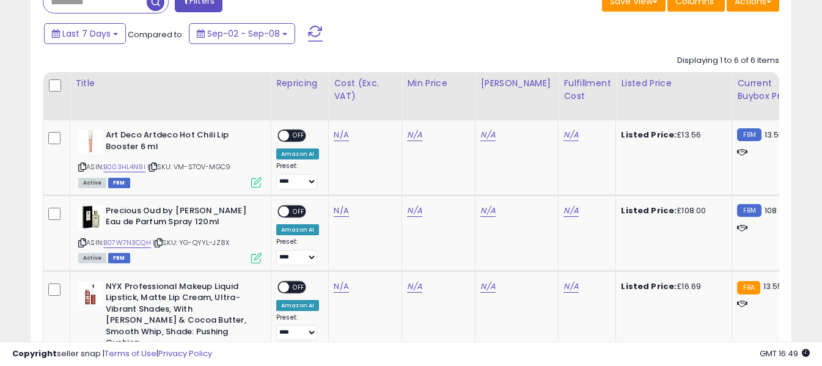
click at [317, 29] on span at bounding box center [315, 34] width 15 height 16
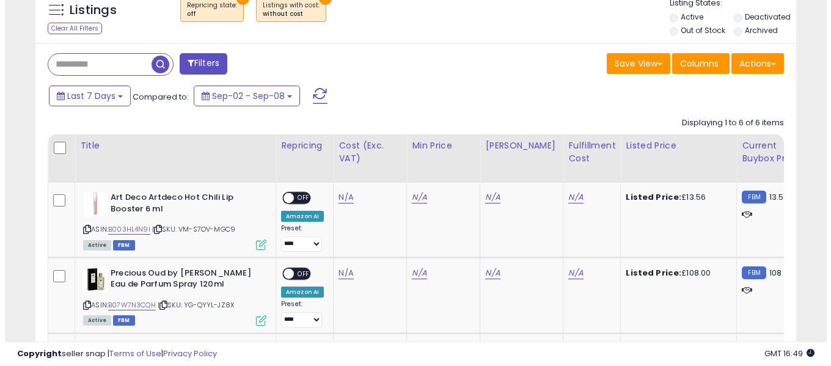
scroll to position [410, 0]
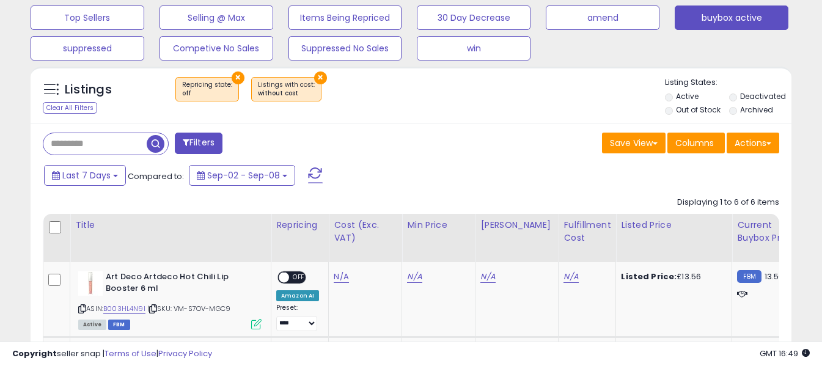
click at [315, 174] on span at bounding box center [315, 175] width 15 height 16
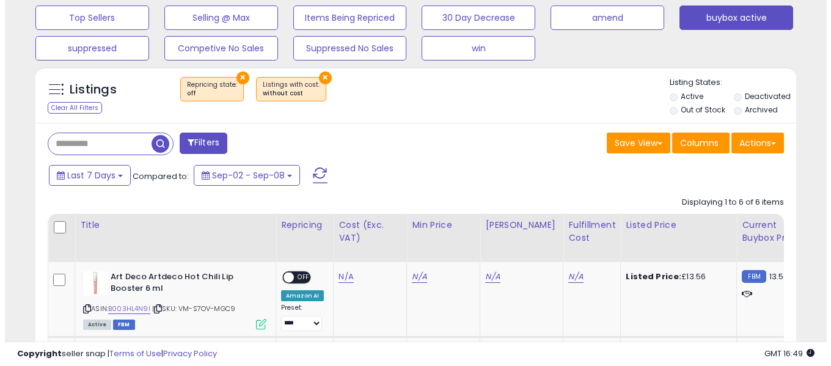
scroll to position [251, 441]
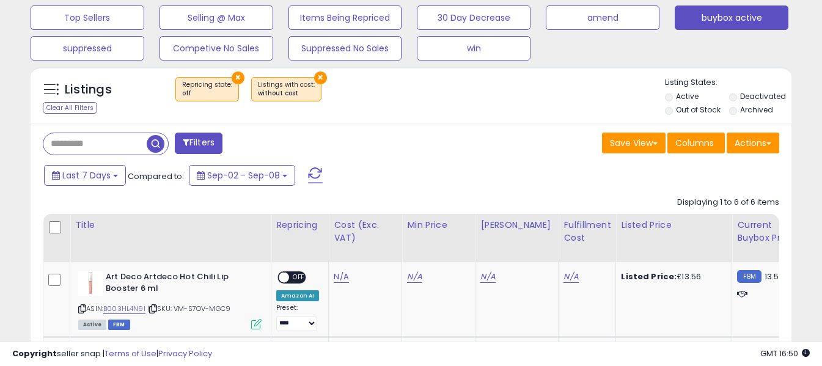
drag, startPoint x: 316, startPoint y: 171, endPoint x: 399, endPoint y: 180, distance: 83.6
click at [316, 172] on span at bounding box center [315, 175] width 15 height 16
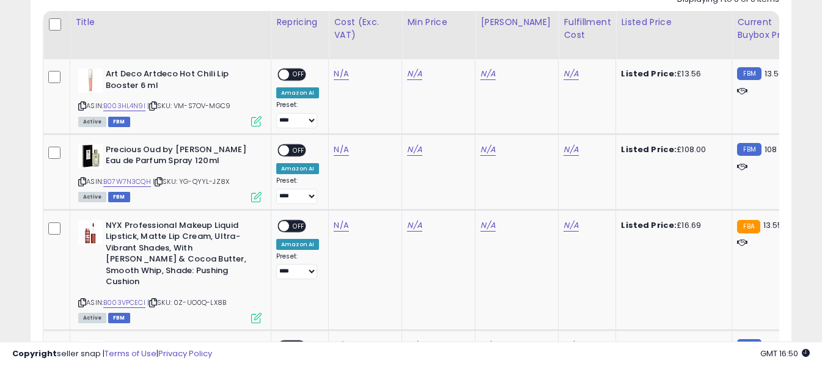
scroll to position [369, 0]
